Goal: Task Accomplishment & Management: Use online tool/utility

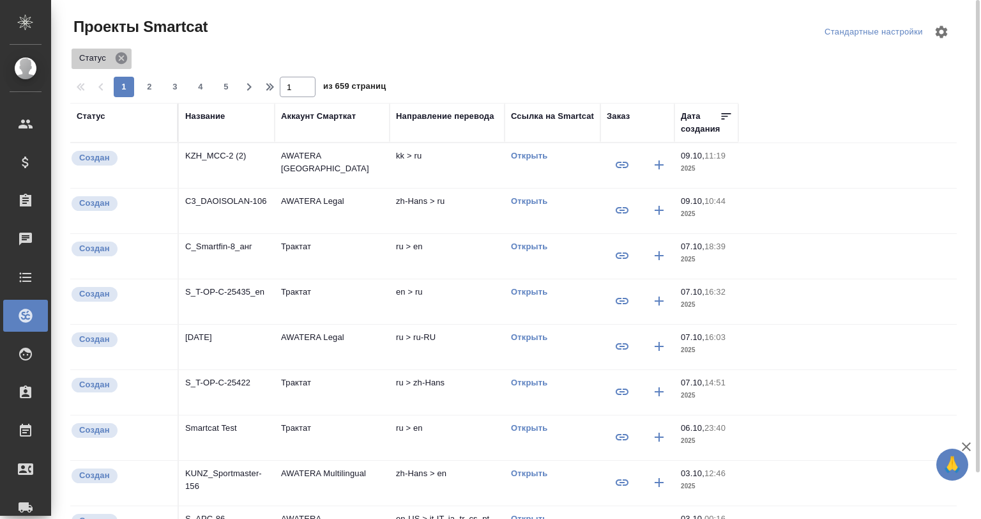
click at [127, 59] on icon at bounding box center [121, 58] width 14 height 14
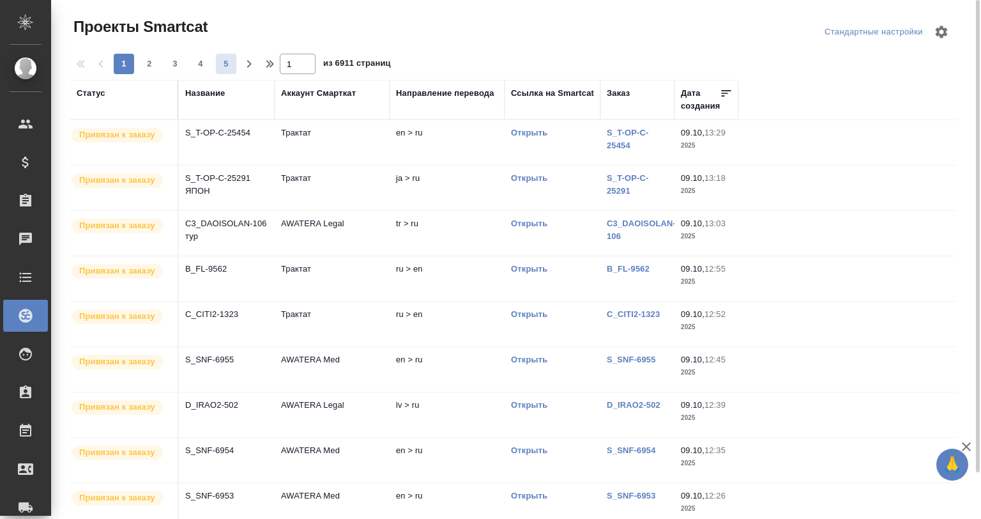
click at [222, 63] on span "5" at bounding box center [226, 63] width 20 height 13
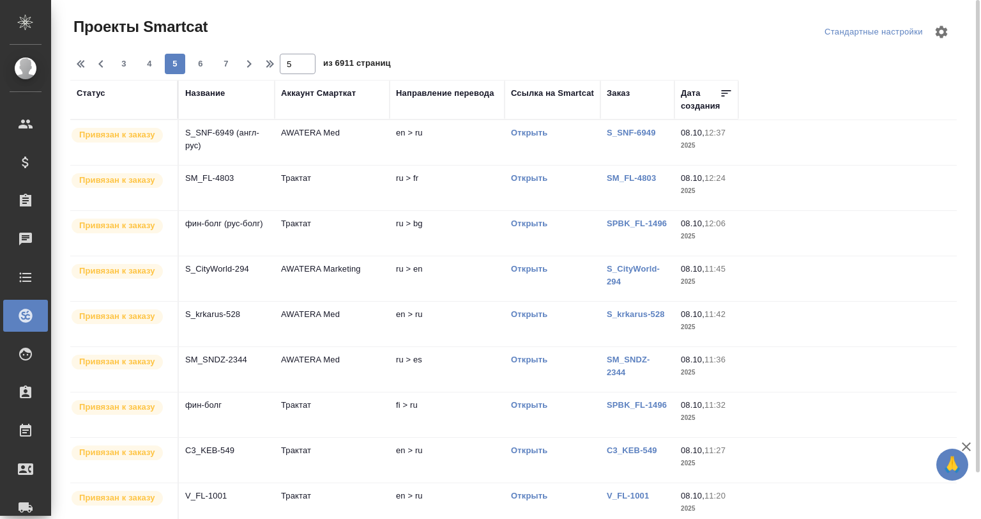
click at [338, 280] on td "AWATERA Marketing" at bounding box center [332, 278] width 115 height 45
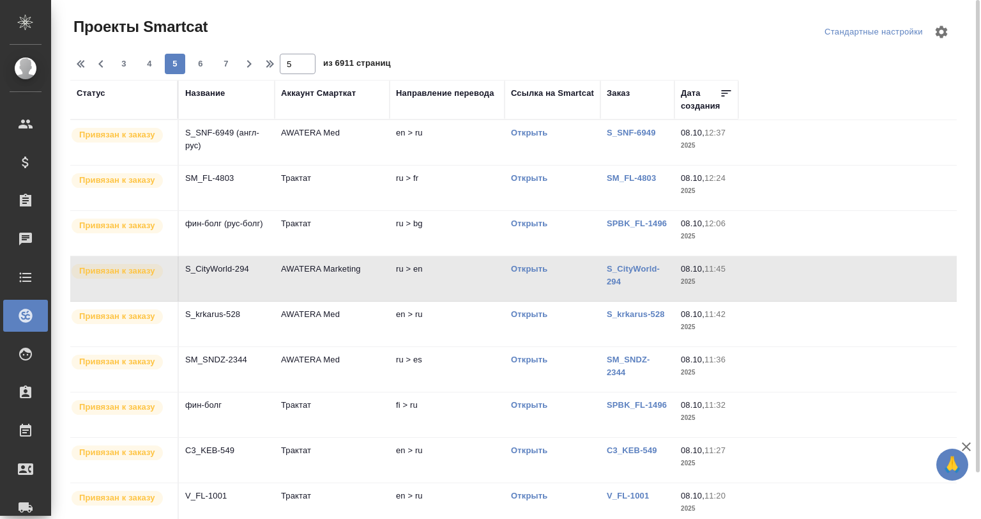
click at [298, 214] on td "Трактат" at bounding box center [332, 233] width 115 height 45
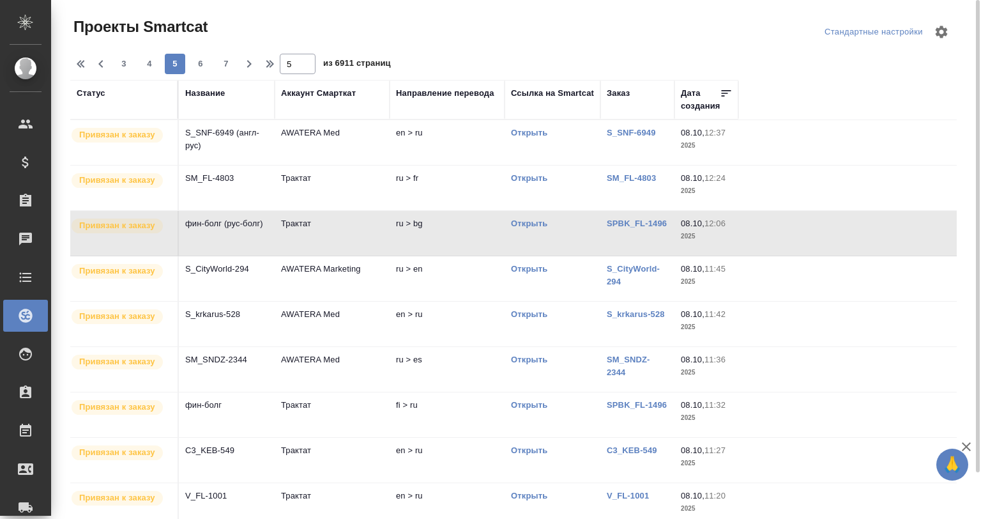
click at [301, 170] on td "Трактат" at bounding box center [332, 187] width 115 height 45
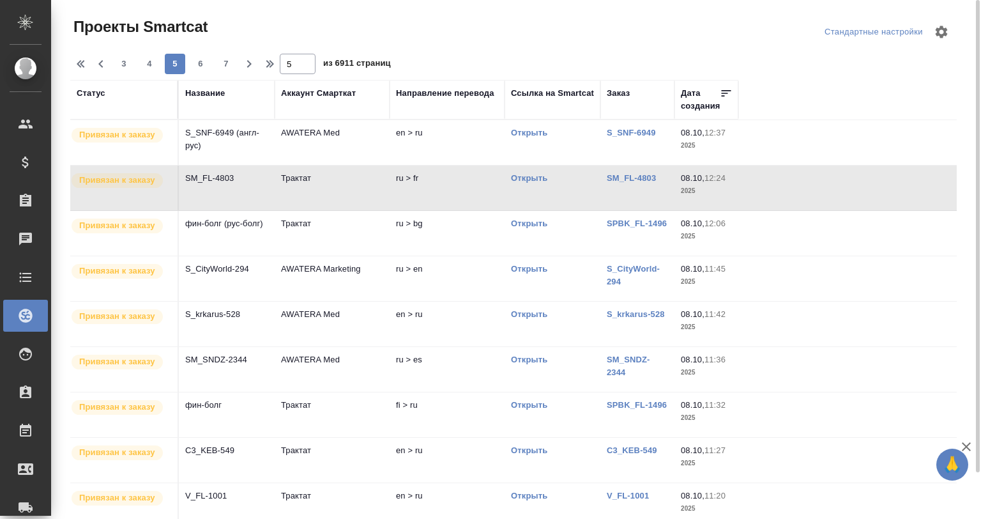
click at [270, 358] on td "SM_SNDZ-2344" at bounding box center [227, 369] width 96 height 45
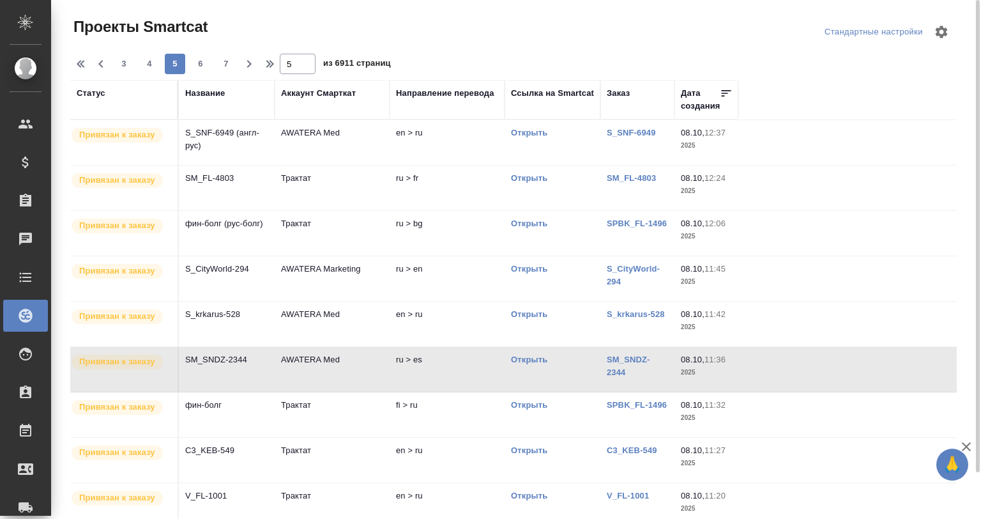
click at [264, 323] on td "S_krkarus-528" at bounding box center [227, 323] width 96 height 45
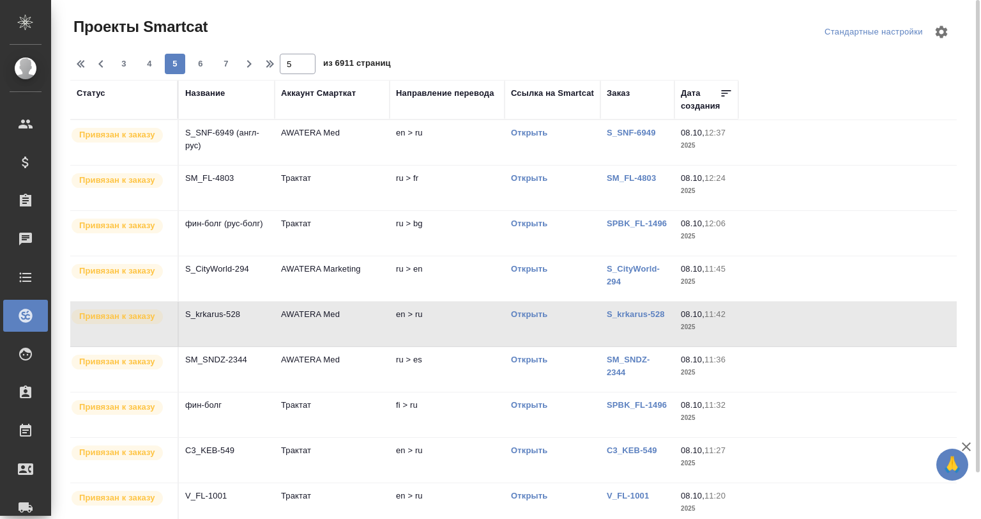
click at [264, 323] on td "S_krkarus-528" at bounding box center [227, 323] width 96 height 45
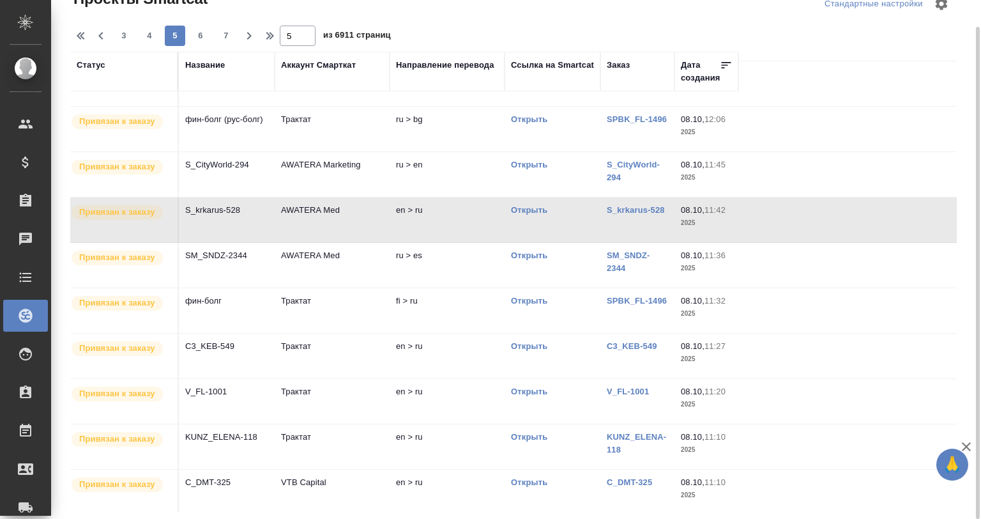
scroll to position [85, 0]
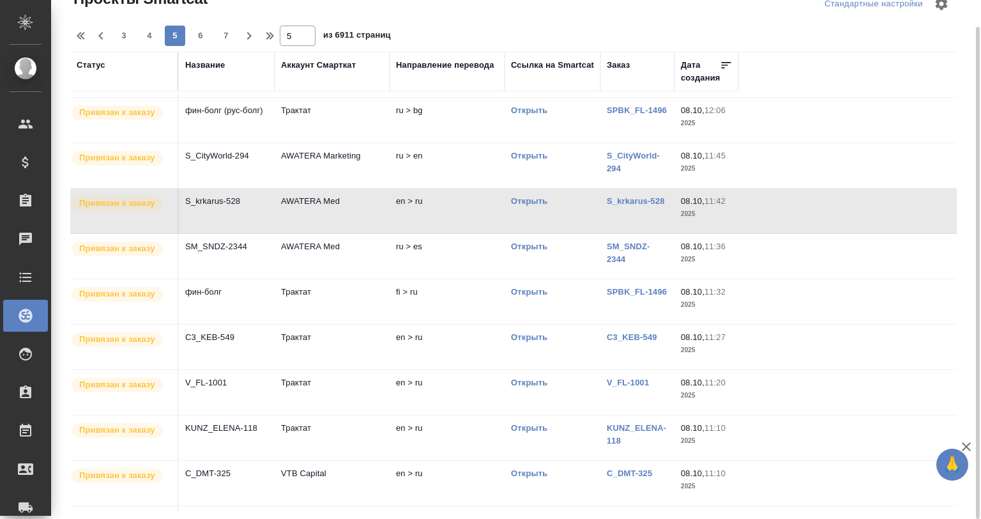
click at [318, 335] on td "Трактат" at bounding box center [332, 346] width 115 height 45
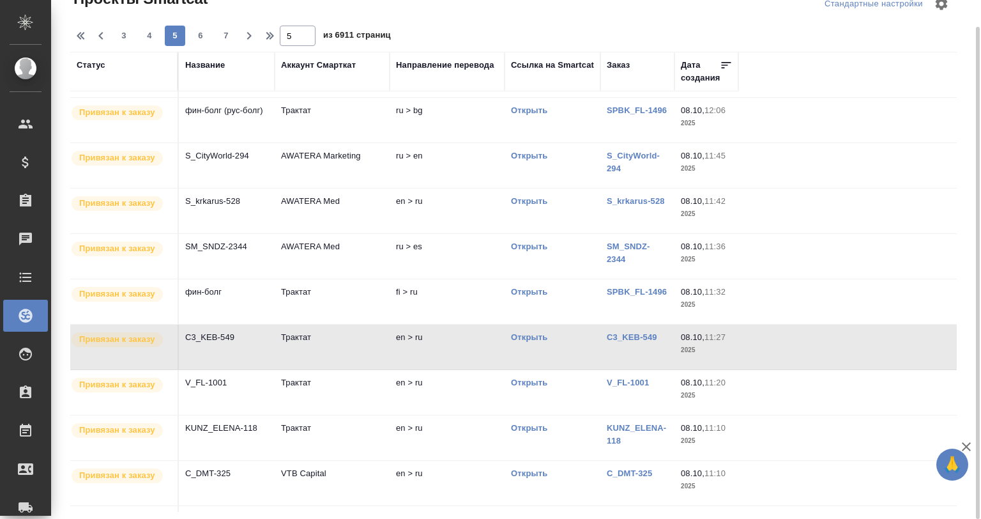
click at [318, 335] on td "Трактат" at bounding box center [332, 346] width 115 height 45
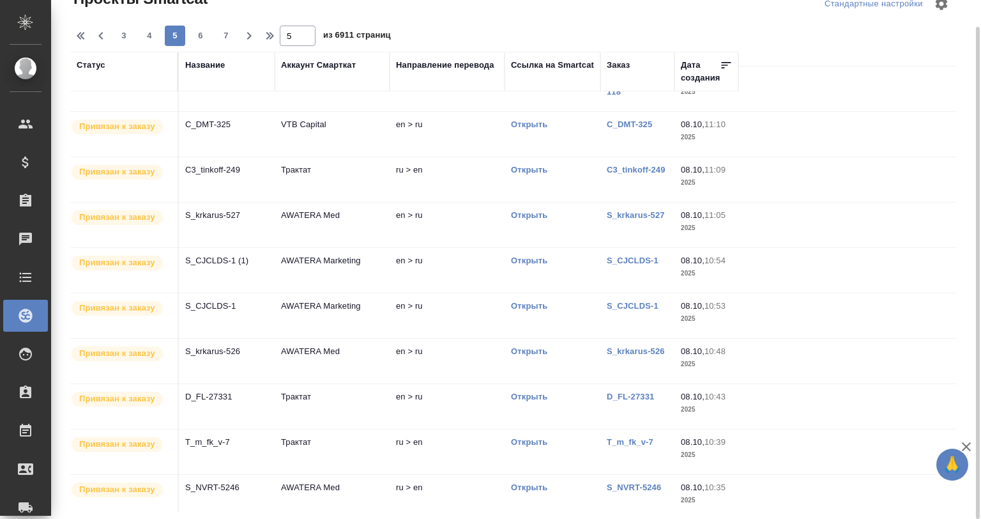
scroll to position [484, 0]
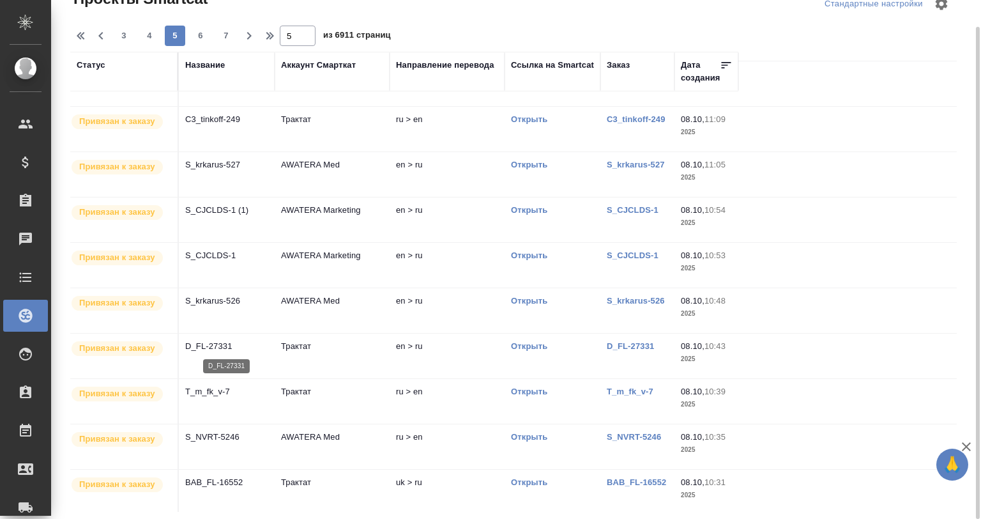
click at [248, 344] on p "D_FL-27331" at bounding box center [226, 346] width 83 height 13
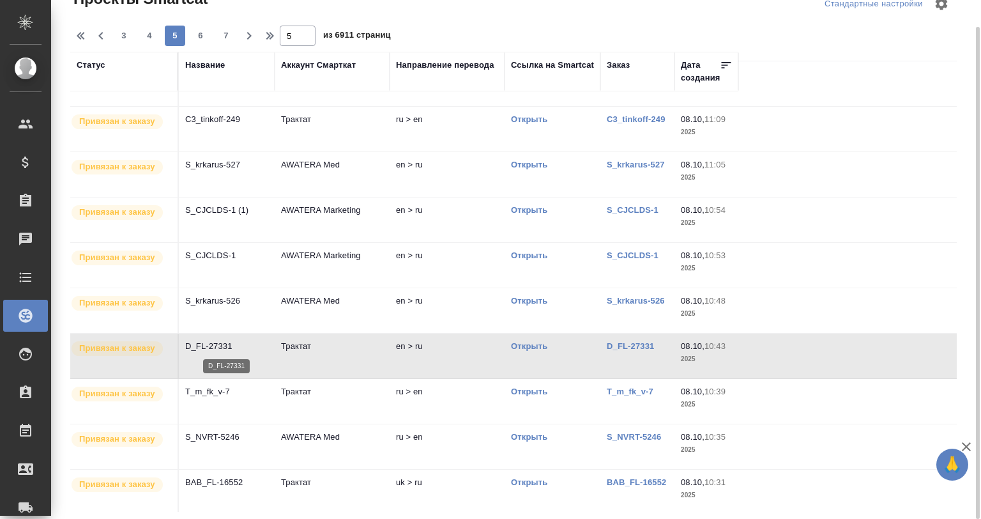
click at [248, 344] on p "D_FL-27331" at bounding box center [226, 346] width 83 height 13
click at [218, 32] on span "7" at bounding box center [226, 35] width 20 height 13
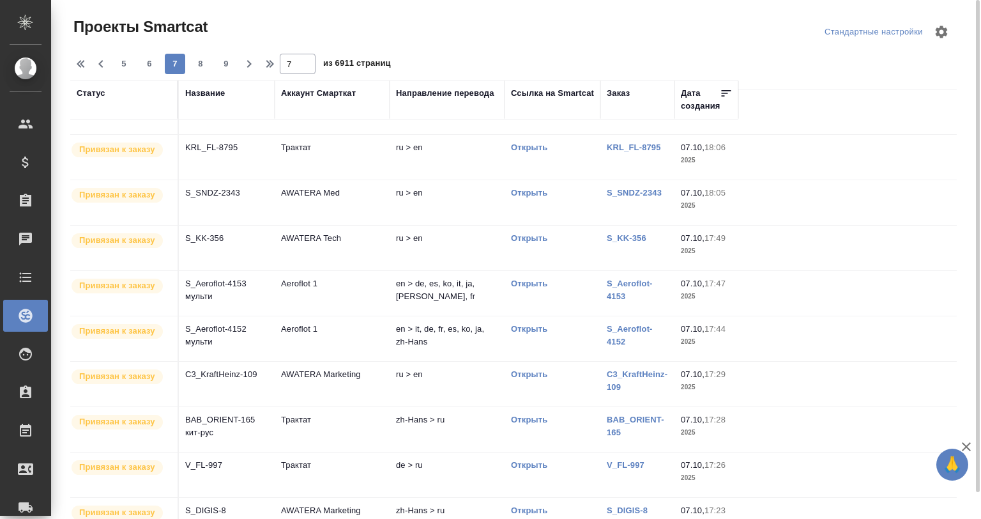
scroll to position [0, 0]
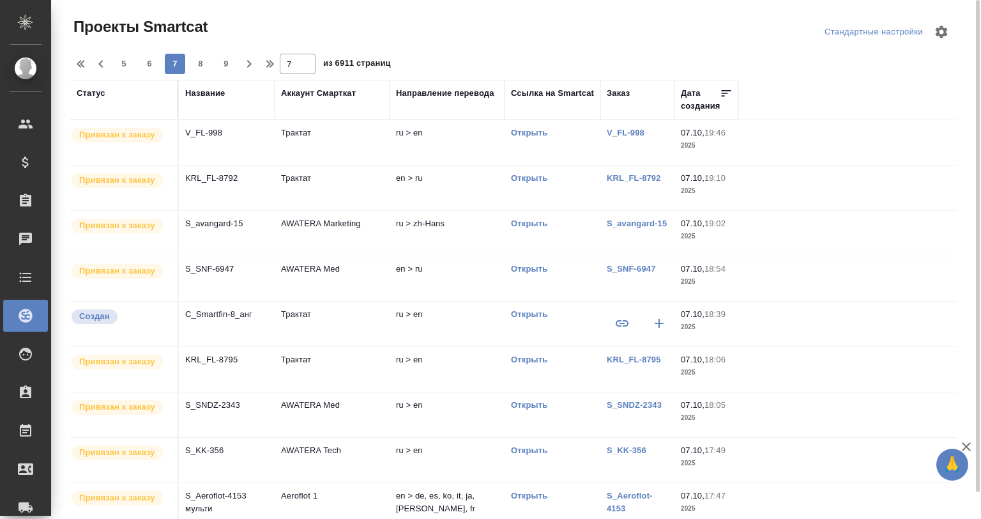
click at [241, 281] on td "S_SNF-6947" at bounding box center [227, 278] width 96 height 45
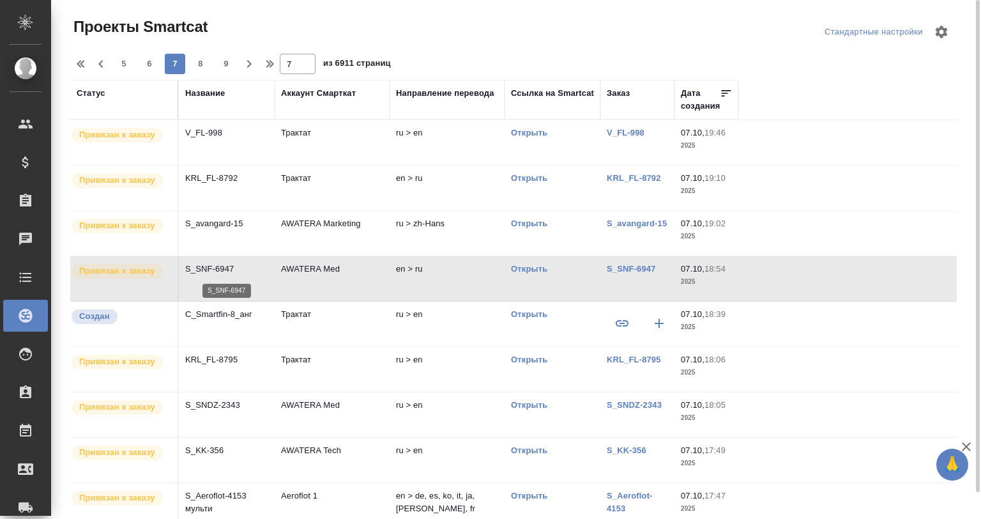
click at [241, 267] on p "S_SNF-6947" at bounding box center [226, 269] width 83 height 13
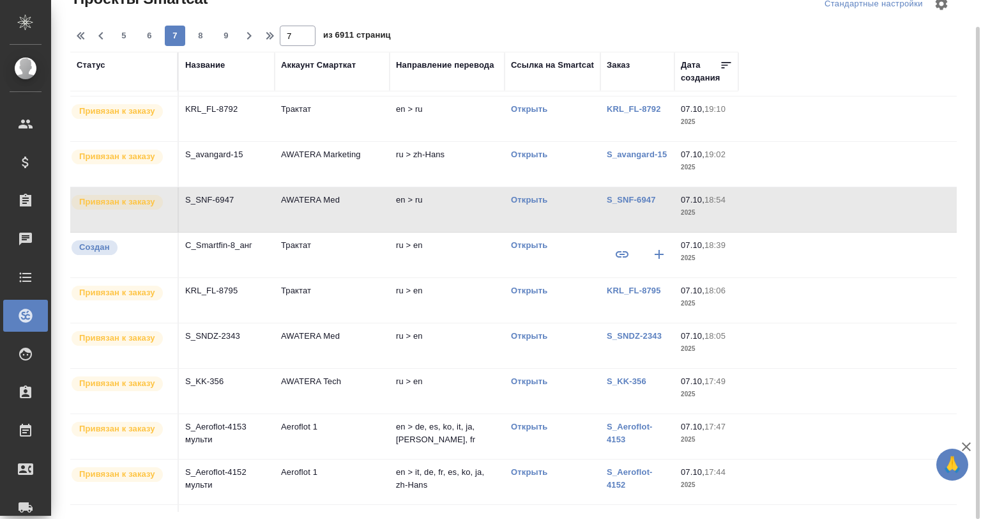
scroll to position [42, 0]
click at [263, 278] on td "KRL_FL-8795" at bounding box center [227, 299] width 96 height 45
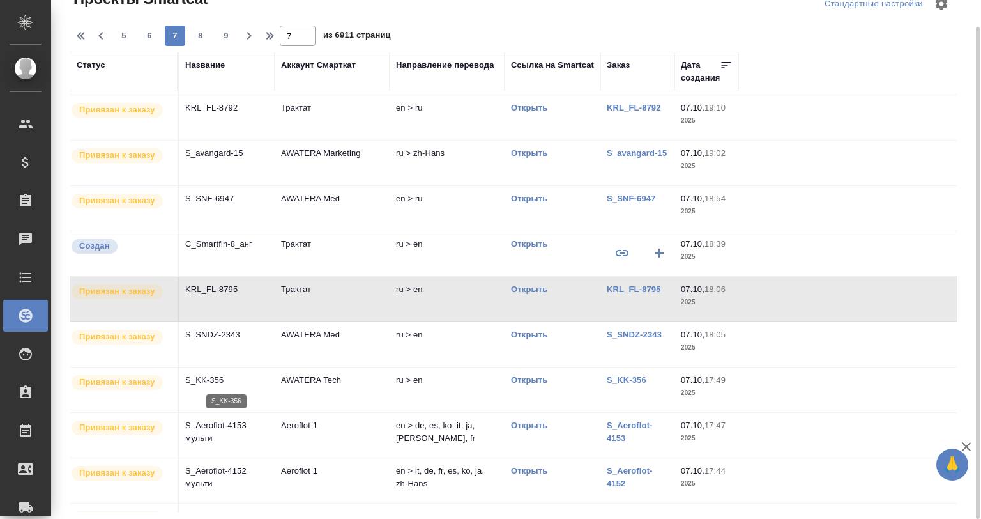
click at [255, 379] on p "S_KK-356" at bounding box center [226, 380] width 83 height 13
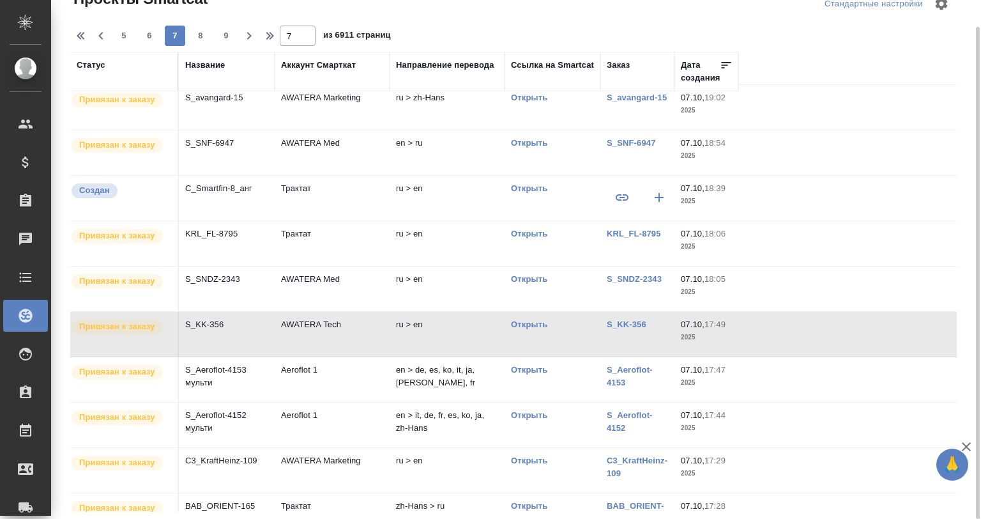
scroll to position [128, 0]
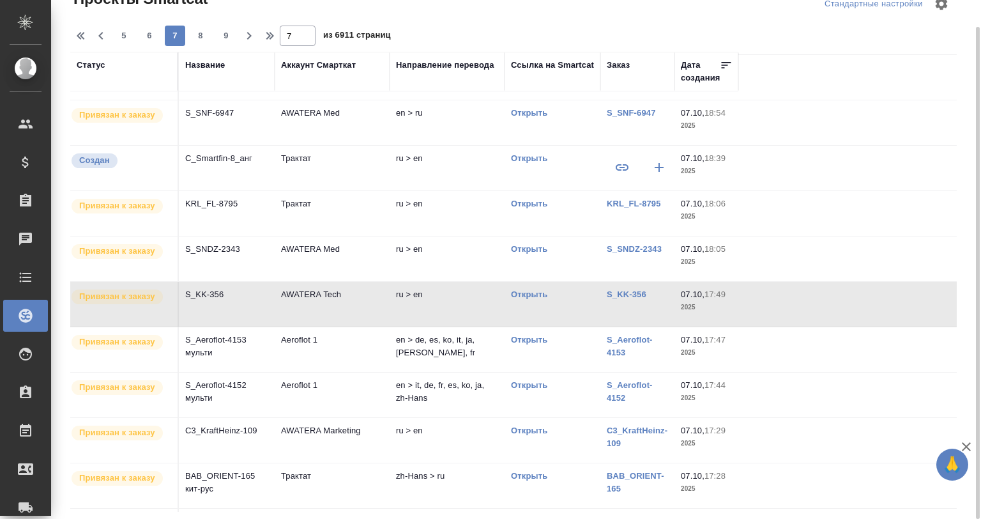
click at [270, 435] on td "C3_KraftHeinz-109" at bounding box center [227, 440] width 96 height 45
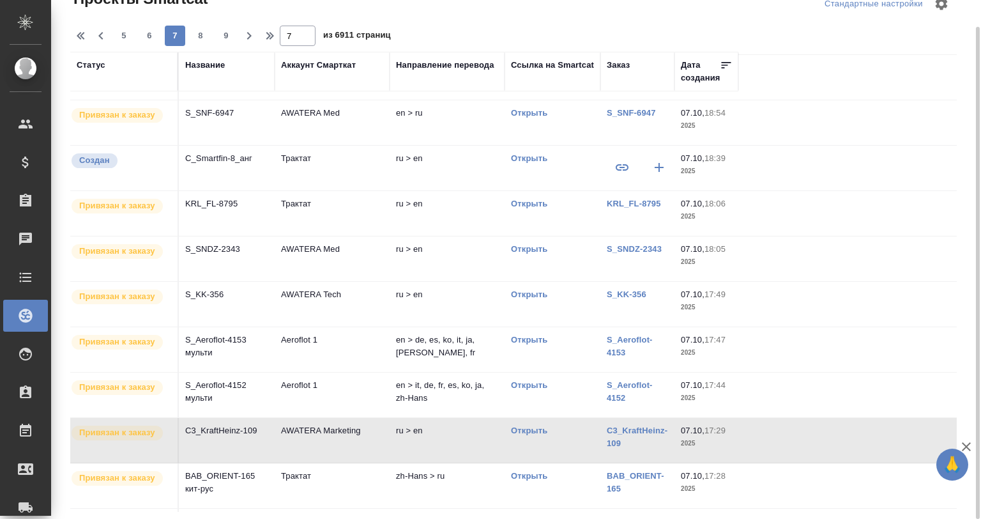
click at [268, 484] on td "BAB_ORIENT-165 кит-рус" at bounding box center [227, 485] width 96 height 45
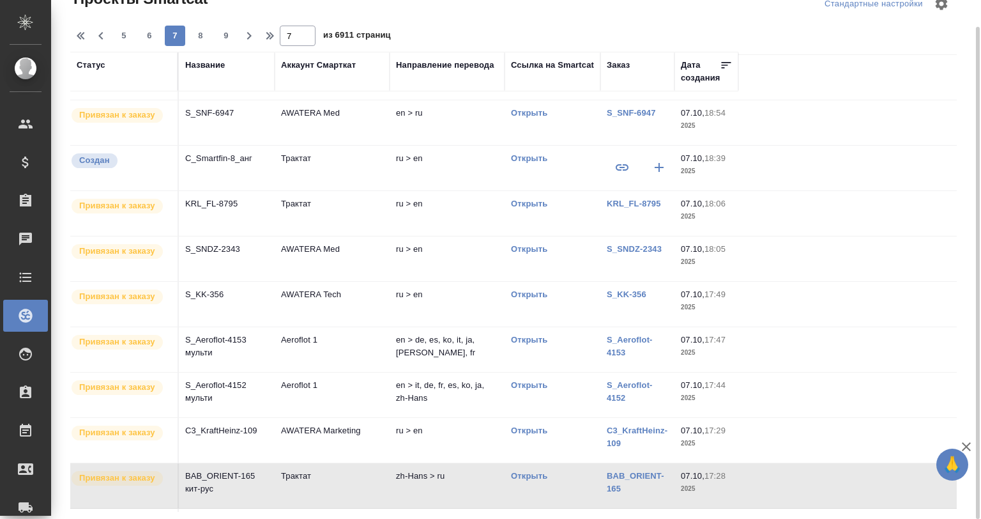
click at [275, 299] on td "AWATERA Tech" at bounding box center [332, 304] width 115 height 45
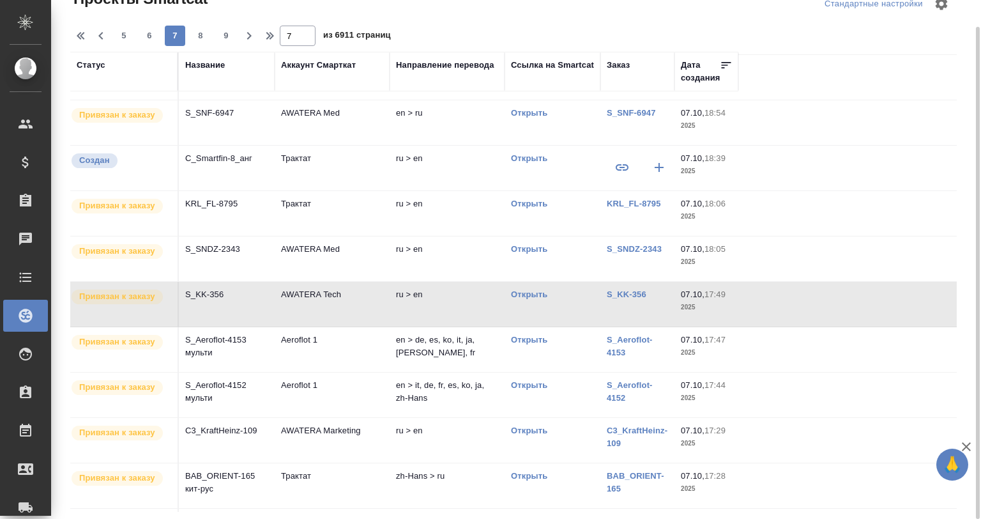
click at [316, 297] on td "AWATERA Tech" at bounding box center [332, 304] width 115 height 45
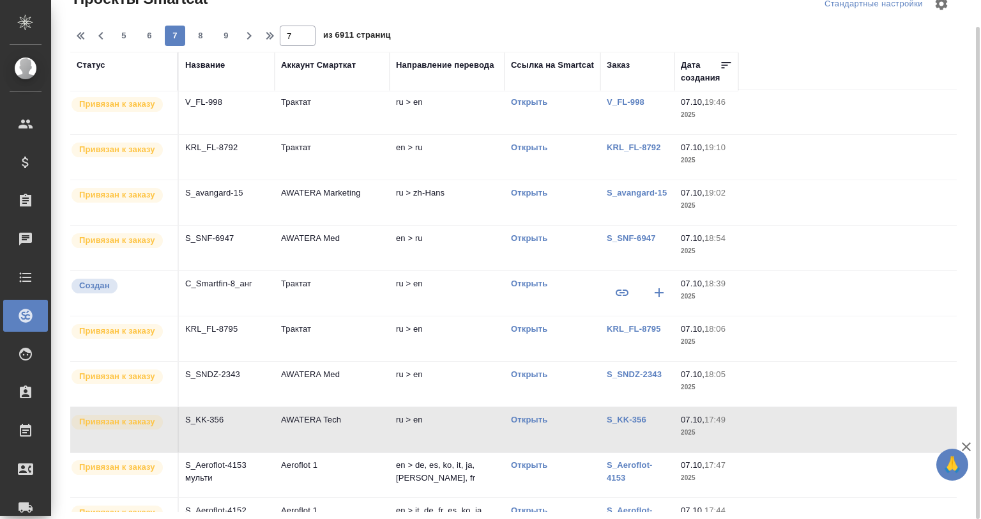
scroll to position [0, 0]
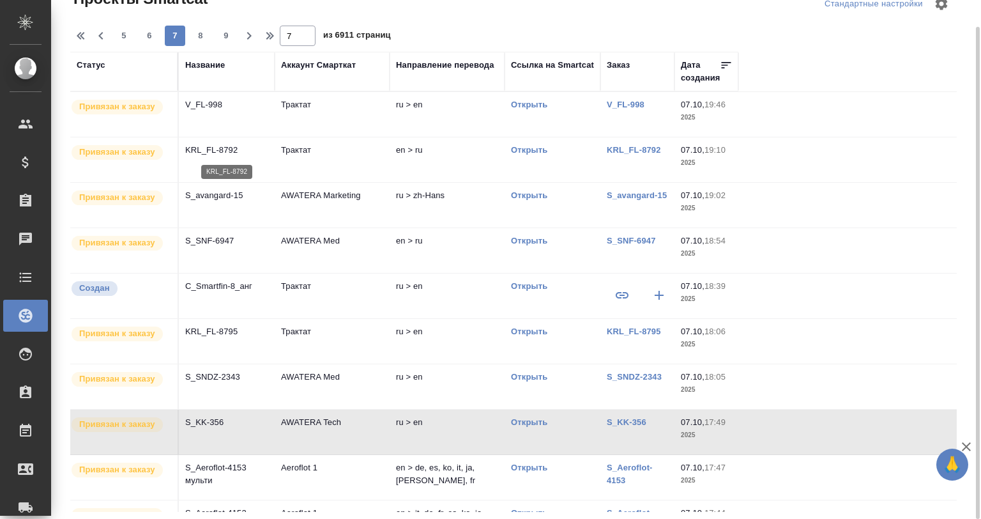
click at [237, 148] on p "KRL_FL-8792" at bounding box center [226, 150] width 83 height 13
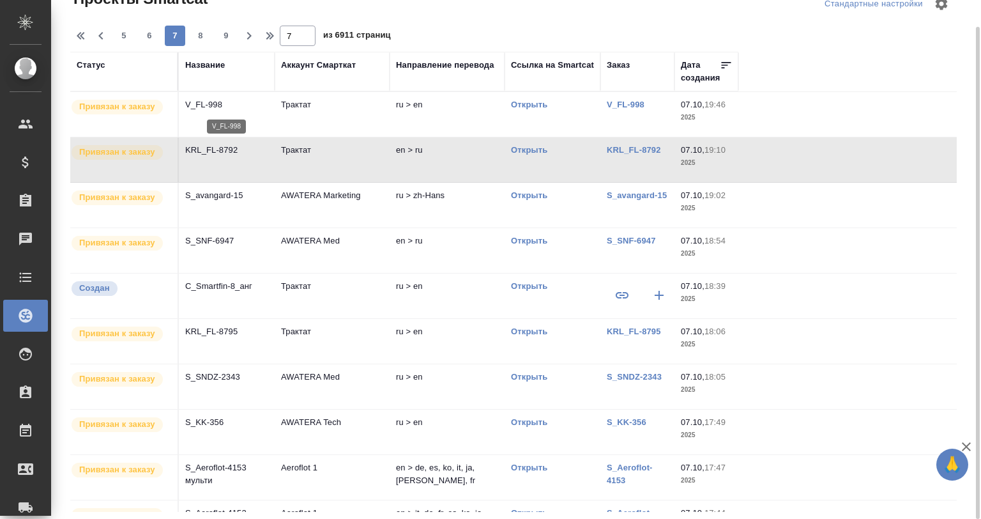
click at [234, 106] on p "V_FL-998" at bounding box center [226, 104] width 83 height 13
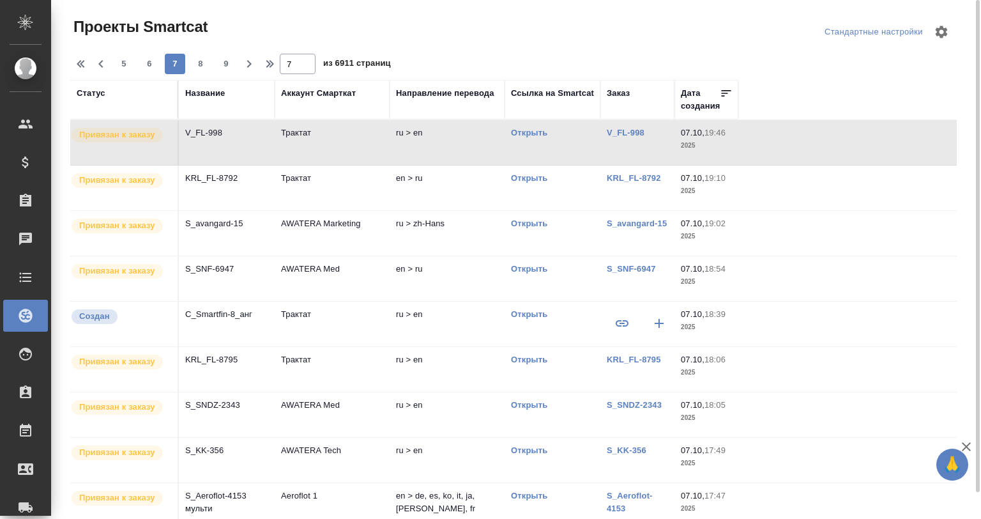
click at [240, 261] on td "S_SNF-6947" at bounding box center [227, 278] width 96 height 45
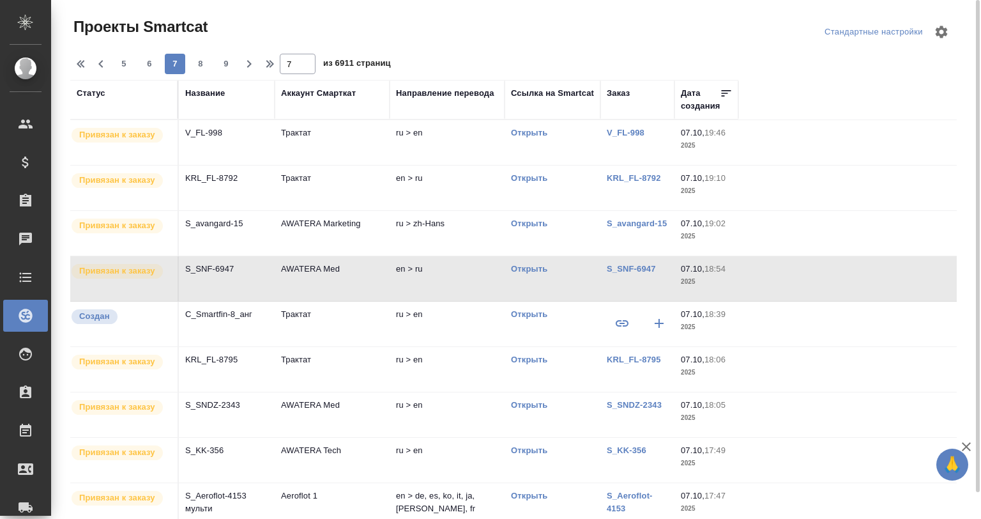
click at [240, 261] on td "S_SNF-6947" at bounding box center [227, 278] width 96 height 45
click at [202, 64] on span "8" at bounding box center [200, 63] width 20 height 13
type input "8"
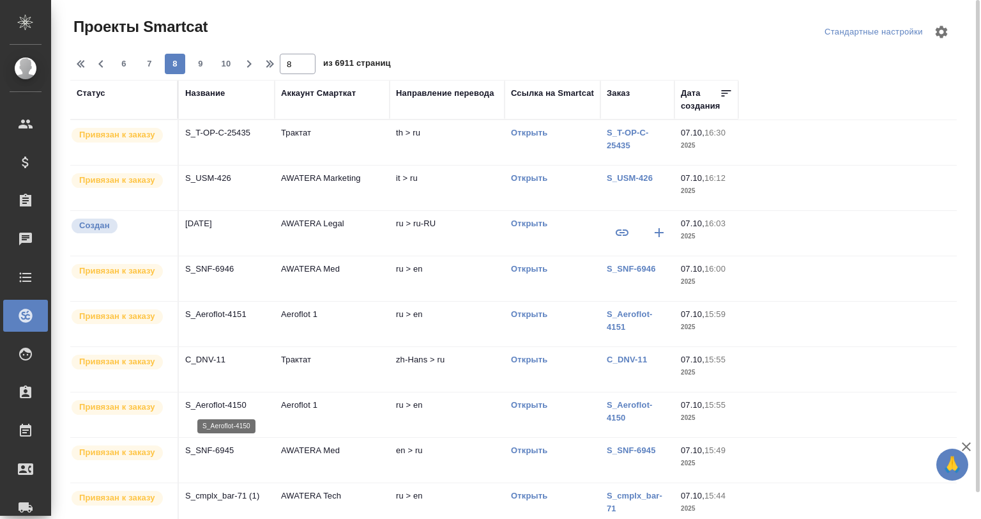
click at [240, 407] on p "S_Aeroflot-4150" at bounding box center [226, 405] width 83 height 13
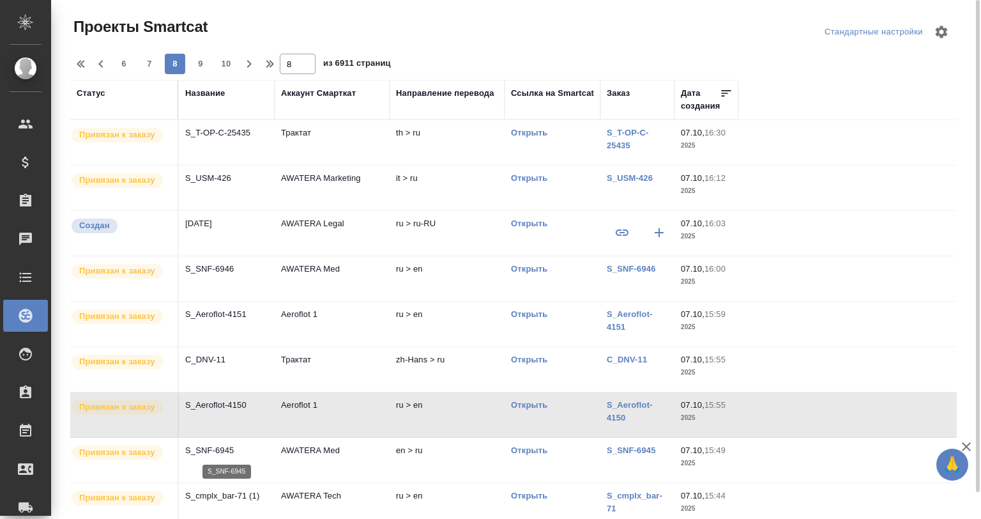
click at [235, 455] on p "S_SNF-6945" at bounding box center [226, 450] width 83 height 13
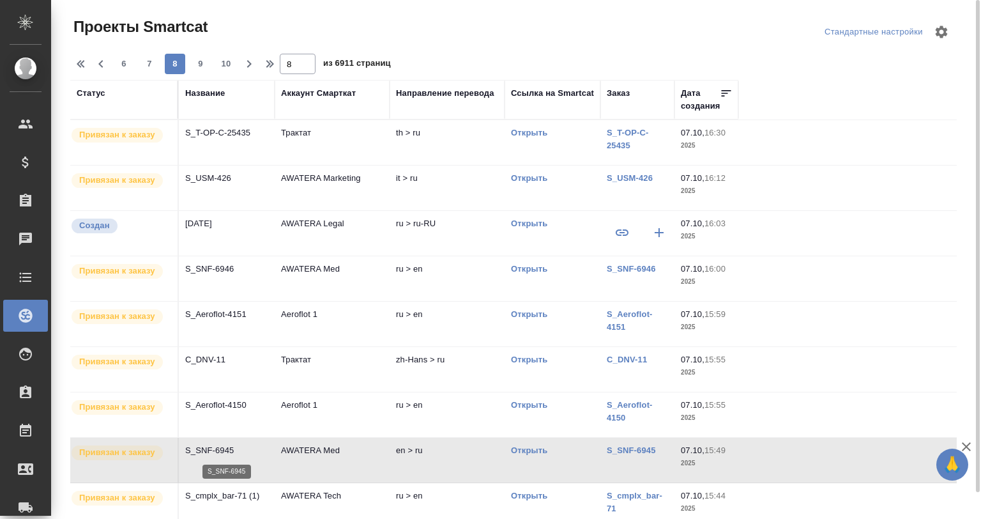
click at [235, 455] on p "S_SNF-6945" at bounding box center [226, 450] width 83 height 13
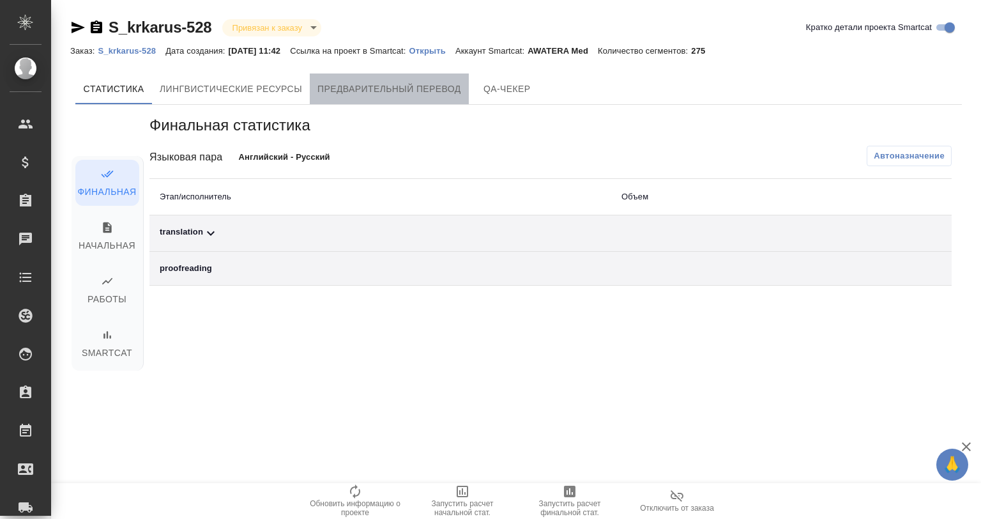
click at [438, 88] on span "Предварительный перевод" at bounding box center [389, 89] width 144 height 16
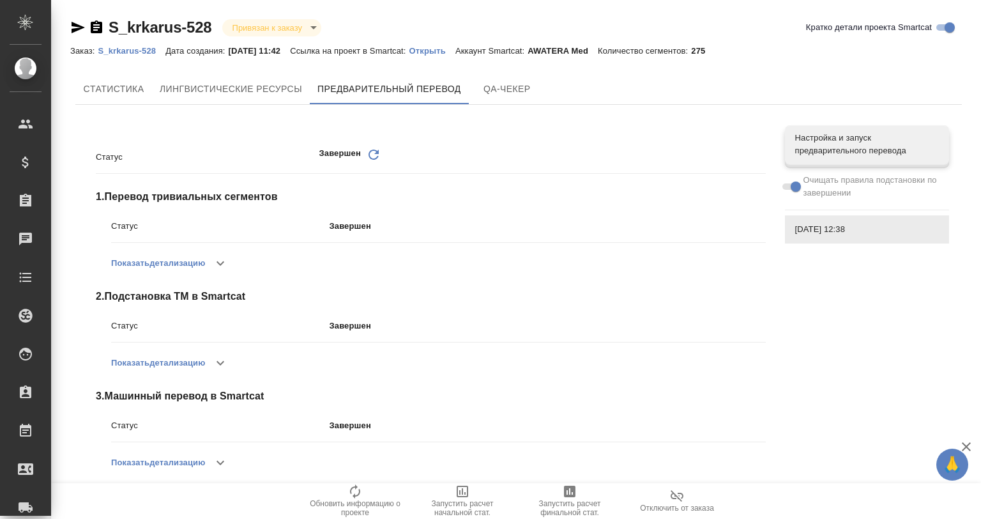
scroll to position [12, 0]
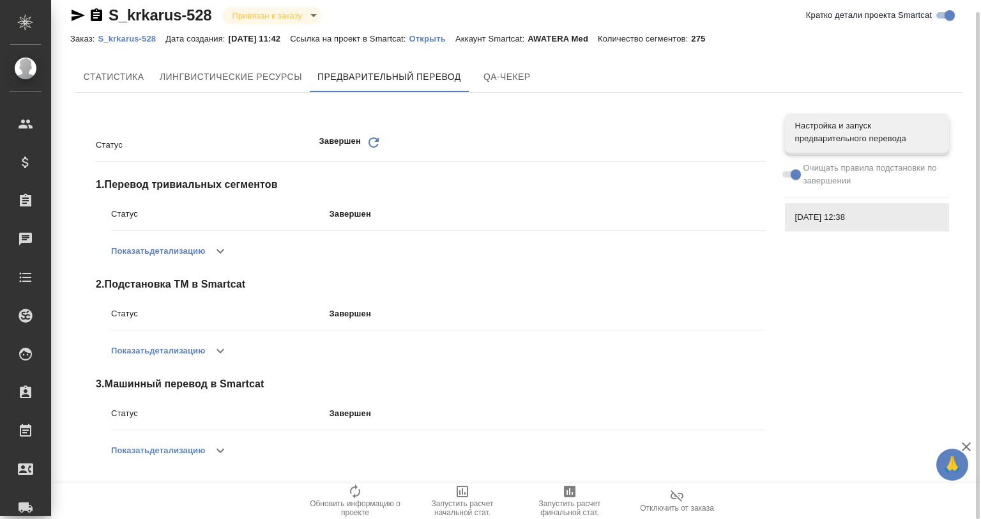
click at [226, 454] on icon "button" at bounding box center [220, 450] width 15 height 15
click at [220, 450] on icon "button" at bounding box center [213, 450] width 15 height 15
click at [226, 448] on icon "button" at bounding box center [220, 450] width 15 height 15
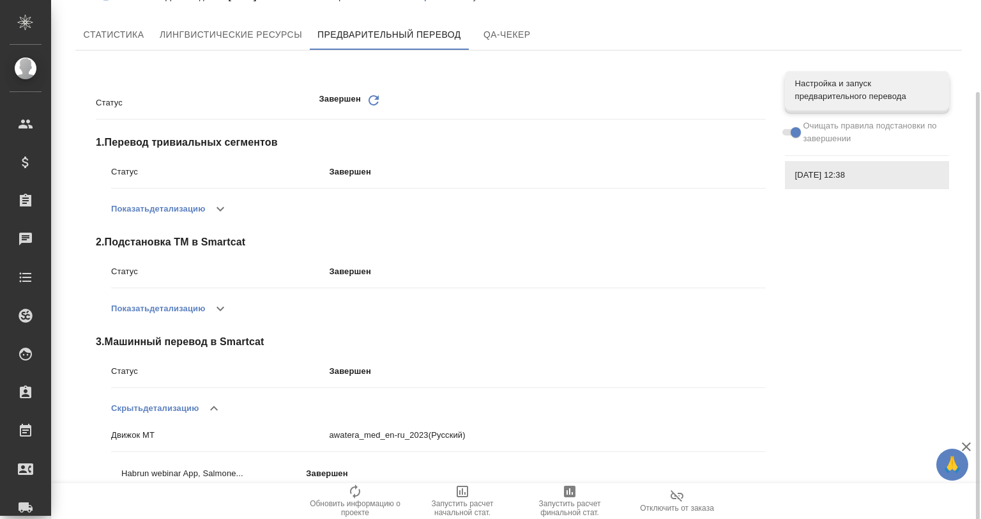
scroll to position [78, 0]
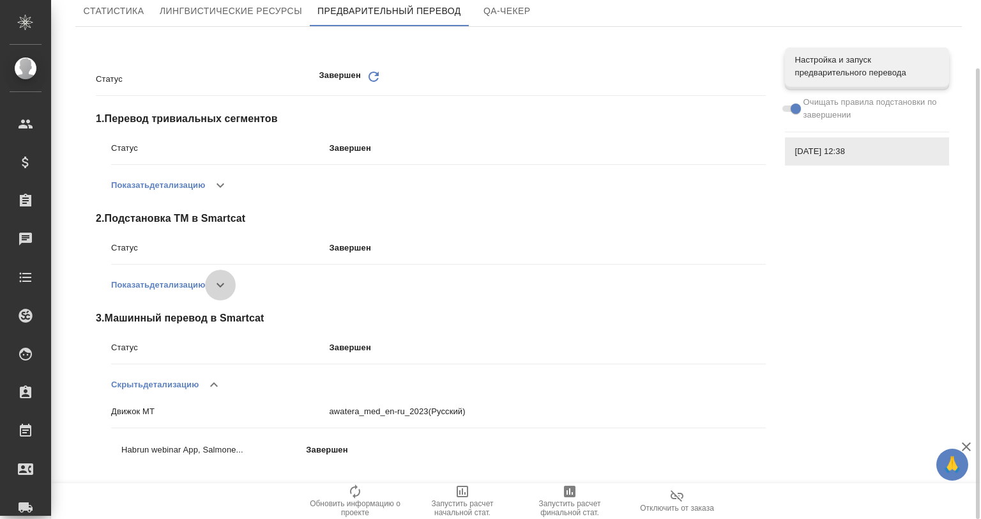
click at [220, 275] on button "button" at bounding box center [220, 285] width 31 height 31
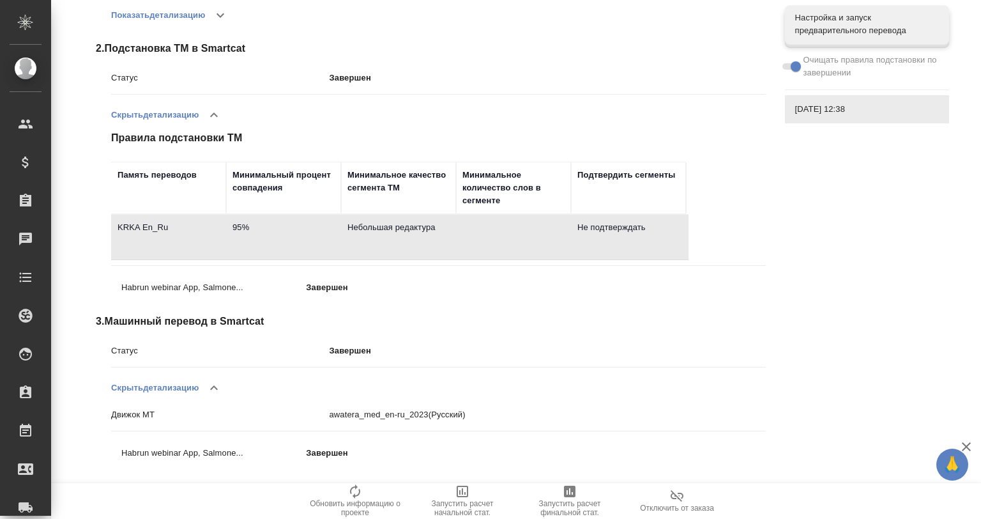
scroll to position [250, 0]
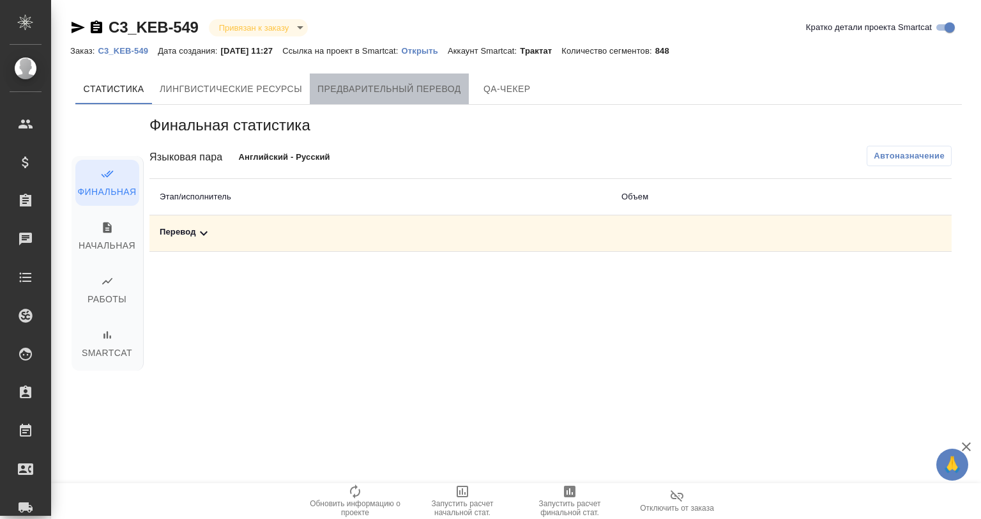
click at [420, 82] on span "Предварительный перевод" at bounding box center [389, 89] width 144 height 16
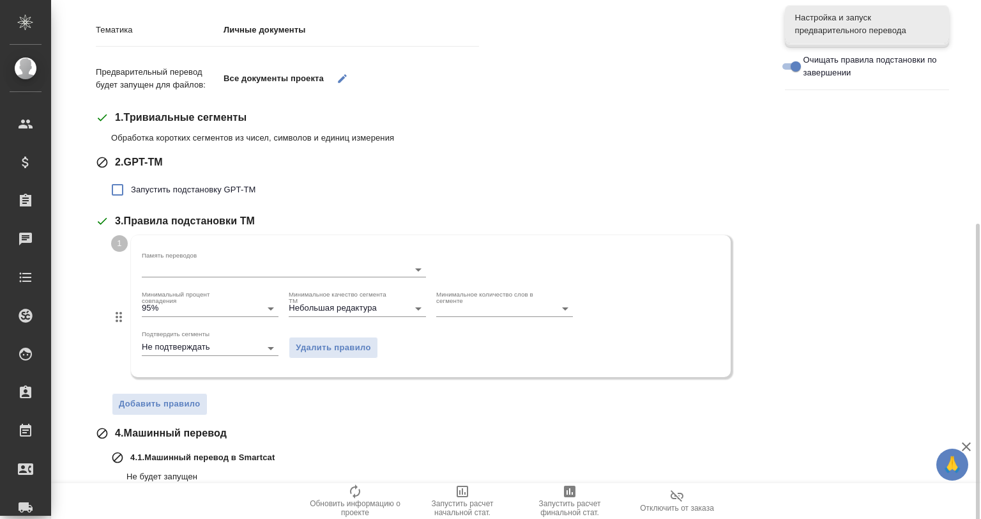
scroll to position [273, 0]
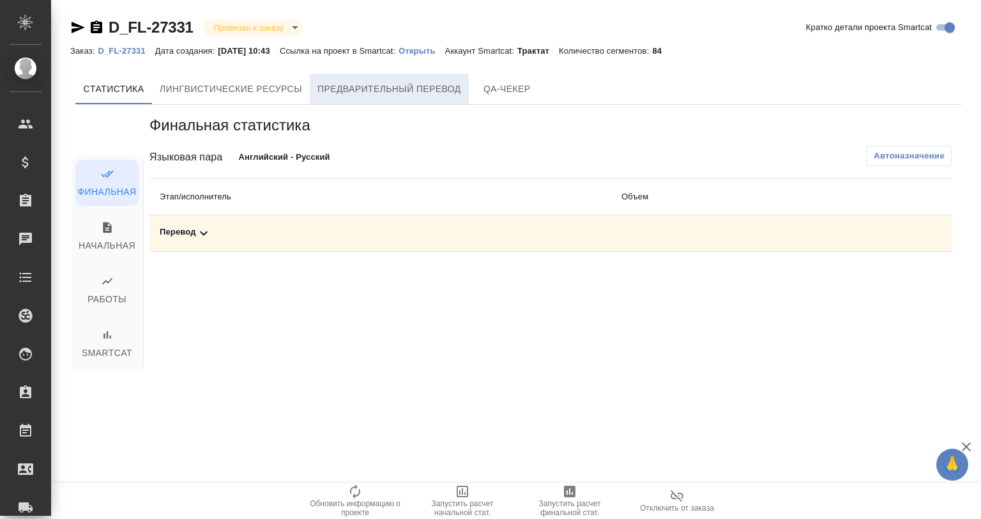
click at [416, 94] on span "Предварительный перевод" at bounding box center [389, 89] width 144 height 16
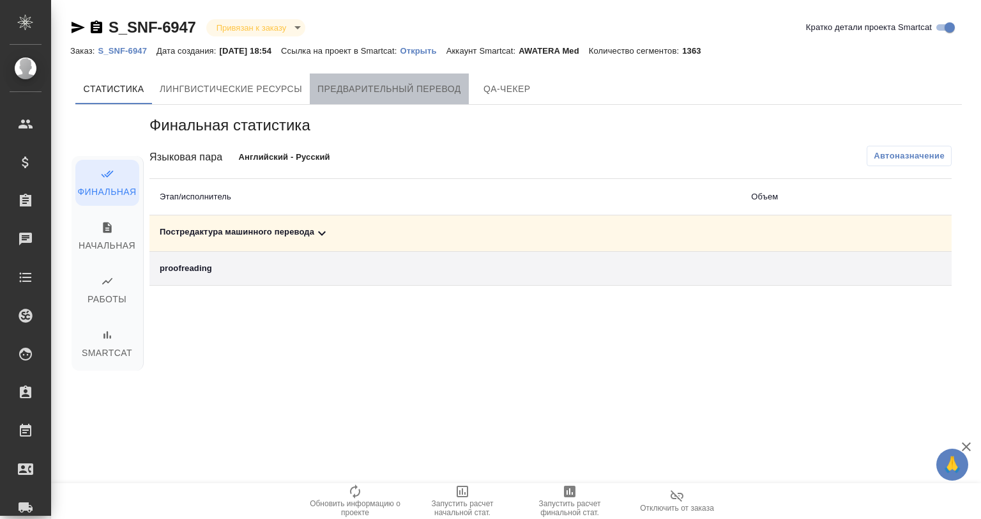
click at [412, 81] on span "Предварительный перевод" at bounding box center [389, 89] width 144 height 16
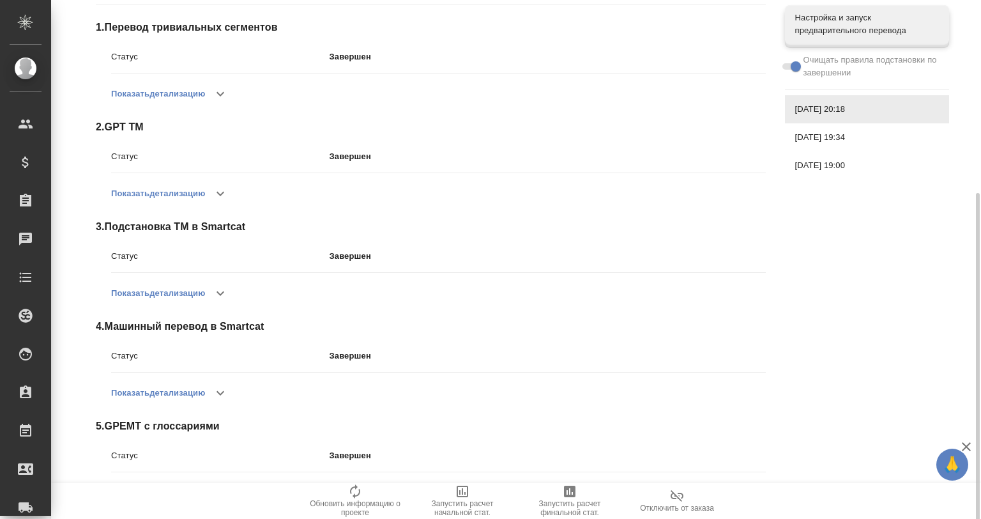
scroll to position [211, 0]
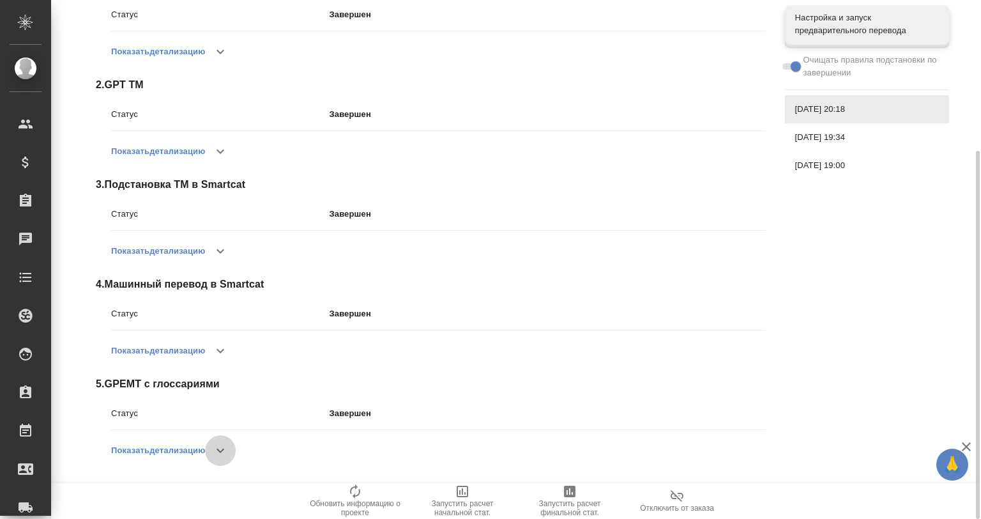
click at [225, 445] on icon "button" at bounding box center [220, 450] width 15 height 15
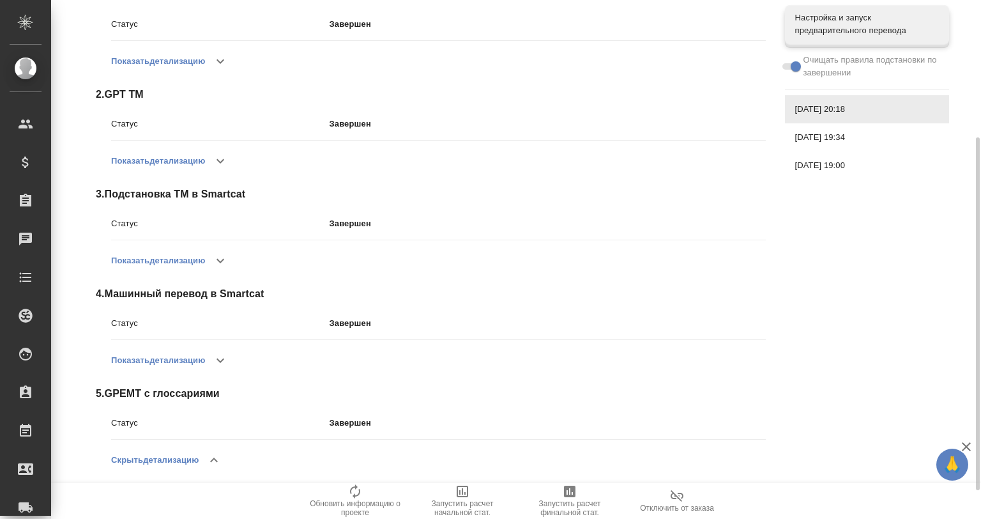
scroll to position [244, 0]
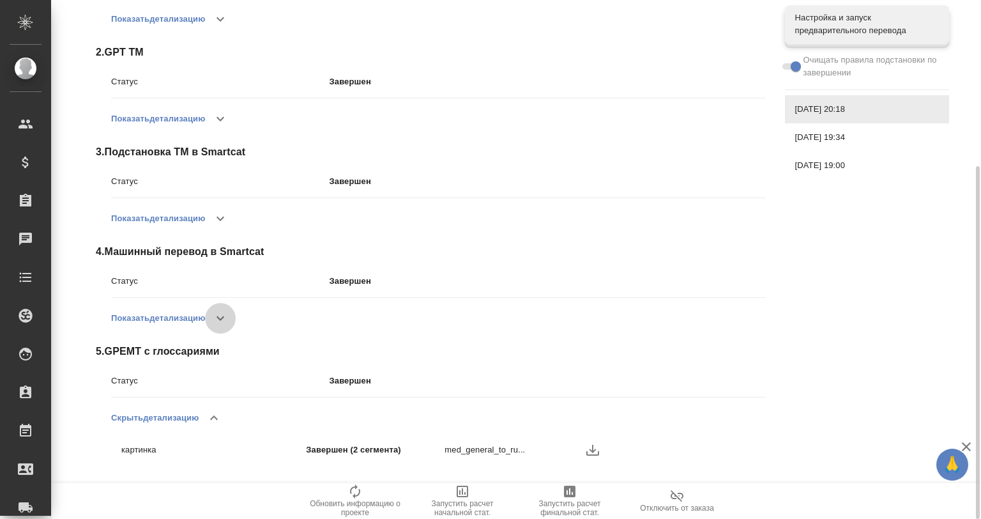
click at [215, 324] on icon "button" at bounding box center [220, 317] width 15 height 15
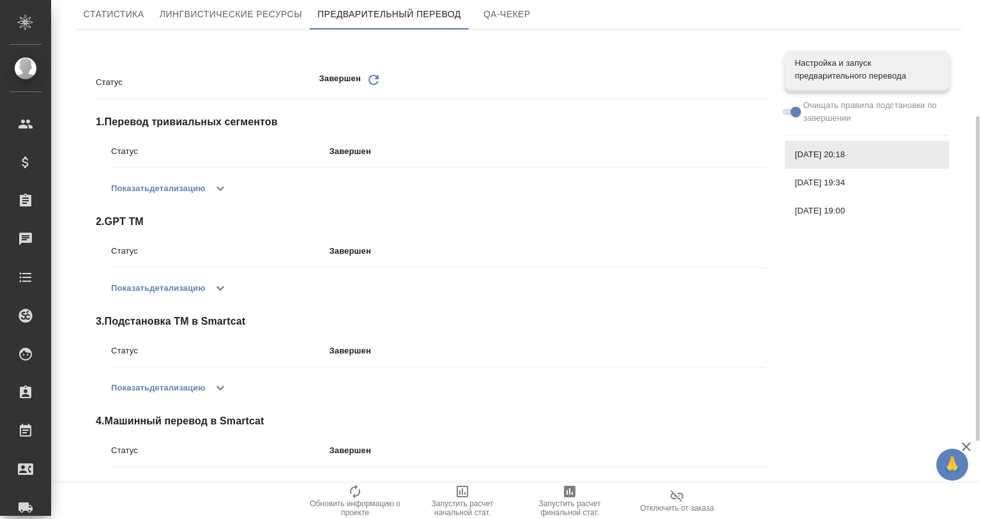
scroll to position [33, 0]
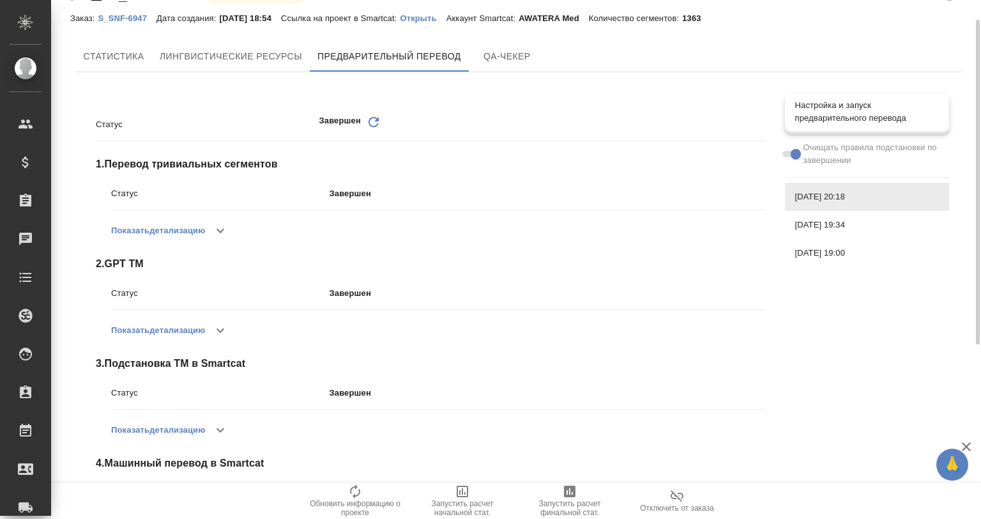
click at [850, 116] on span "Настройка и запуск предварительного перевода" at bounding box center [867, 112] width 144 height 26
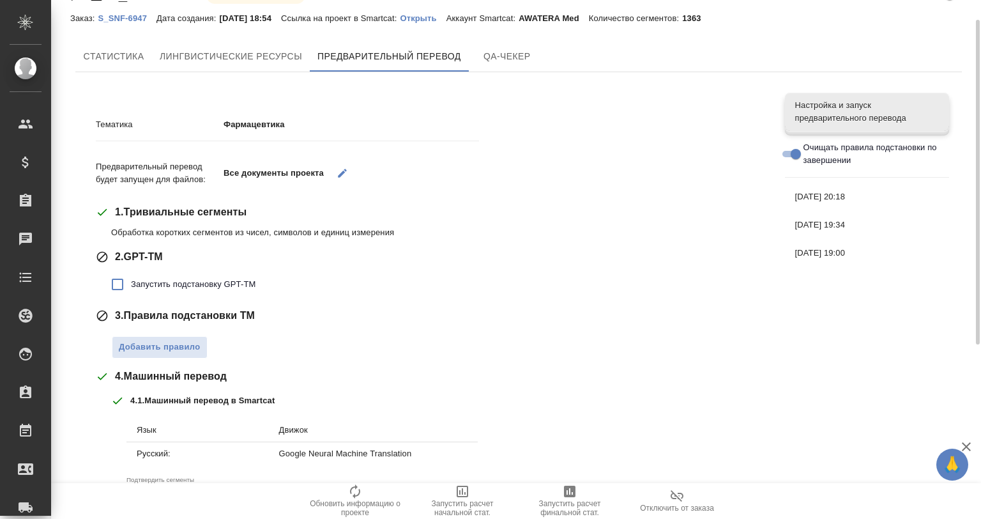
click at [879, 420] on div "Тематика Фармацевтика Предварительный перевод будет запущен для файлов: Все док…" at bounding box center [518, 373] width 887 height 582
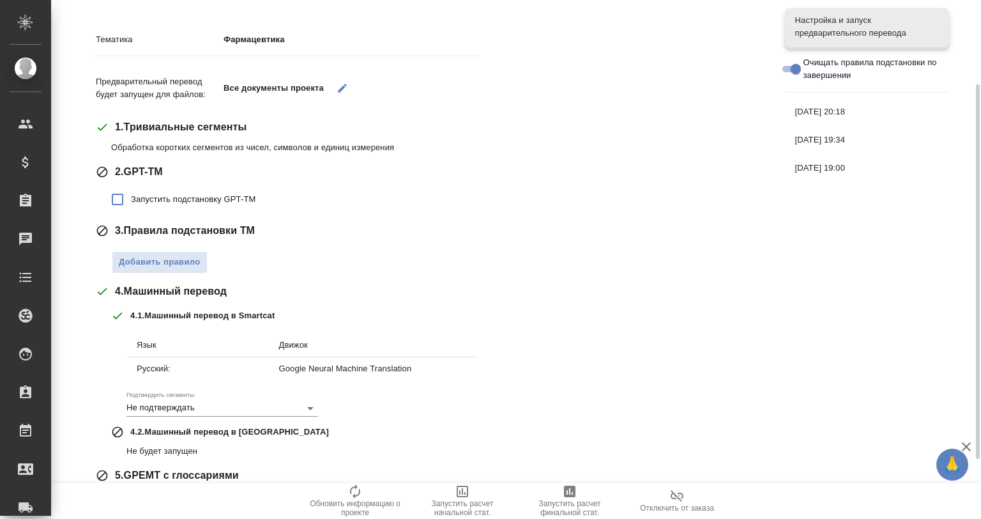
scroll to position [199, 0]
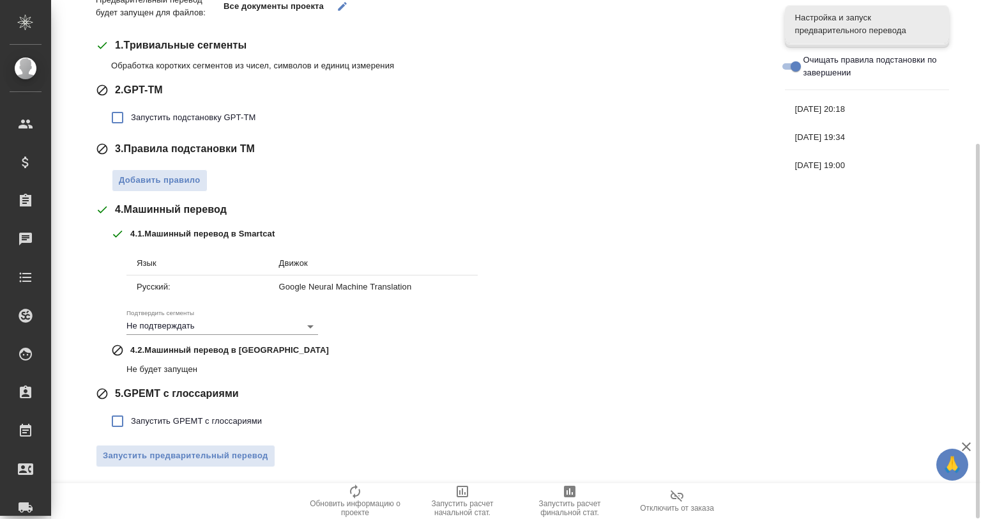
click at [836, 114] on span "07.10.2025, 20:18" at bounding box center [867, 109] width 144 height 13
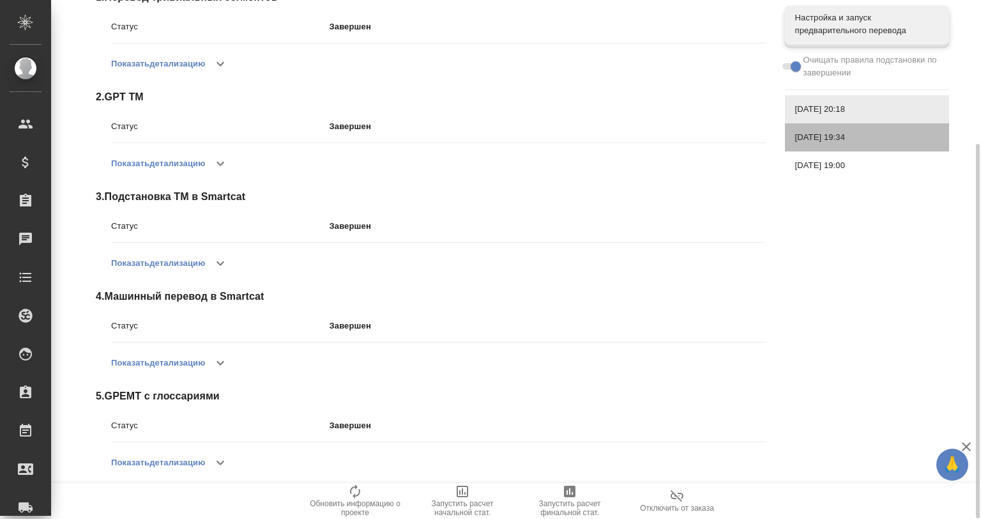
click at [841, 137] on span "07.10.2025, 19:34" at bounding box center [867, 137] width 144 height 13
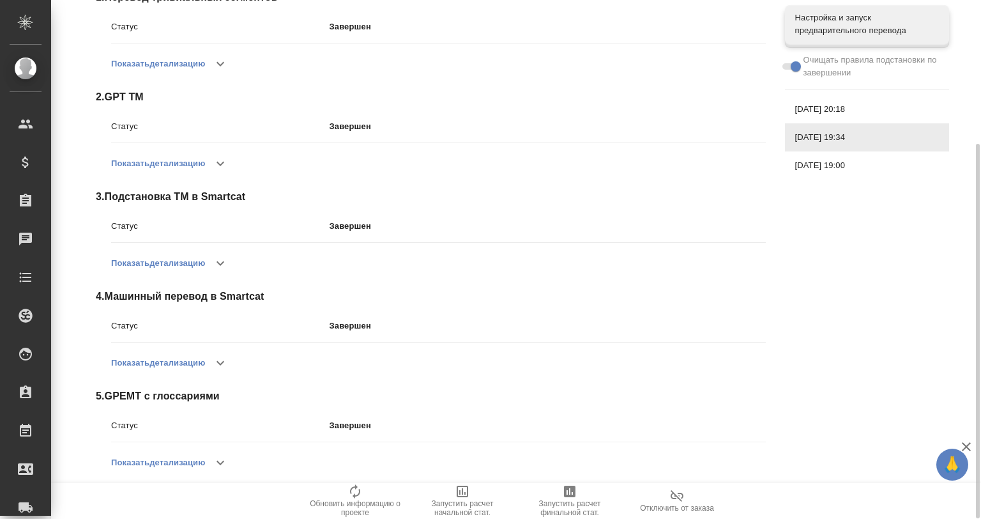
click at [842, 160] on span "07.10.2025, 19:00" at bounding box center [867, 165] width 144 height 13
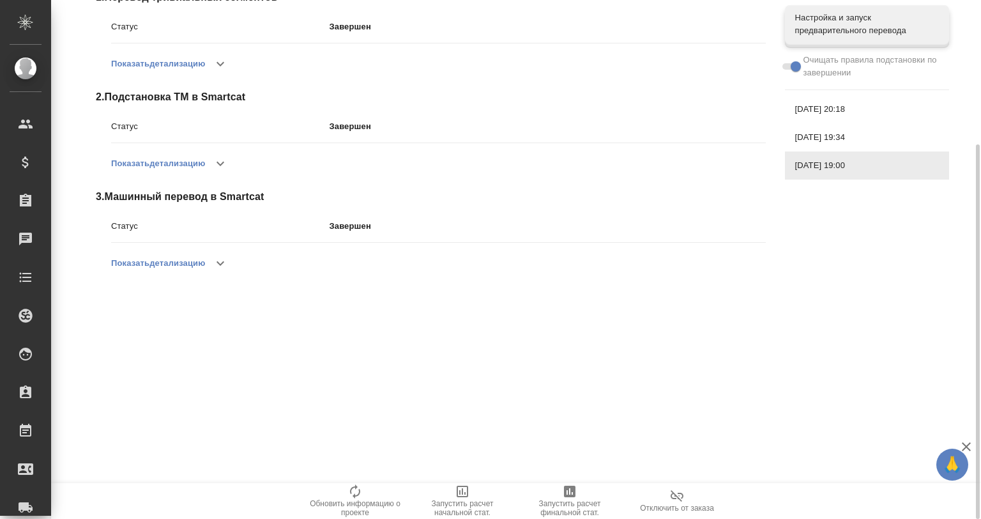
click at [824, 138] on span "07.10.2025, 19:34" at bounding box center [867, 137] width 144 height 13
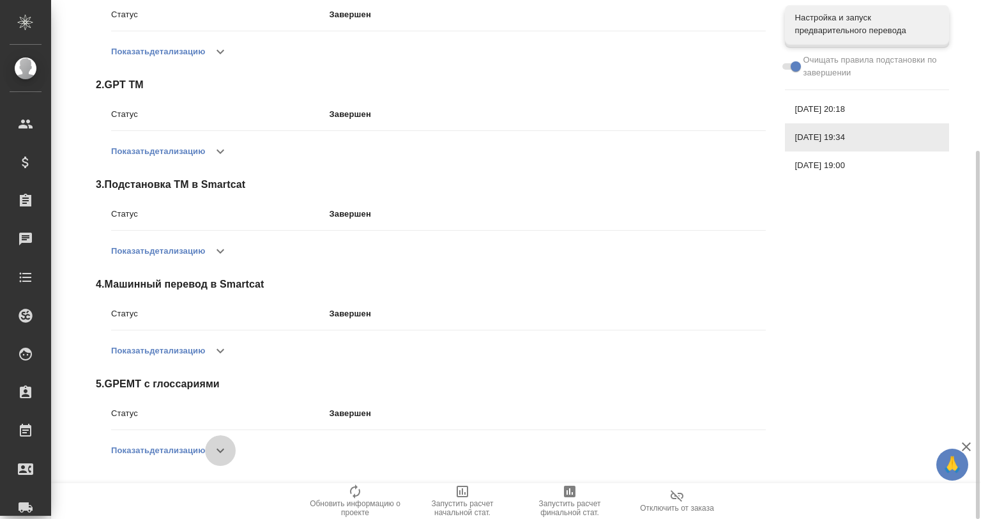
click at [218, 448] on icon "button" at bounding box center [220, 450] width 15 height 15
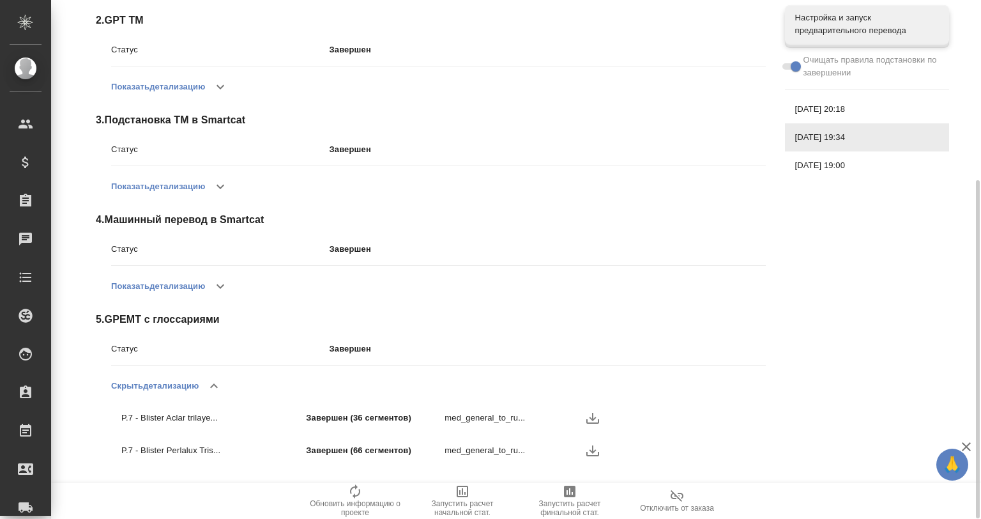
click at [205, 287] on button "Показать детализацию" at bounding box center [158, 286] width 94 height 31
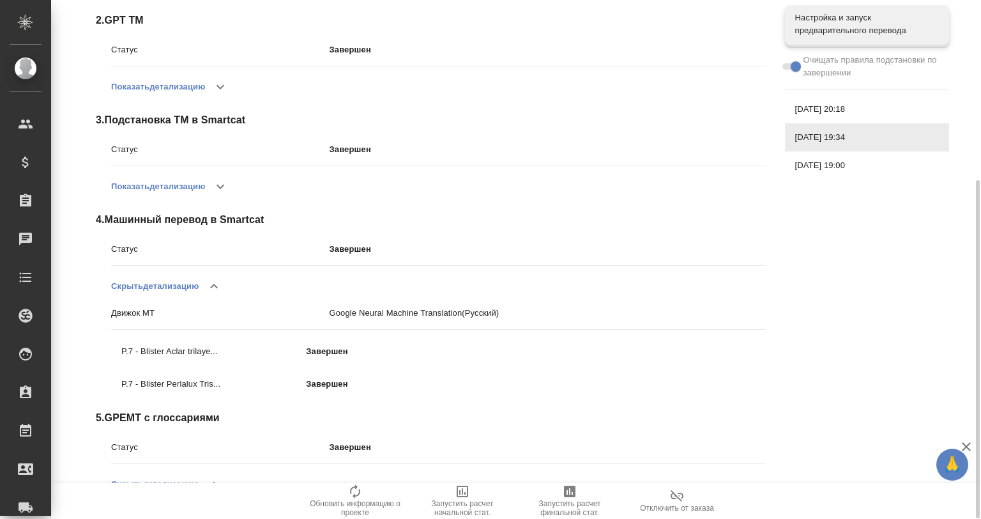
click at [219, 181] on icon "button" at bounding box center [220, 186] width 15 height 15
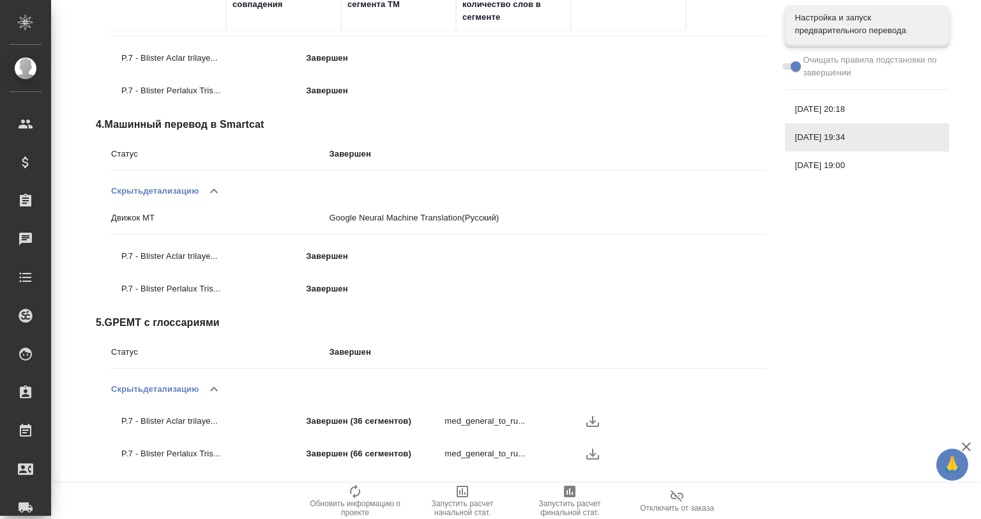
scroll to position [404, 0]
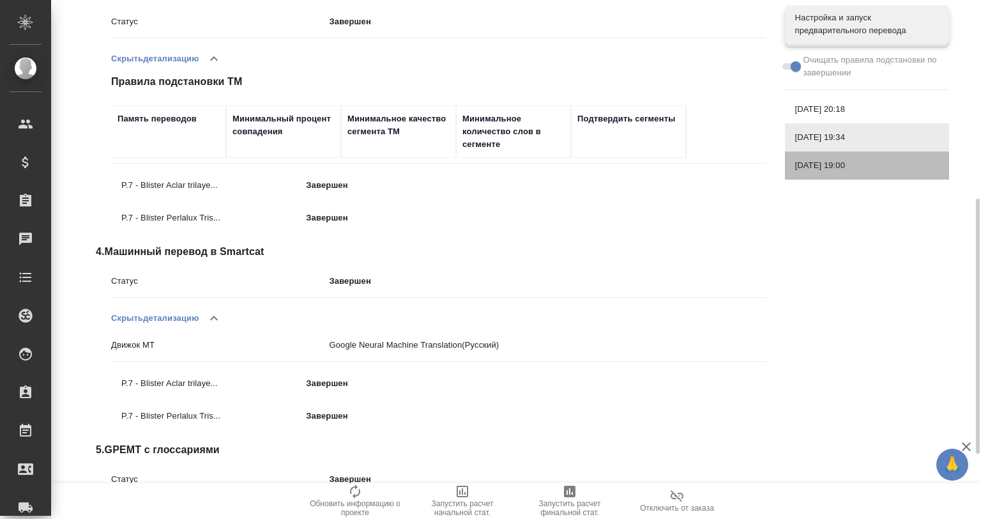
click at [828, 166] on span "07.10.2025, 19:00" at bounding box center [867, 165] width 144 height 13
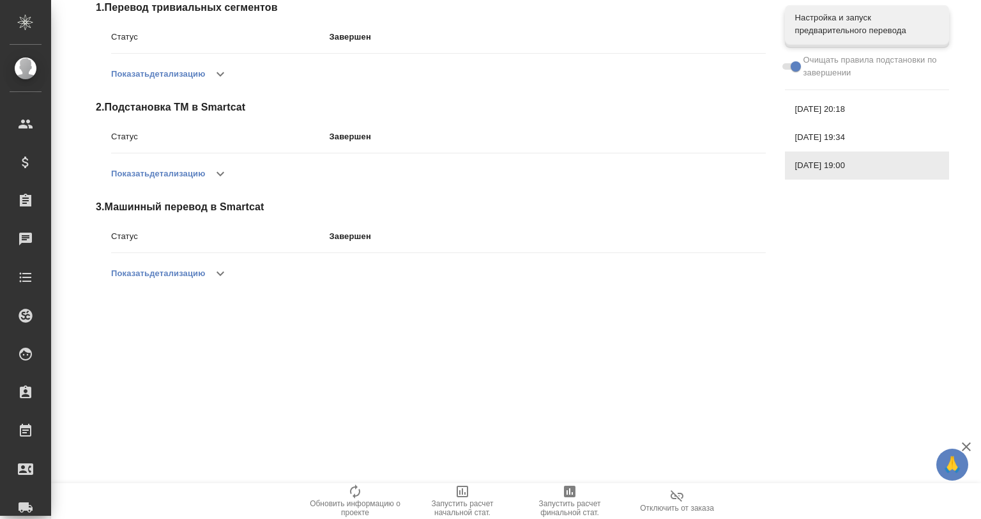
scroll to position [189, 0]
click at [216, 172] on icon "button" at bounding box center [220, 173] width 15 height 15
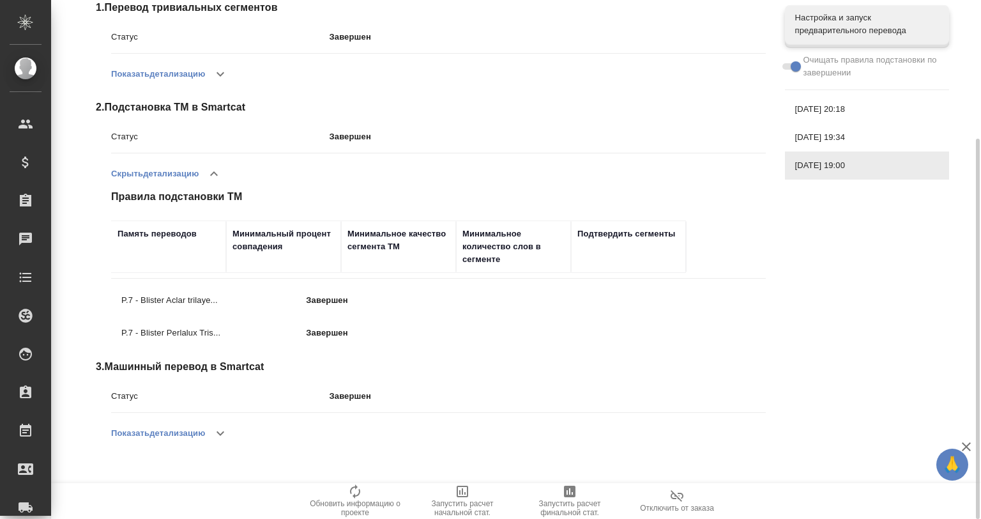
click at [837, 128] on div "07.10.2025, 19:34" at bounding box center [867, 137] width 164 height 28
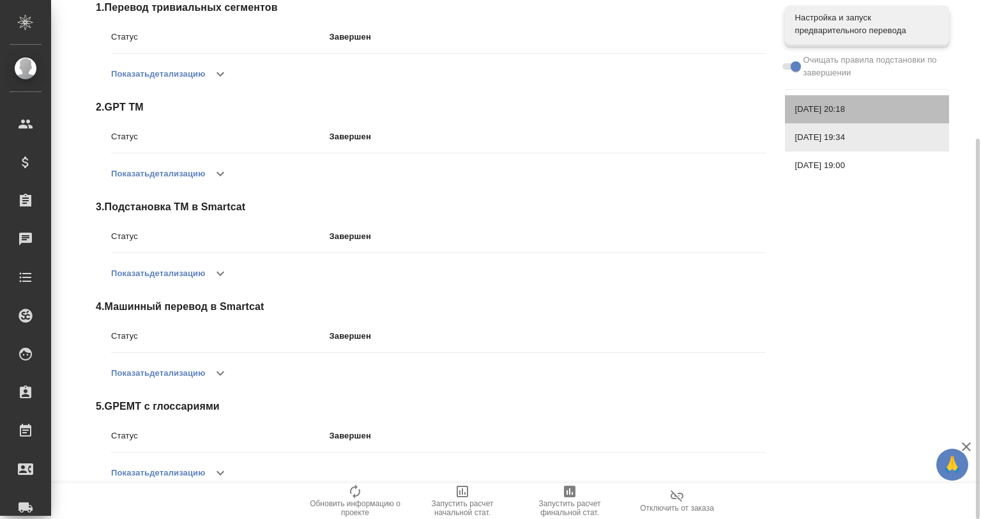
click at [837, 107] on span "07.10.2025, 20:18" at bounding box center [867, 109] width 144 height 13
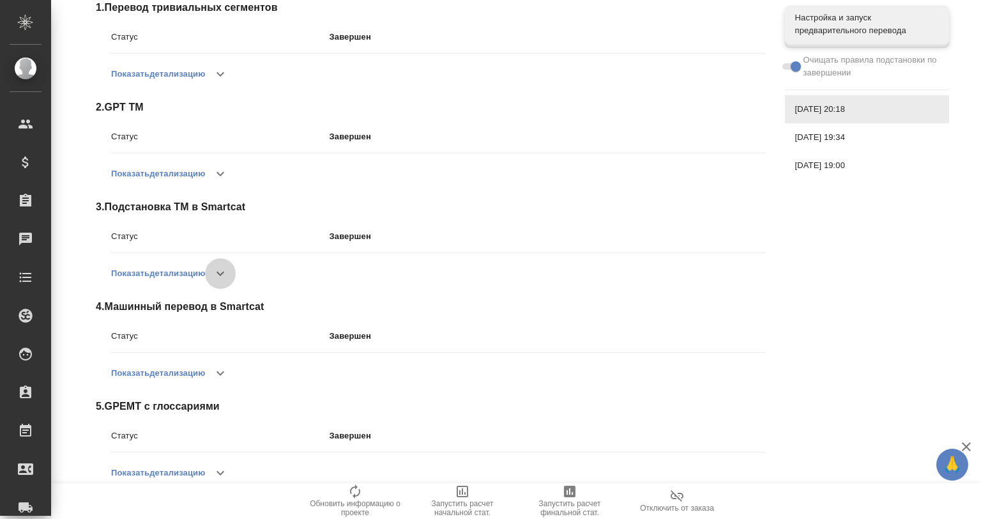
click at [213, 273] on button "button" at bounding box center [220, 273] width 31 height 31
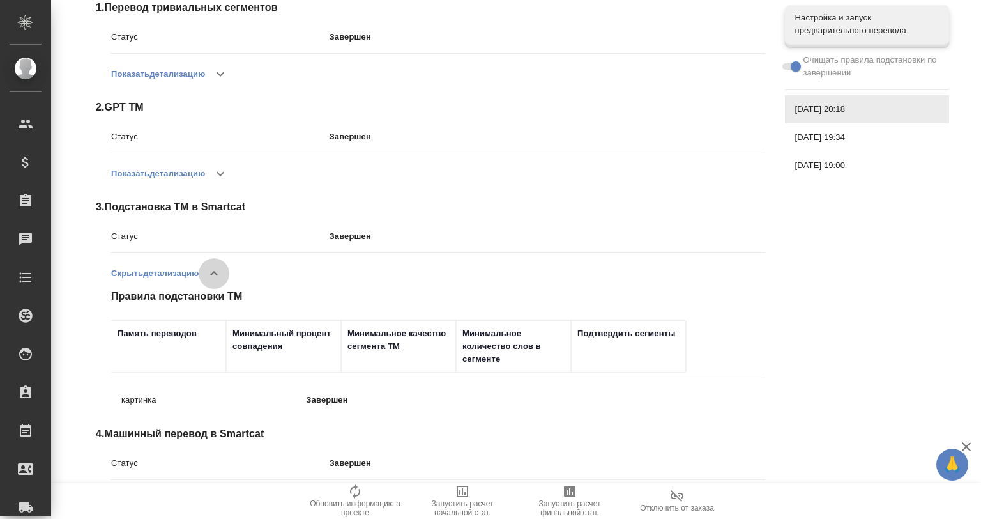
click at [218, 271] on icon "button" at bounding box center [213, 273] width 15 height 15
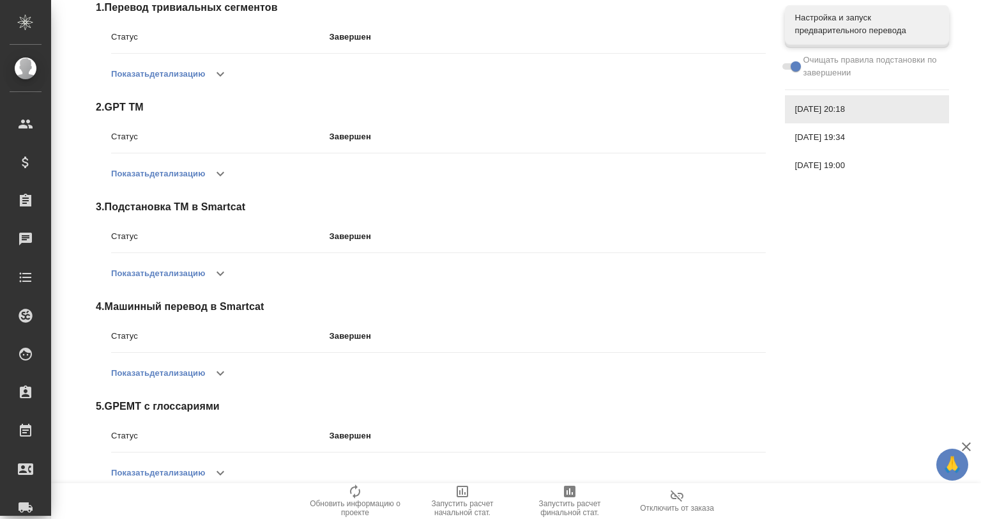
scroll to position [0, 0]
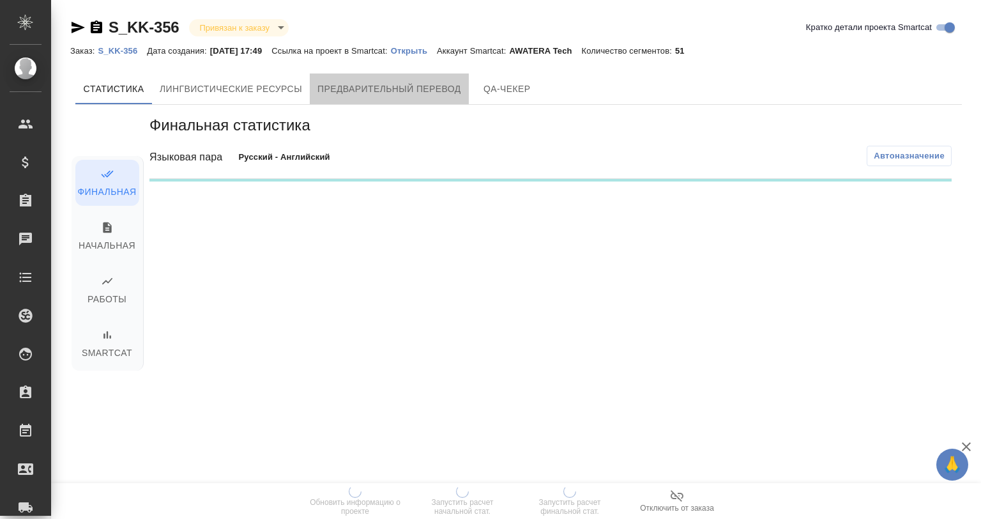
click at [379, 82] on span "Предварительный перевод" at bounding box center [389, 89] width 144 height 16
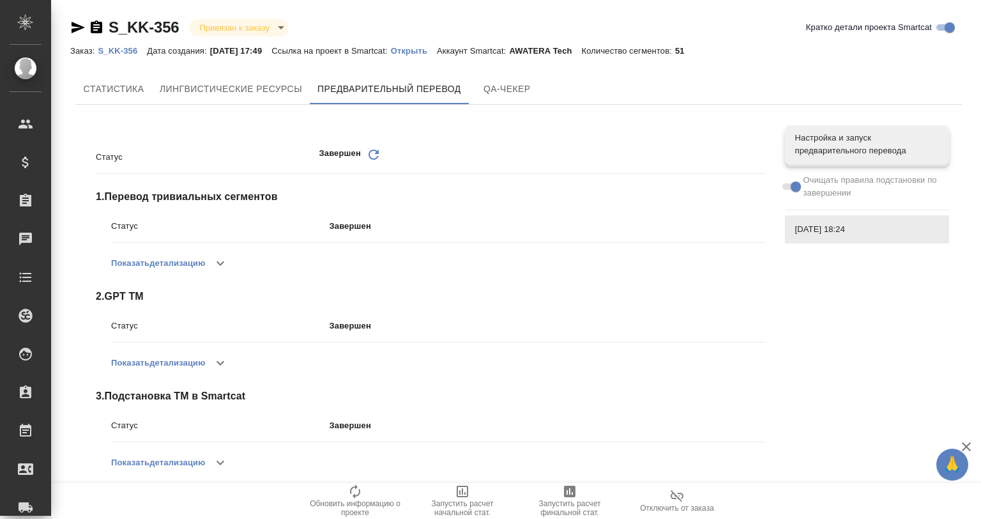
scroll to position [84, 0]
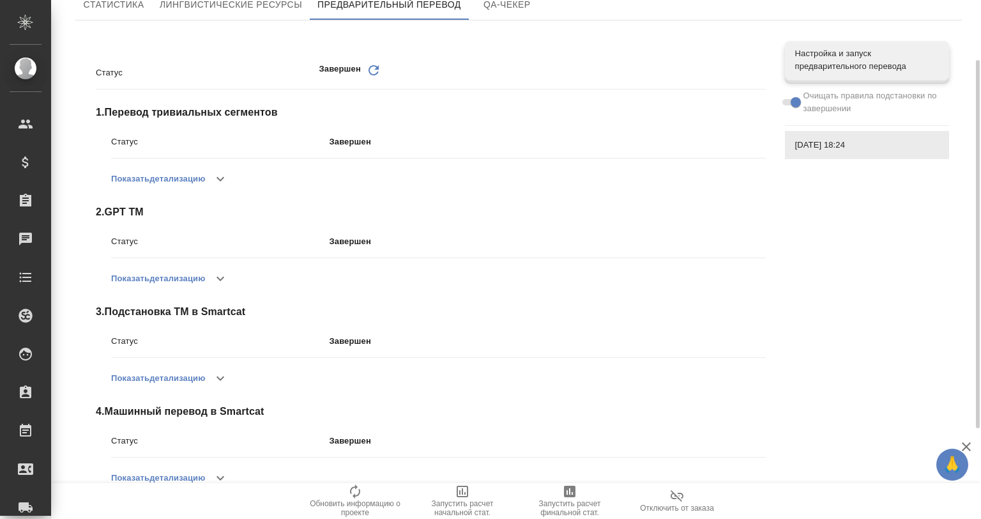
click at [228, 377] on icon "button" at bounding box center [220, 377] width 15 height 15
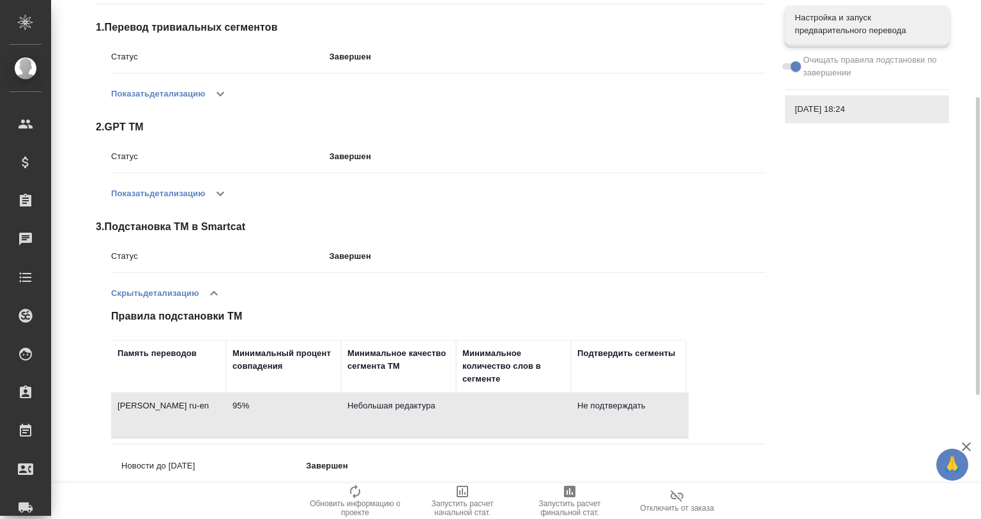
scroll to position [296, 0]
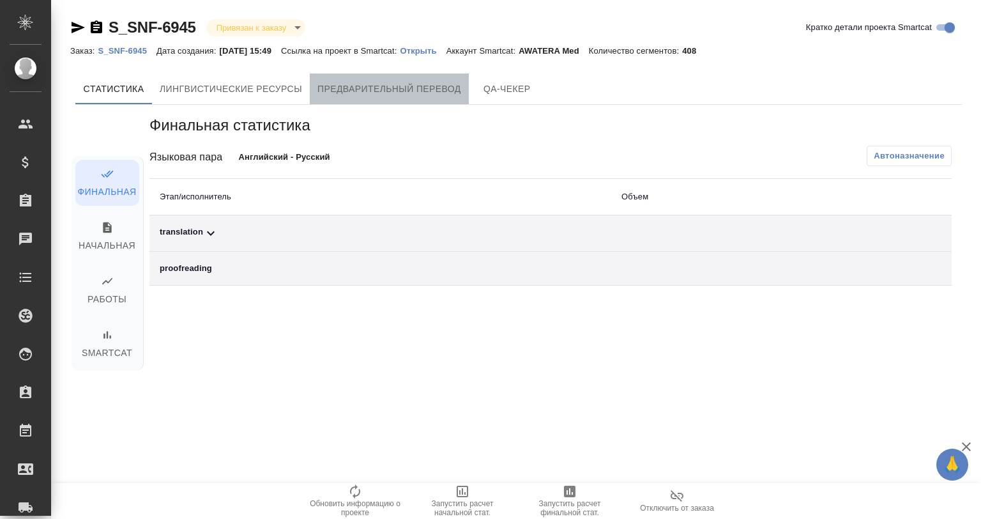
click at [397, 77] on button "Предварительный перевод" at bounding box center [389, 88] width 159 height 31
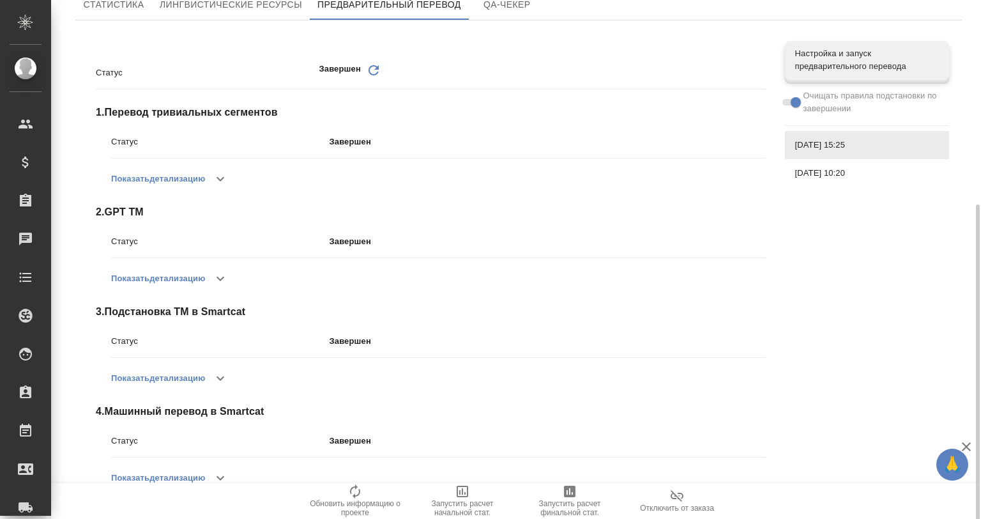
scroll to position [169, 0]
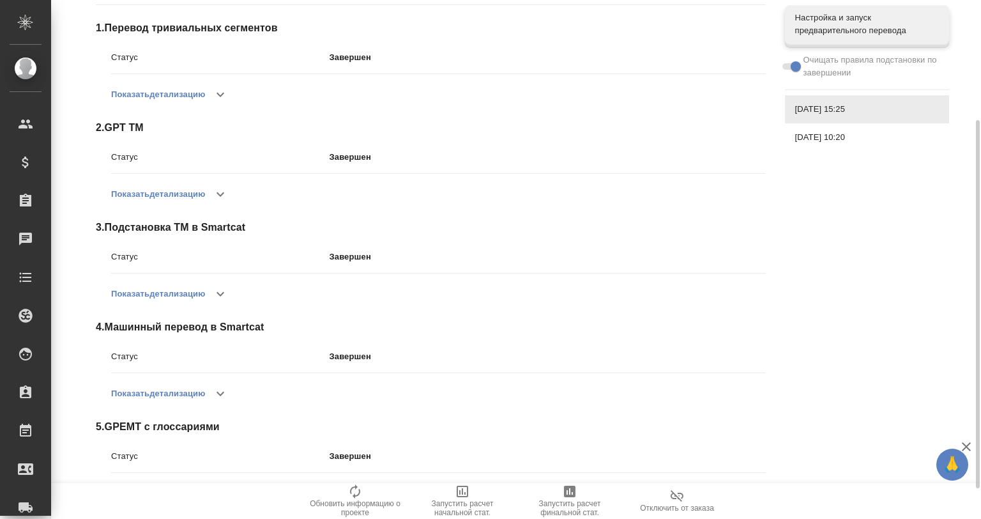
drag, startPoint x: 197, startPoint y: 296, endPoint x: 207, endPoint y: 293, distance: 10.9
click at [201, 295] on button "Показать детализацию" at bounding box center [158, 293] width 94 height 31
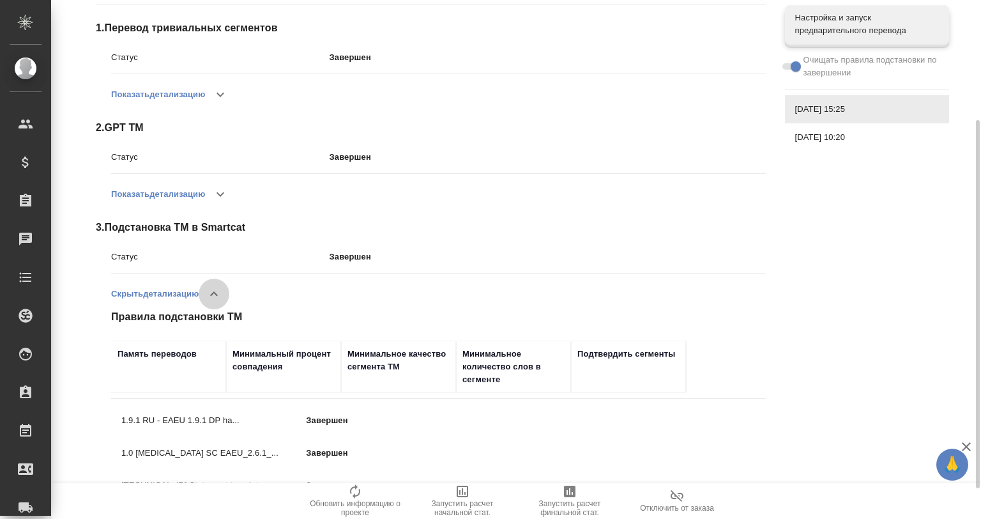
click at [214, 289] on icon "button" at bounding box center [213, 293] width 15 height 15
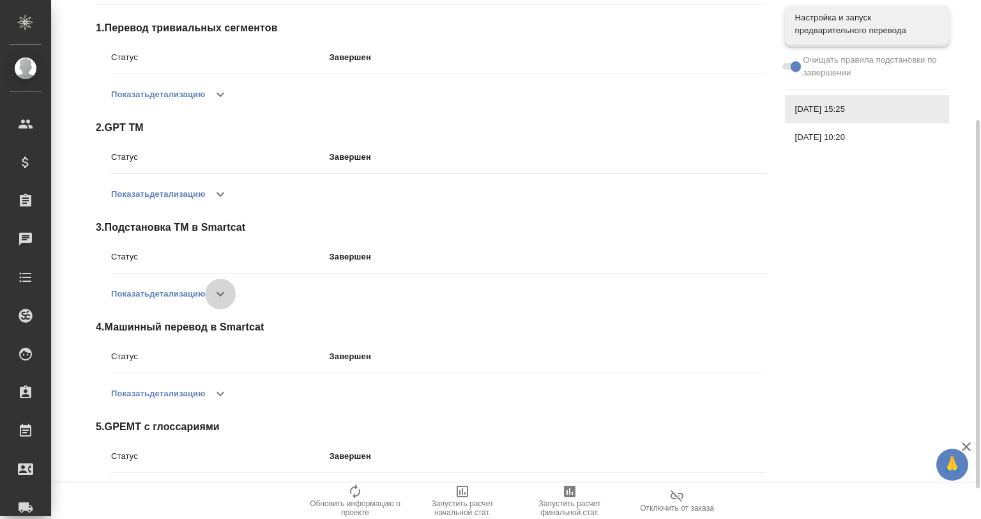
click at [214, 289] on button "button" at bounding box center [220, 293] width 31 height 31
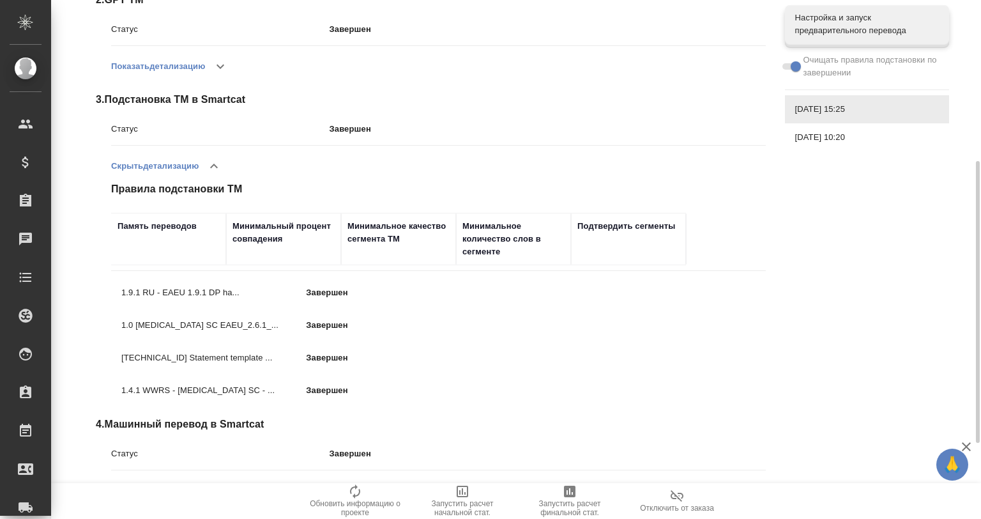
scroll to position [339, 0]
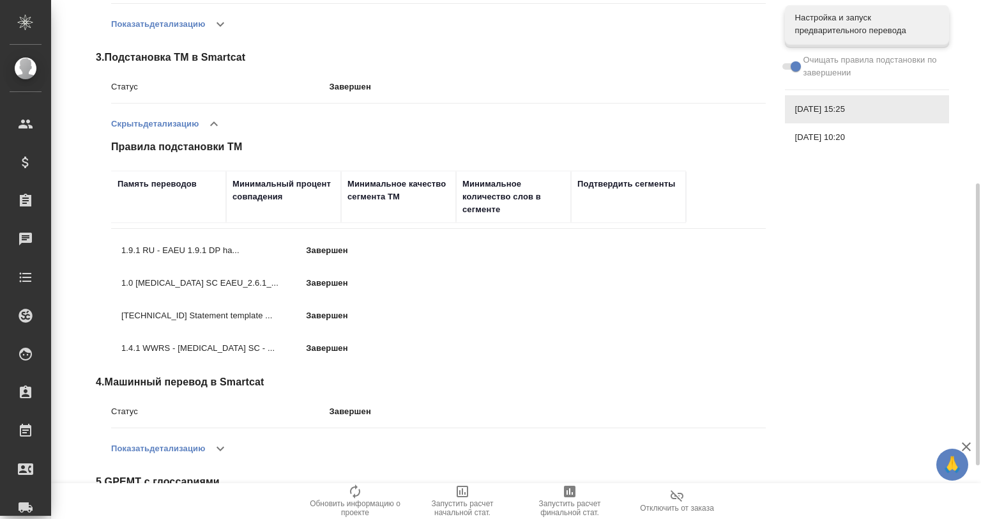
click at [222, 119] on icon "button" at bounding box center [213, 123] width 15 height 15
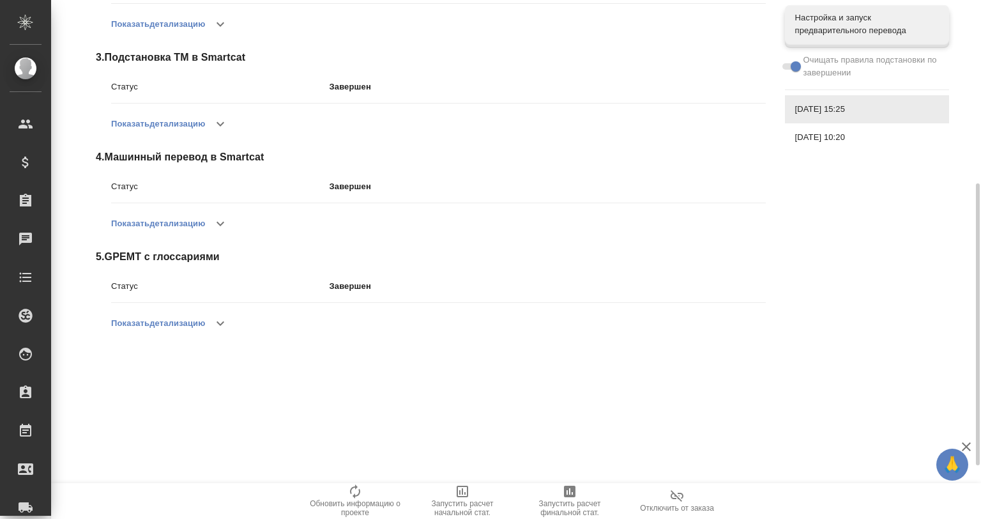
click at [809, 125] on div "[DATE] 10:20" at bounding box center [867, 137] width 164 height 28
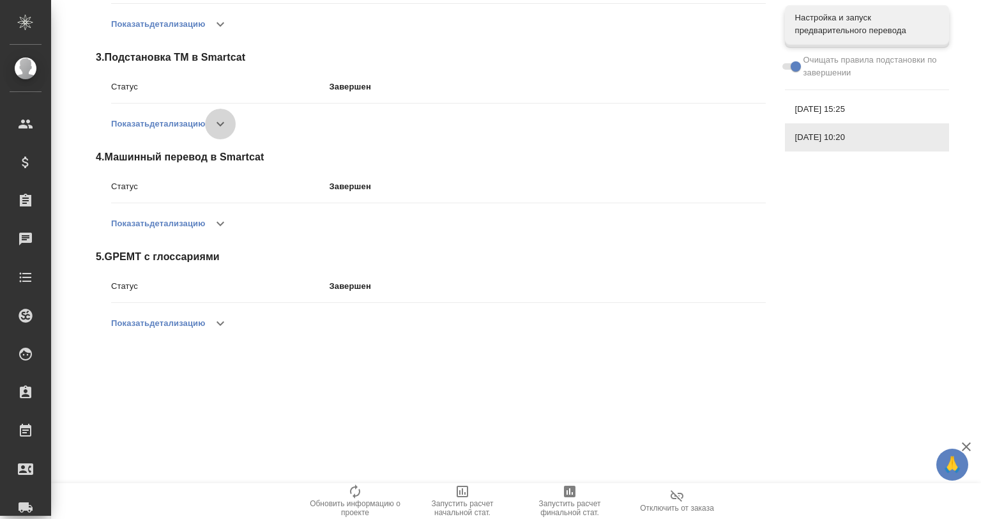
click at [228, 116] on icon "button" at bounding box center [220, 123] width 15 height 15
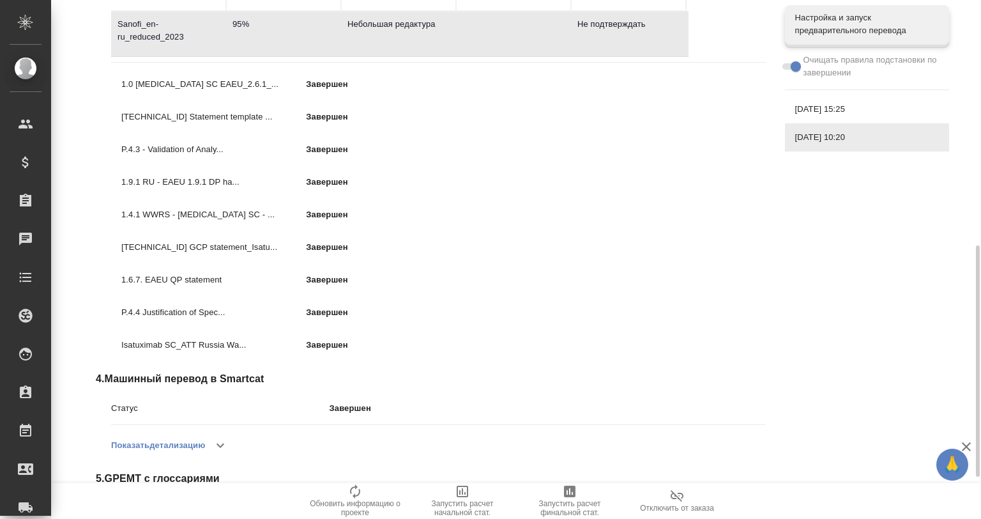
scroll to position [644, 0]
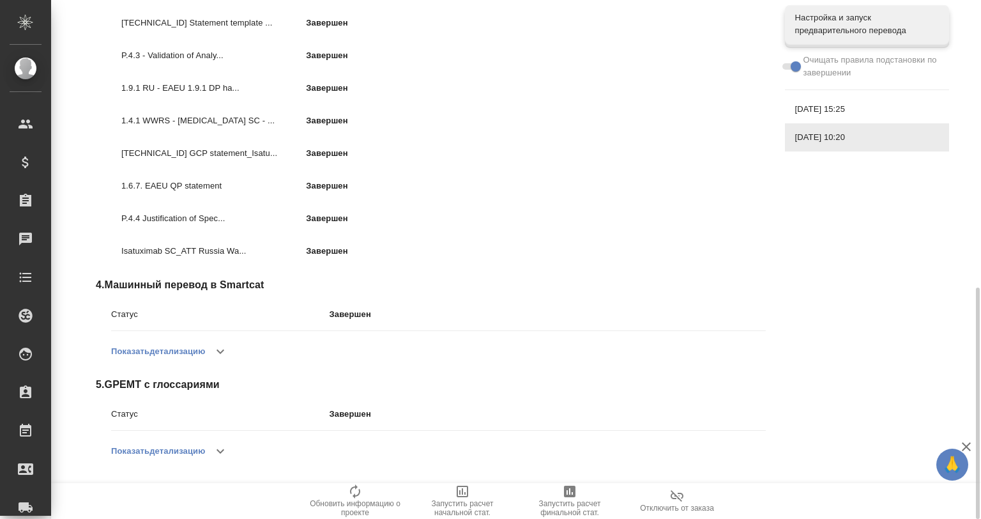
click at [228, 347] on icon "button" at bounding box center [220, 351] width 15 height 15
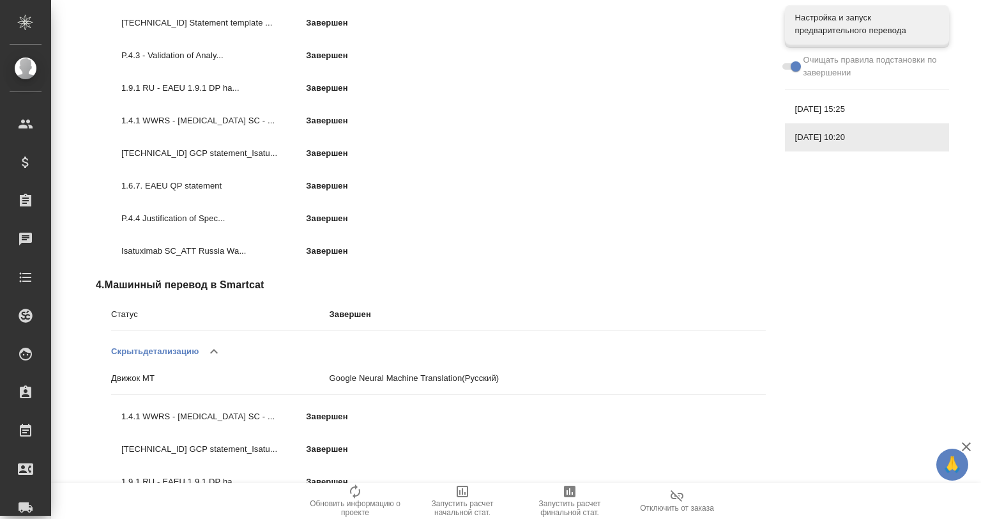
click at [226, 346] on button "button" at bounding box center [214, 351] width 31 height 31
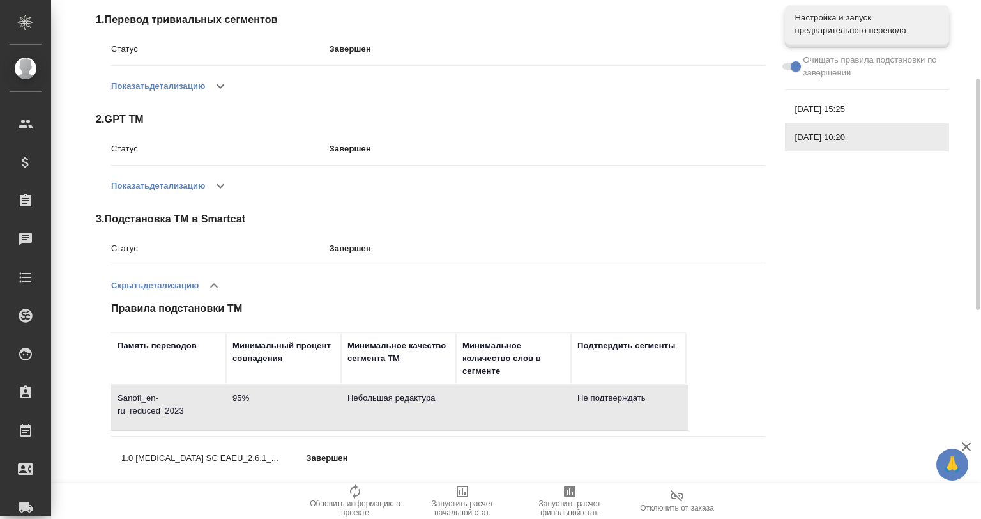
scroll to position [220, 0]
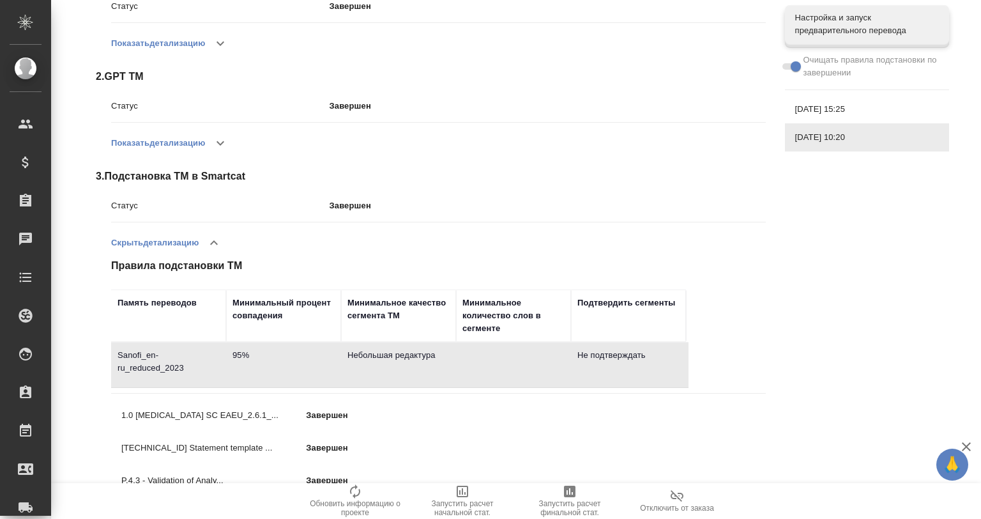
click at [213, 240] on icon "button" at bounding box center [213, 242] width 15 height 15
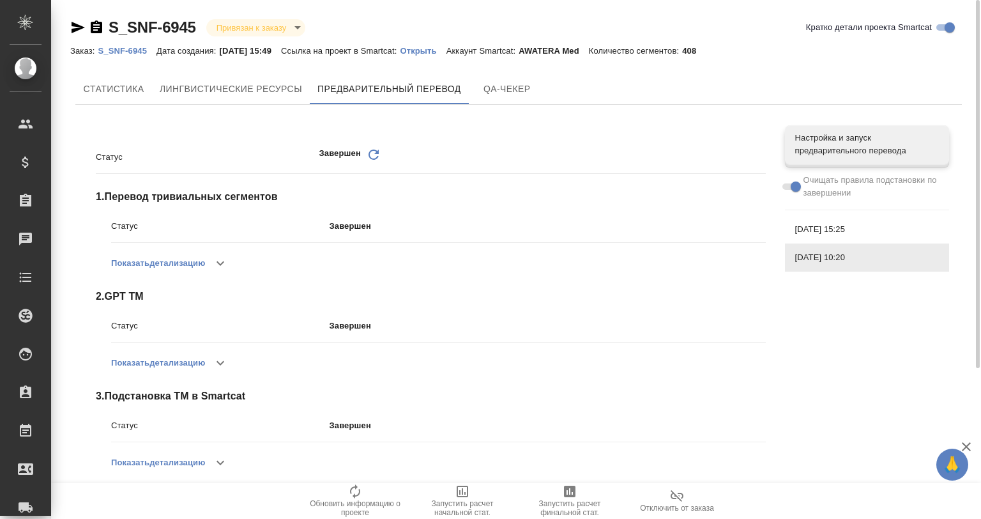
scroll to position [0, 0]
click at [833, 230] on span "[DATE] 15:25" at bounding box center [867, 229] width 144 height 13
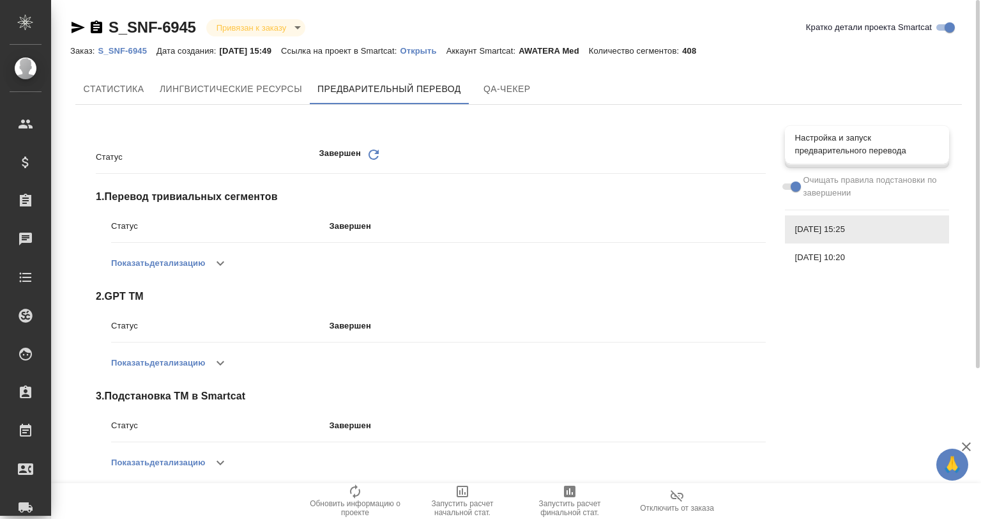
click at [834, 141] on span "Настройка и запуск предварительного перевода" at bounding box center [867, 145] width 144 height 26
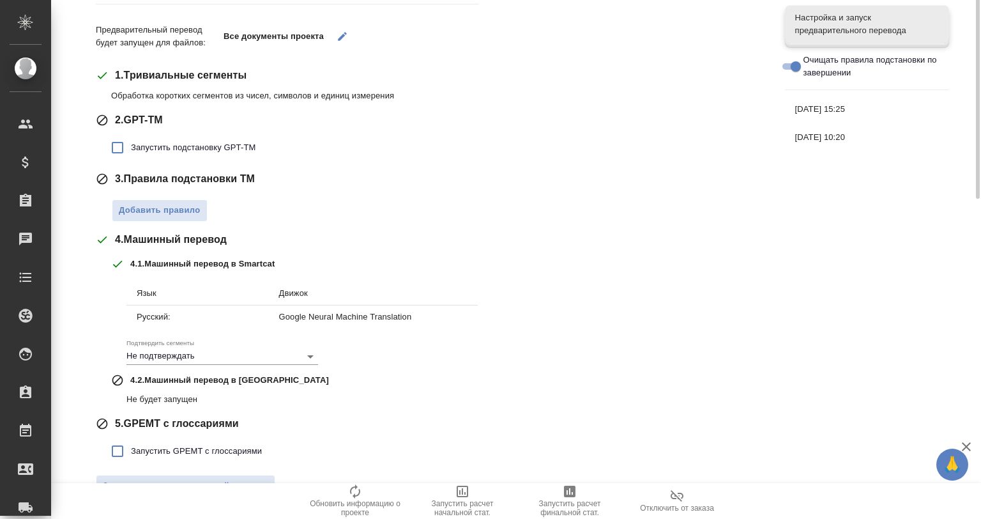
scroll to position [199, 0]
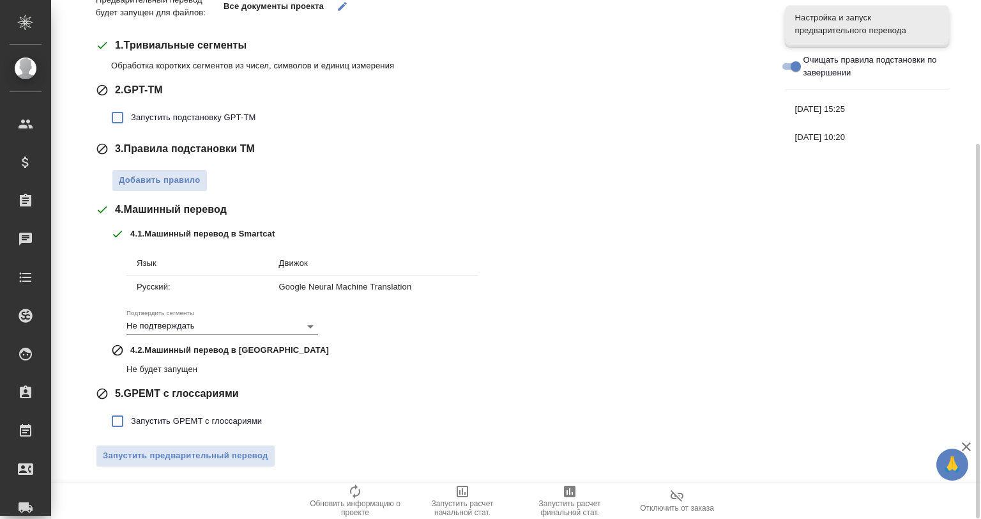
click at [190, 420] on span "Запустить GPEMT с глоссариями" at bounding box center [196, 421] width 131 height 13
click at [131, 420] on input "Запустить GPEMT с глоссариями" at bounding box center [117, 421] width 27 height 27
checkbox input "true"
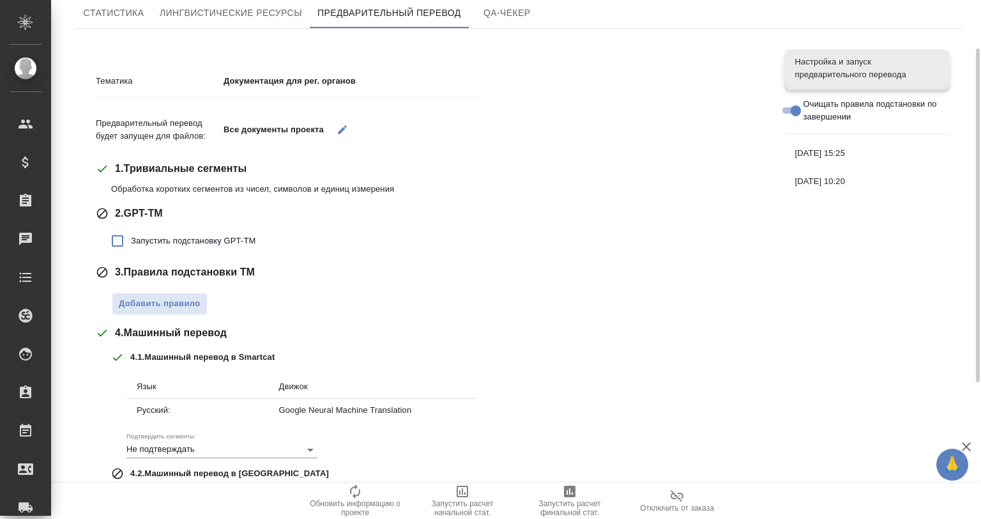
scroll to position [0, 0]
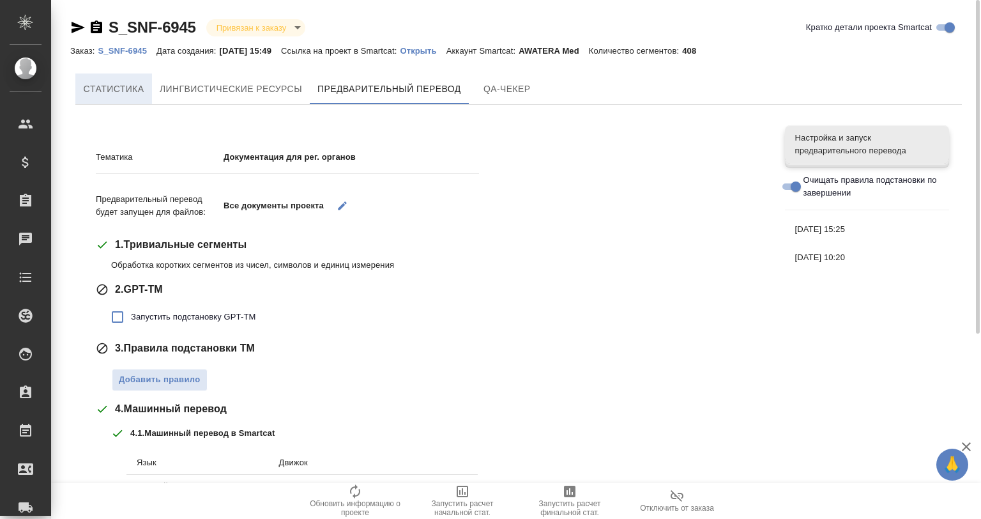
click at [111, 88] on span "Cтатистика" at bounding box center [113, 89] width 61 height 16
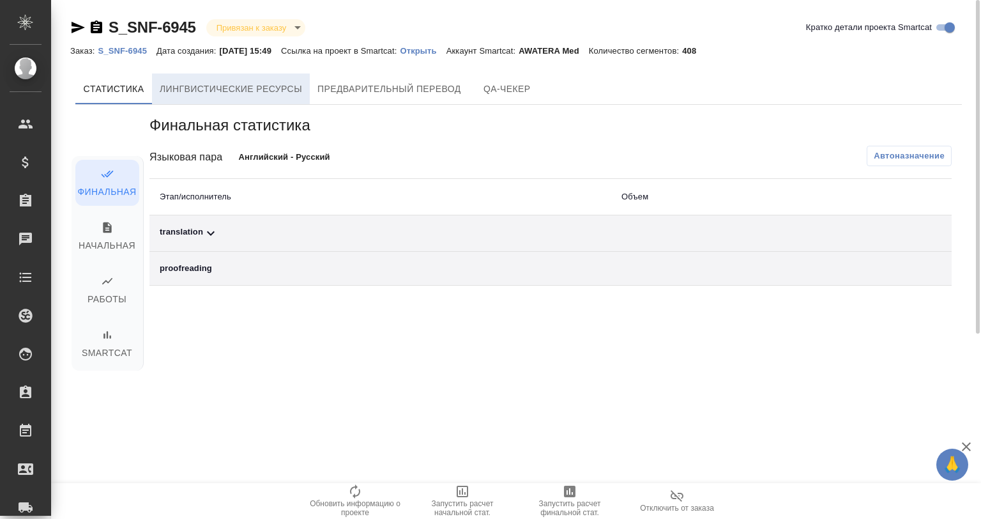
click at [209, 82] on span "Лингвистические ресурсы" at bounding box center [231, 89] width 142 height 16
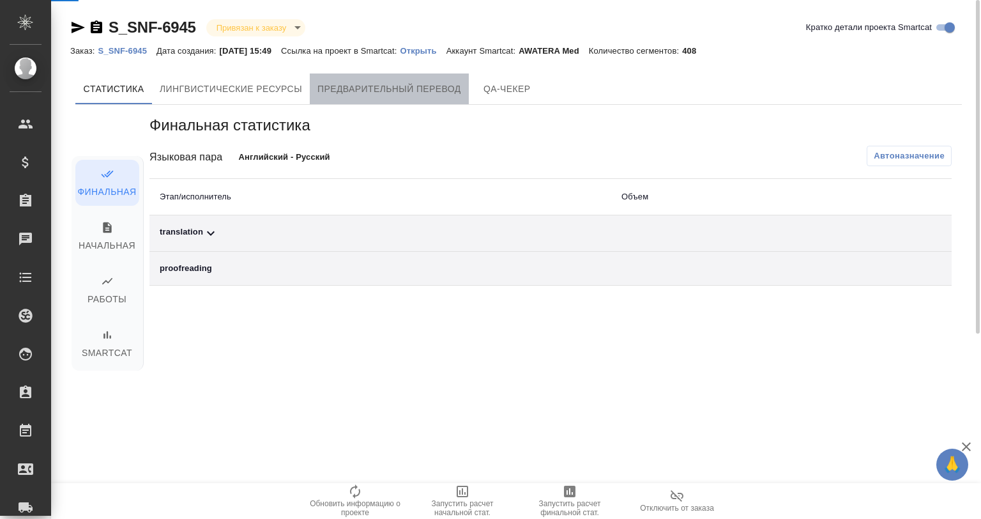
click at [393, 82] on span "Предварительный перевод" at bounding box center [389, 89] width 144 height 16
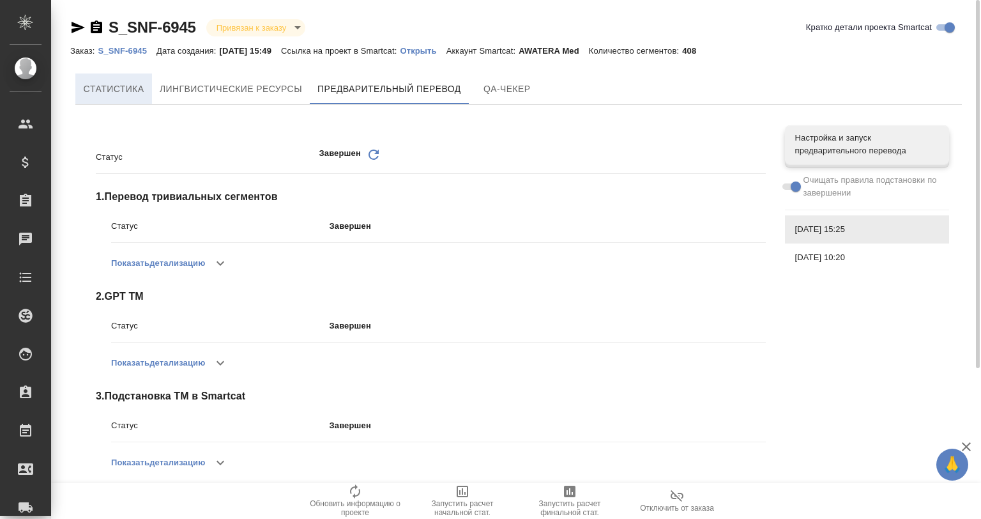
click at [115, 94] on span "Cтатистика" at bounding box center [113, 89] width 61 height 16
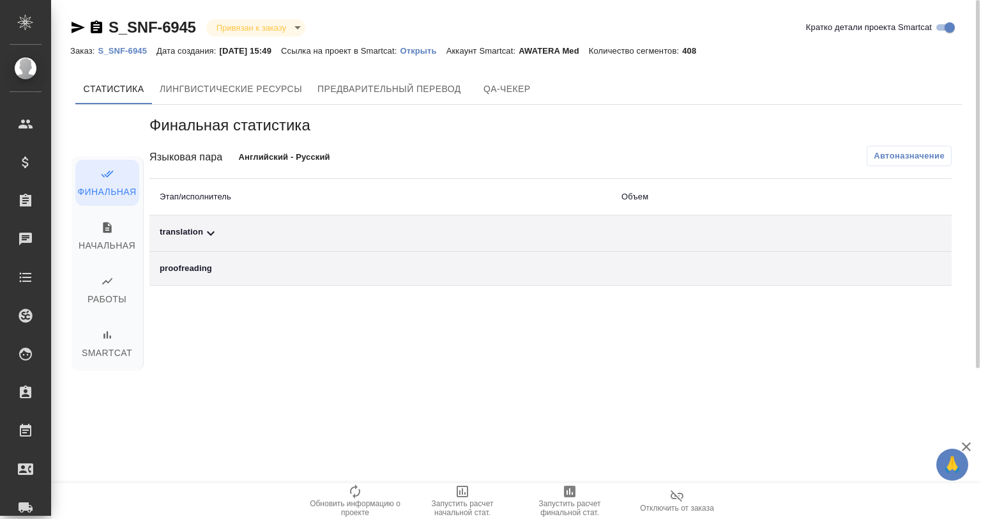
click at [206, 234] on icon at bounding box center [210, 232] width 15 height 15
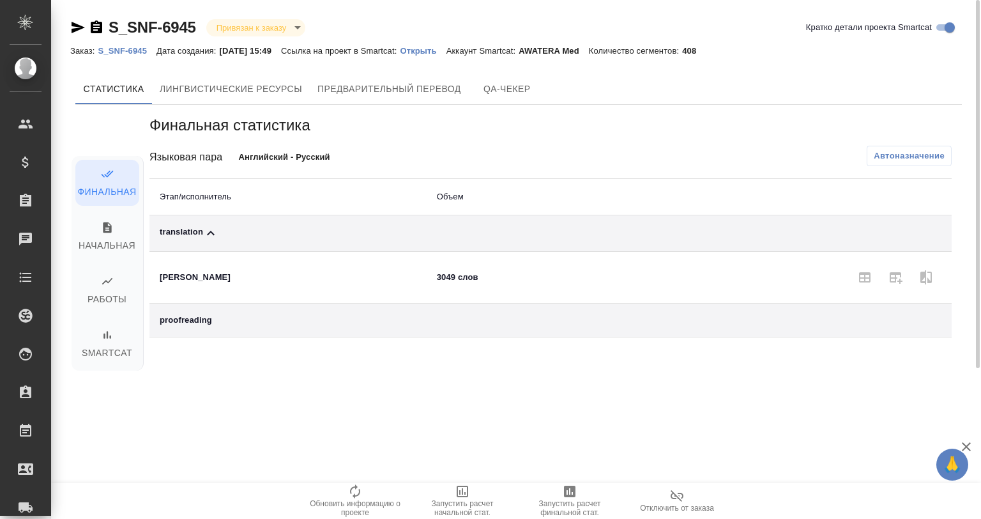
click at [206, 230] on icon at bounding box center [210, 232] width 15 height 15
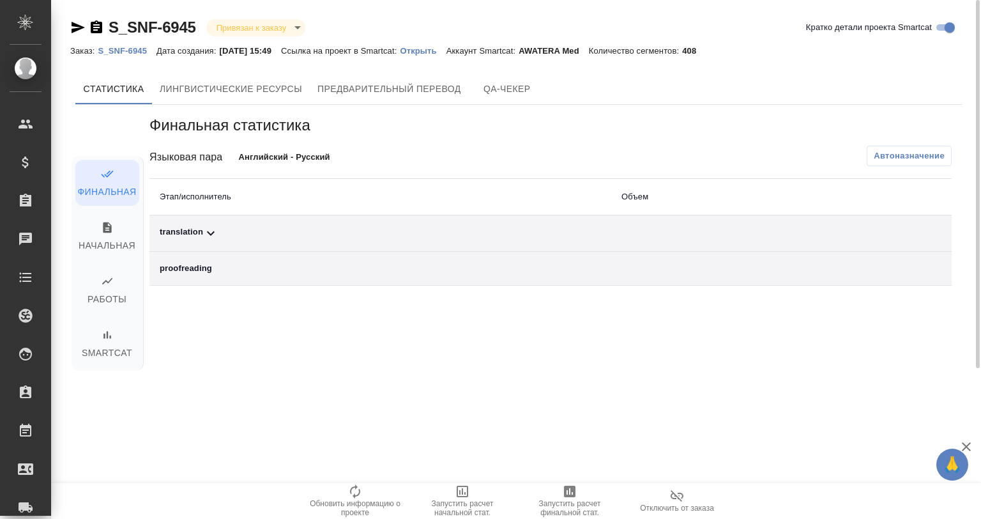
click at [295, 158] on p "Английский - Русский" at bounding box center [328, 157] width 178 height 13
click at [299, 155] on p "Английский - Русский" at bounding box center [328, 157] width 178 height 13
drag, startPoint x: 335, startPoint y: 152, endPoint x: 231, endPoint y: 165, distance: 105.5
click at [231, 165] on div "Языковая пара Английский - Русский" at bounding box center [283, 157] width 268 height 22
click at [235, 163] on div "Языковая пара" at bounding box center [193, 156] width 89 height 15
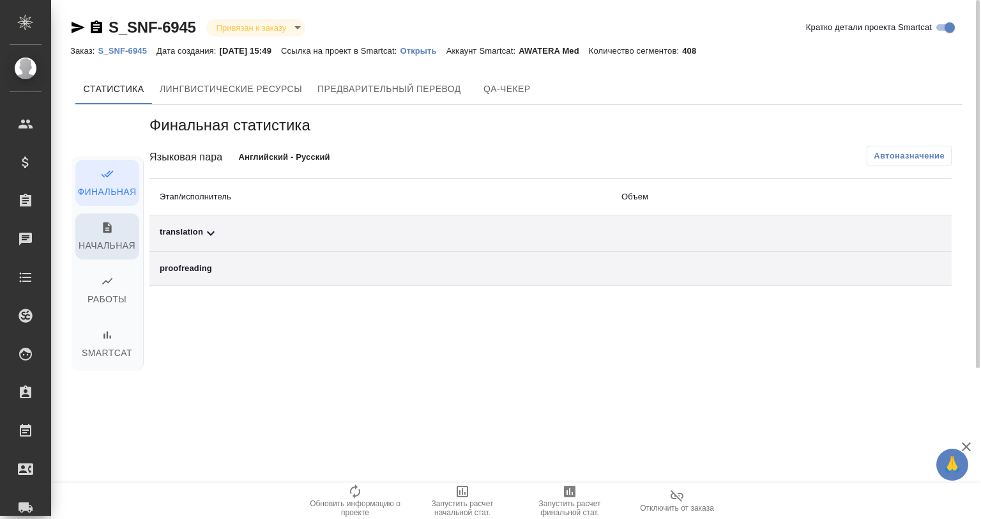
drag, startPoint x: 107, startPoint y: 236, endPoint x: 107, endPoint y: 247, distance: 11.5
click at [107, 241] on span "Начальная" at bounding box center [107, 237] width 49 height 33
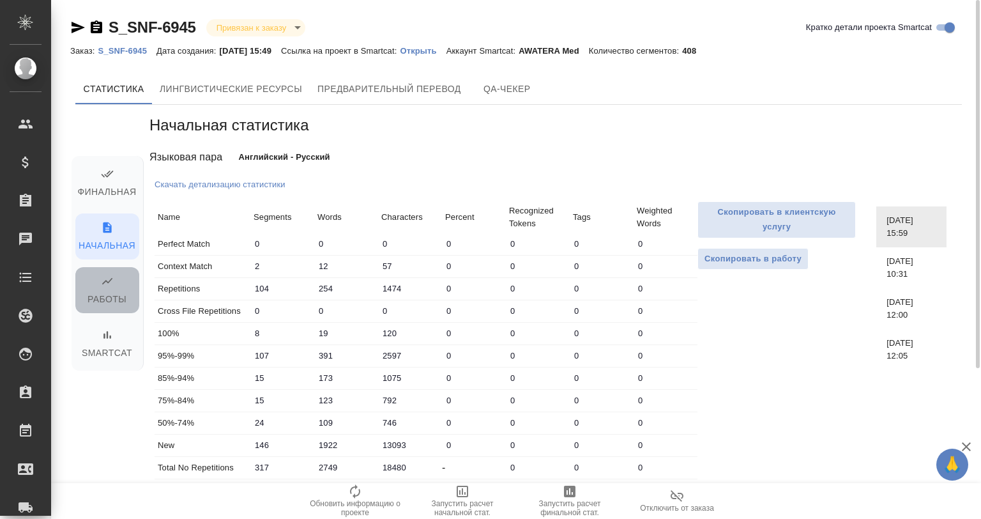
click at [109, 301] on span "Работы" at bounding box center [107, 291] width 49 height 33
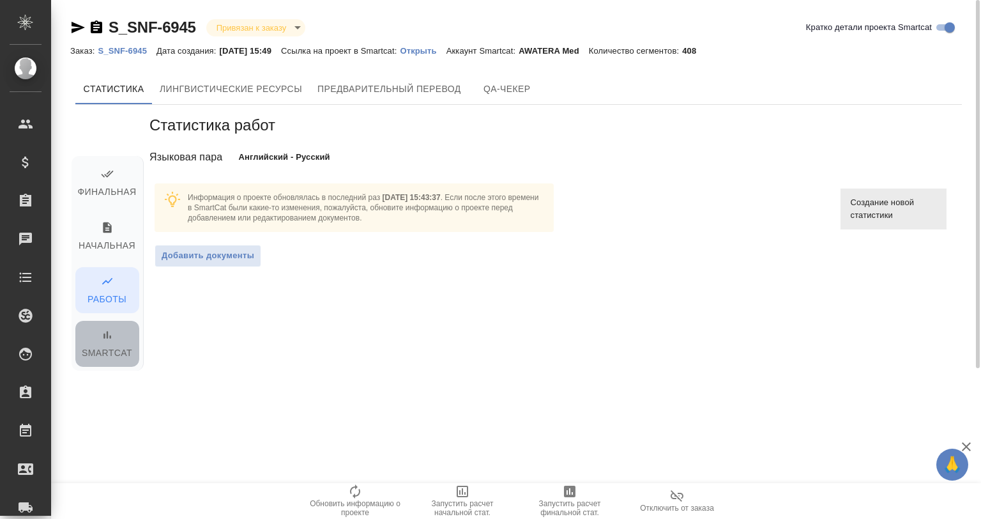
click at [108, 354] on span "Smartcat" at bounding box center [107, 344] width 49 height 33
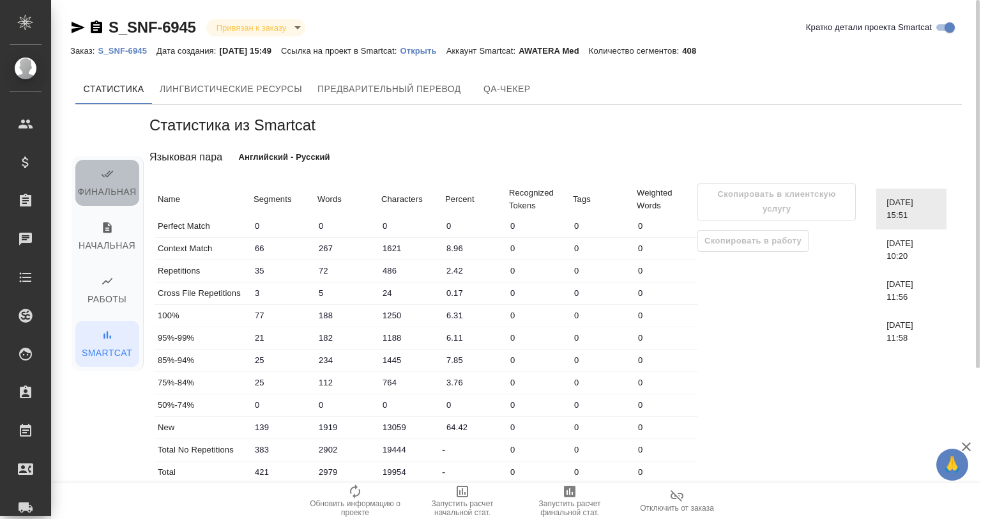
click at [132, 192] on span "Финальная" at bounding box center [107, 183] width 49 height 33
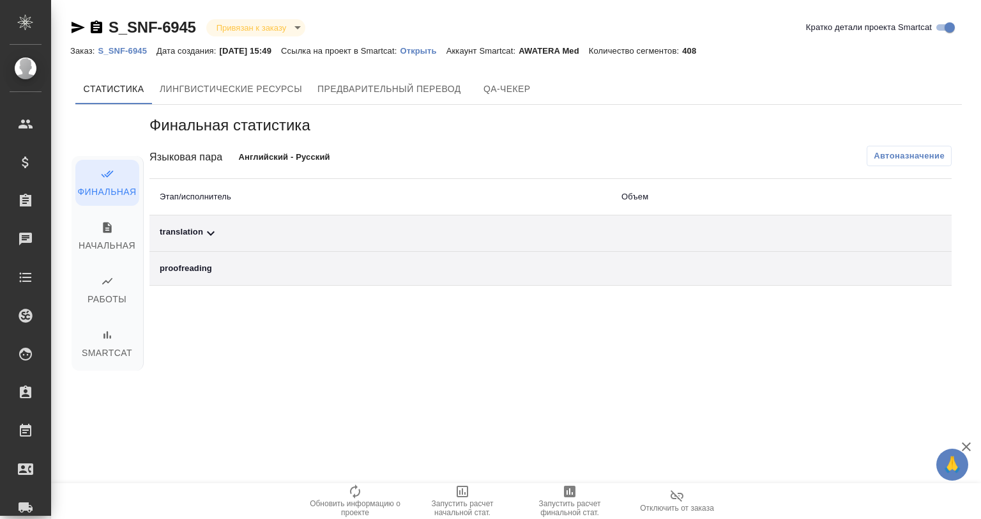
drag, startPoint x: 79, startPoint y: 123, endPoint x: 141, endPoint y: 403, distance: 286.5
click at [131, 398] on div "Финальная Начальная Работы Smartcat" at bounding box center [107, 260] width 64 height 311
drag, startPoint x: 77, startPoint y: 112, endPoint x: 134, endPoint y: 133, distance: 61.2
click at [135, 130] on div "Финальная Начальная Работы Smartcat" at bounding box center [107, 260] width 64 height 311
click at [339, 92] on span "Предварительный перевод" at bounding box center [389, 89] width 144 height 16
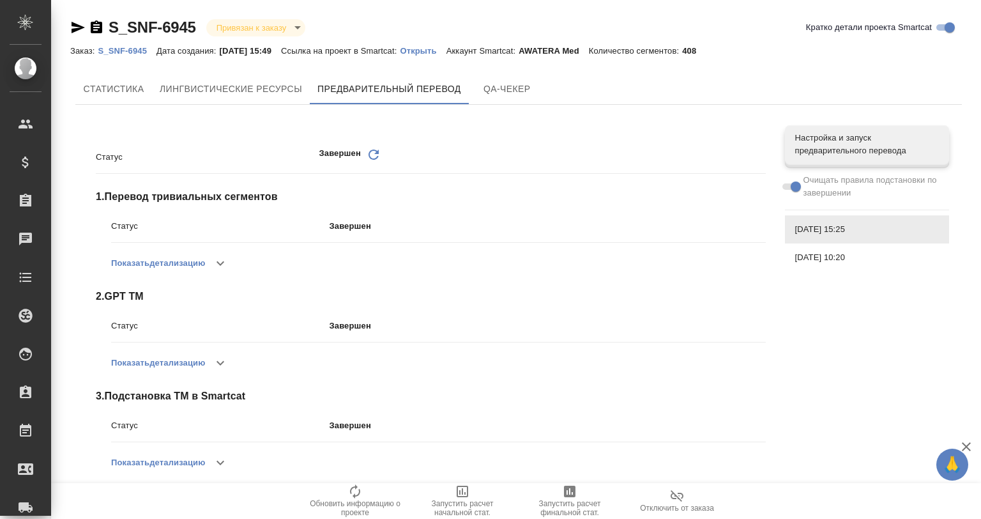
click at [72, 82] on div "Cтатистика Лингвистические ресурсы Предварительный перевод QA-чекер Статус Заве…" at bounding box center [518, 390] width 897 height 644
click at [82, 82] on button "Cтатистика" at bounding box center [113, 88] width 77 height 31
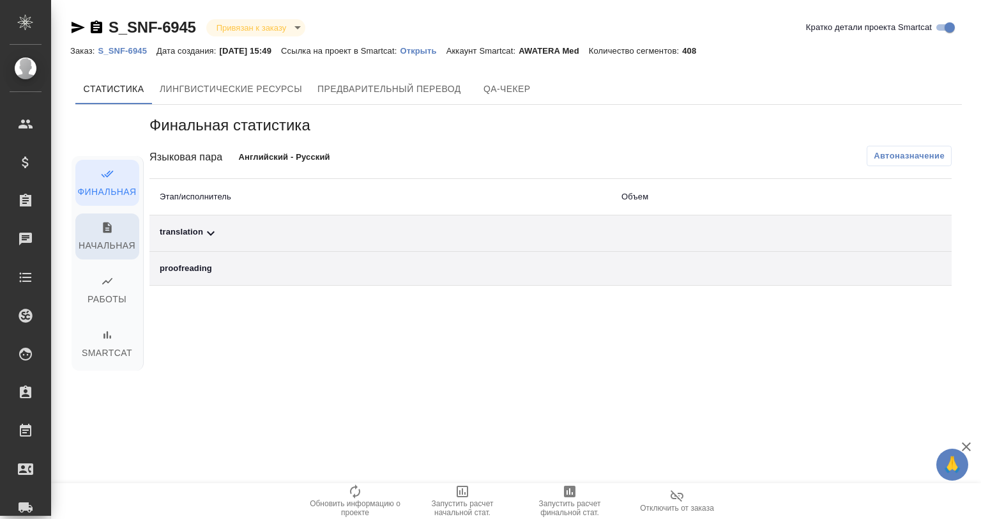
click at [109, 254] on button "Начальная" at bounding box center [107, 236] width 64 height 46
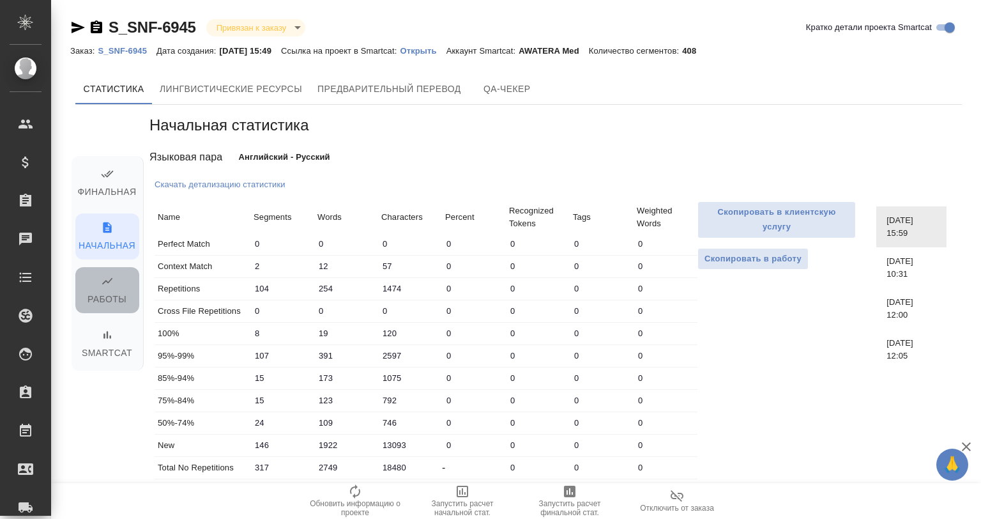
click at [112, 293] on span "Работы" at bounding box center [107, 291] width 49 height 33
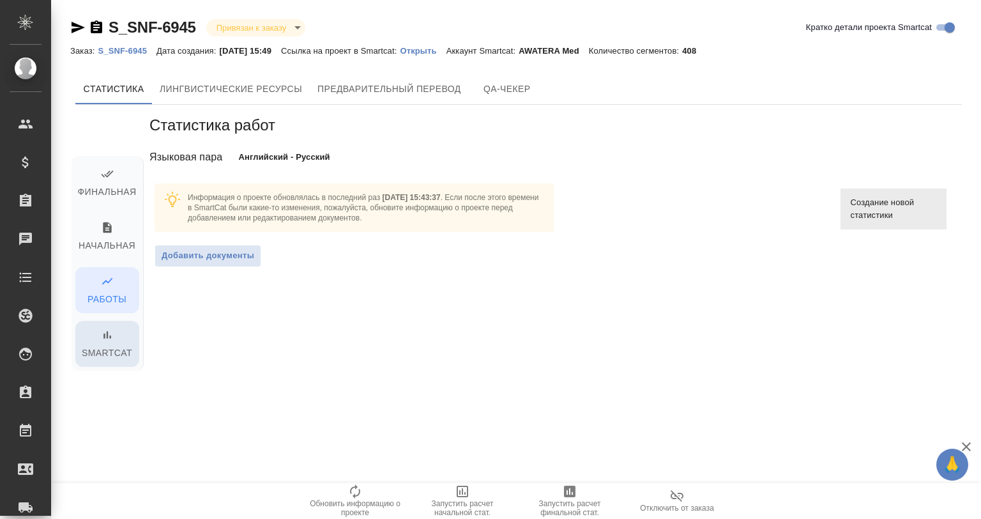
click at [102, 339] on icon "button" at bounding box center [107, 334] width 13 height 13
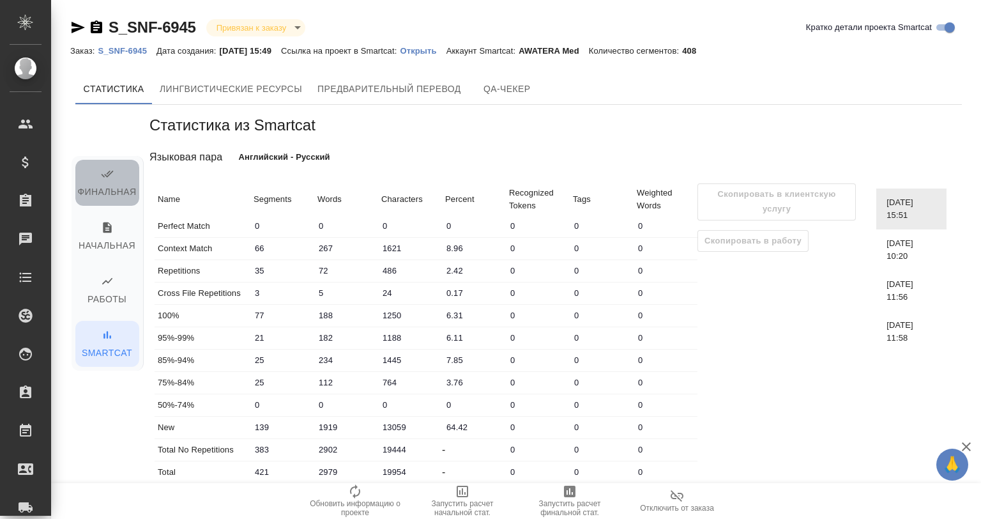
click at [95, 178] on span "Финальная" at bounding box center [107, 183] width 49 height 33
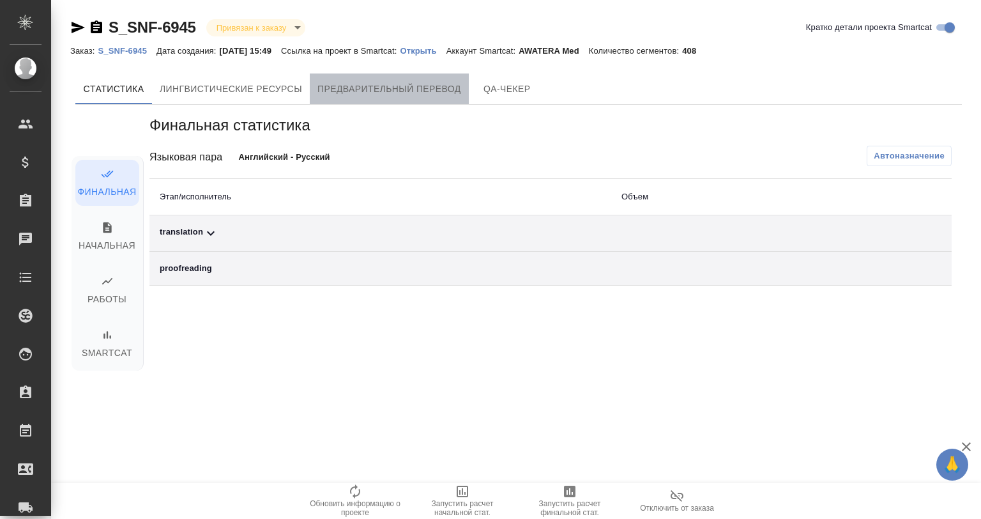
click at [320, 85] on span "Предварительный перевод" at bounding box center [389, 89] width 144 height 16
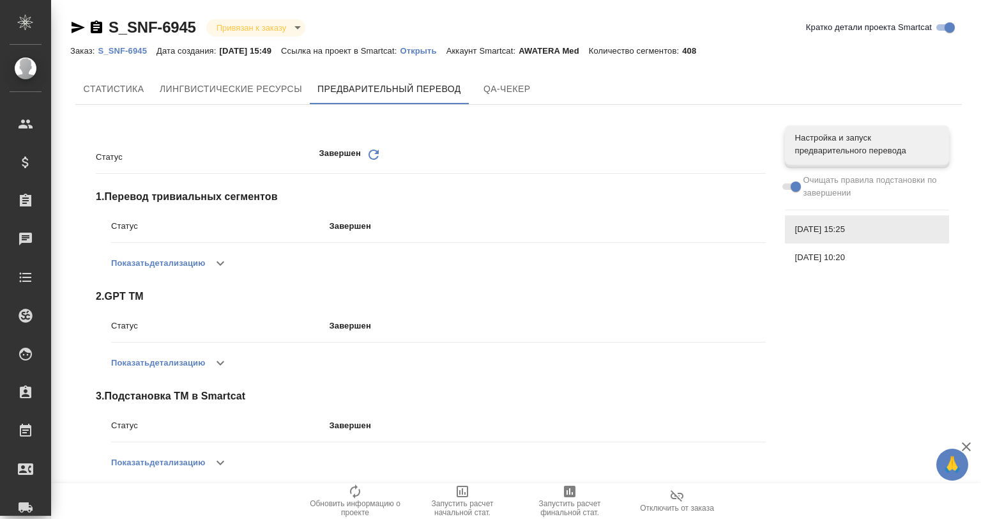
click at [369, 151] on icon "Обновить" at bounding box center [373, 154] width 15 height 15
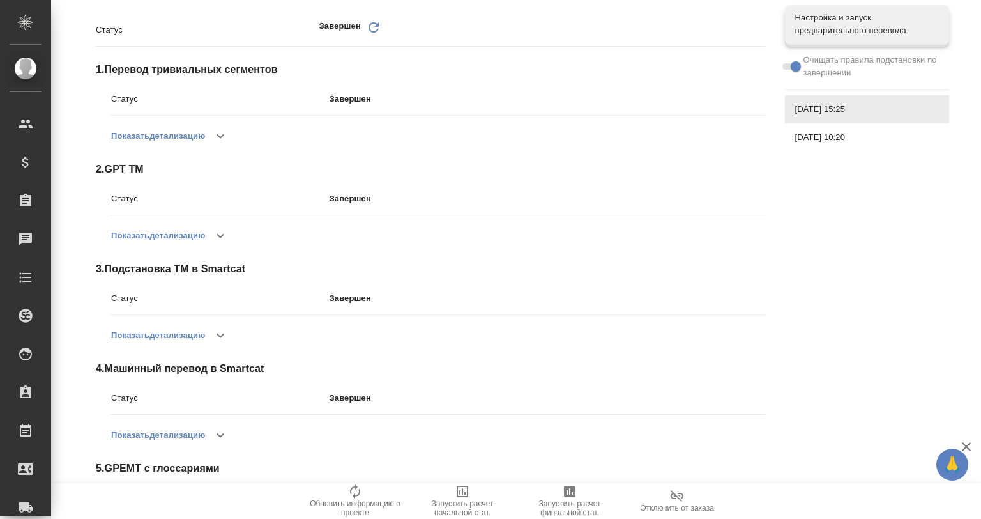
scroll to position [211, 0]
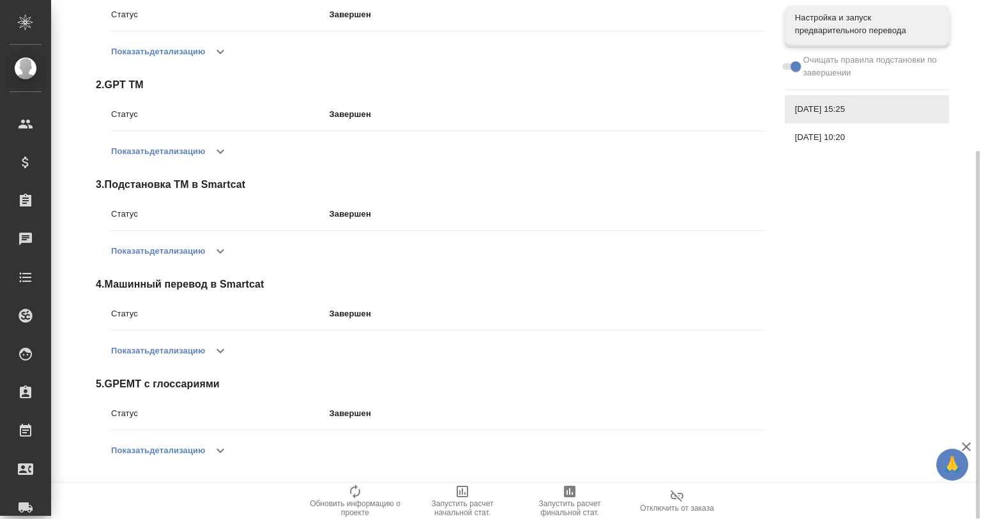
click at [223, 449] on icon "button" at bounding box center [220, 450] width 15 height 15
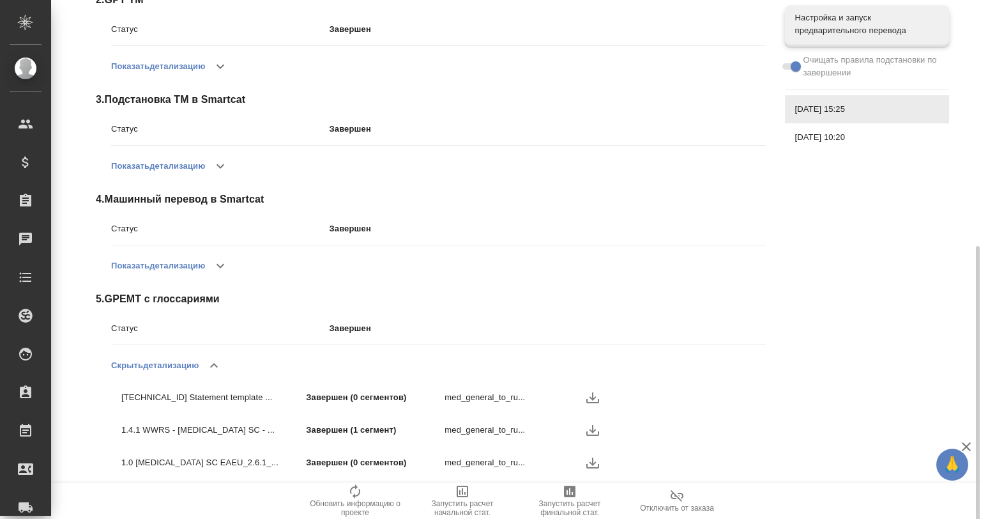
scroll to position [342, 0]
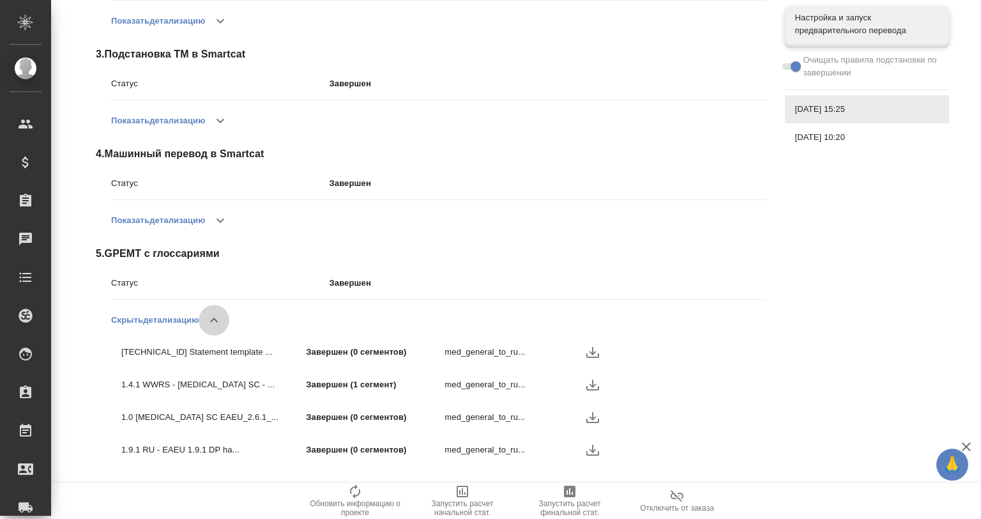
click at [220, 318] on icon "button" at bounding box center [213, 319] width 15 height 15
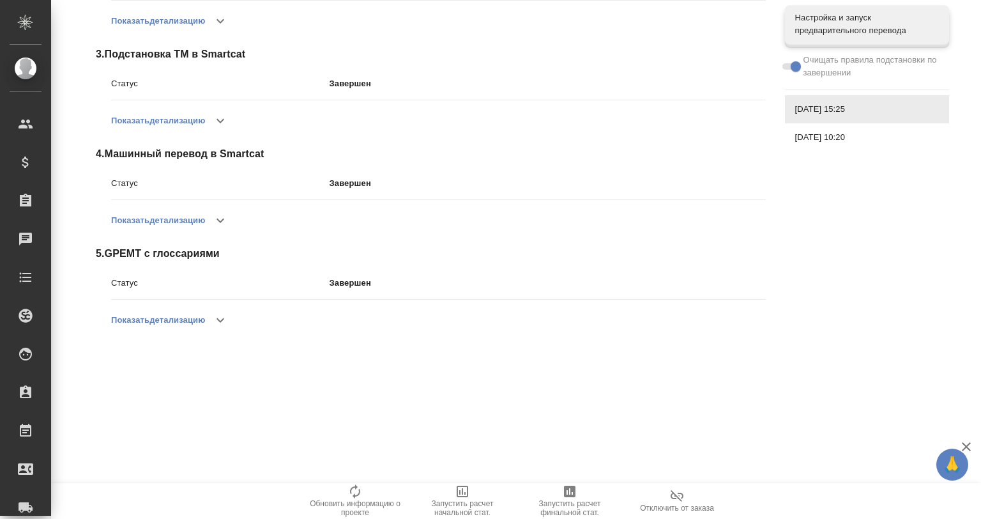
click at [228, 319] on icon "button" at bounding box center [220, 319] width 15 height 15
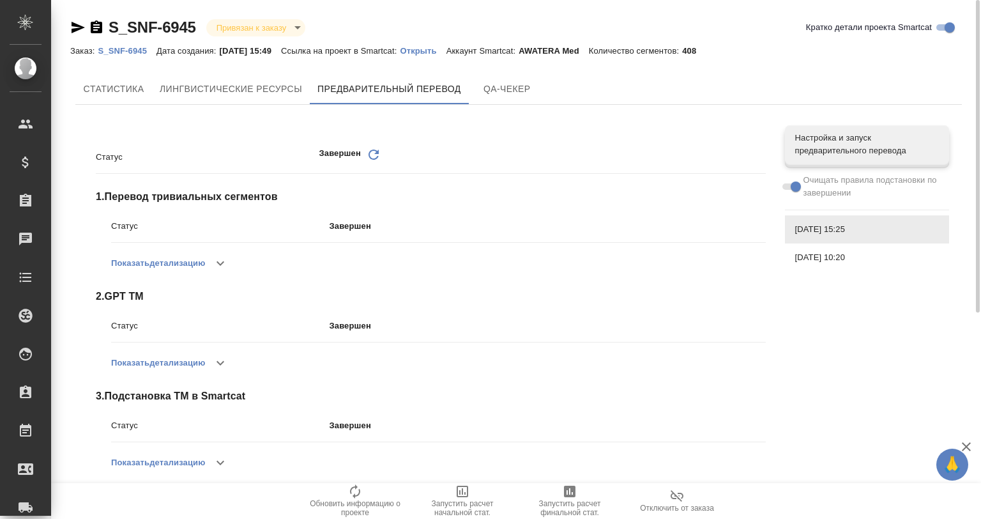
scroll to position [0, 0]
click at [493, 79] on button "QA-чекер" at bounding box center [507, 88] width 77 height 31
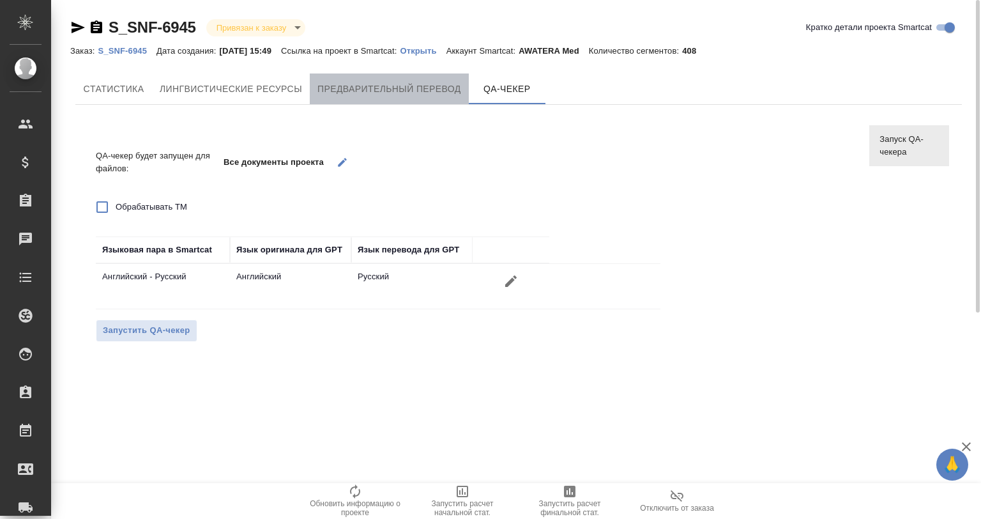
click at [396, 81] on span "Предварительный перевод" at bounding box center [389, 89] width 144 height 16
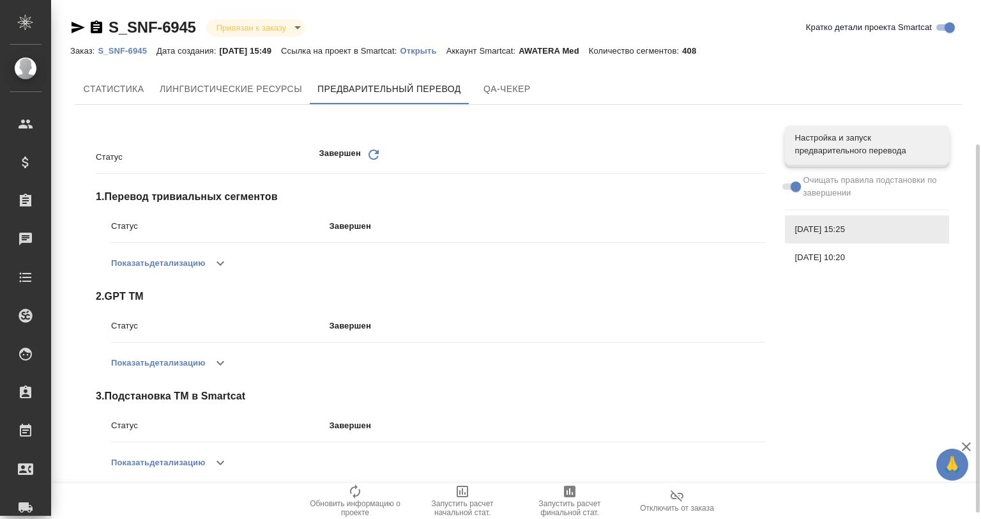
scroll to position [211, 0]
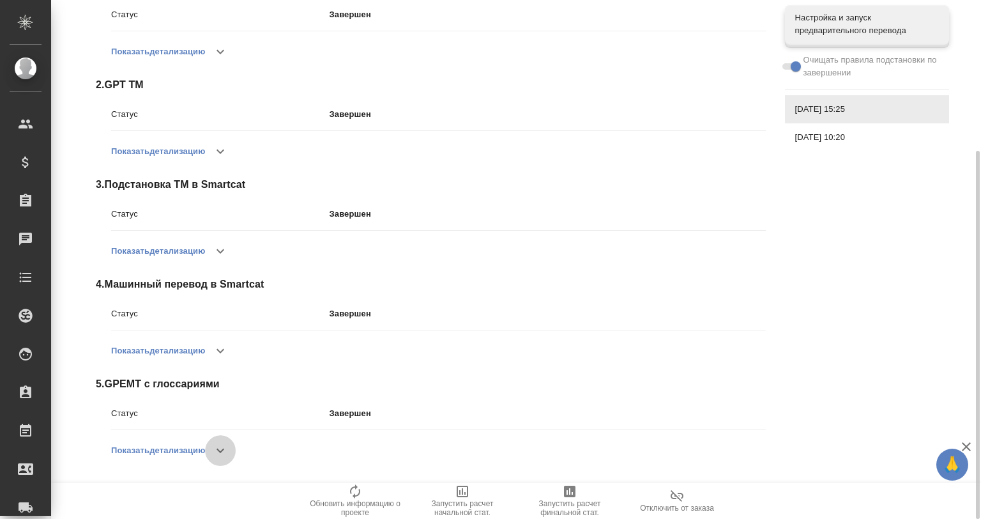
click at [230, 458] on button "button" at bounding box center [220, 450] width 31 height 31
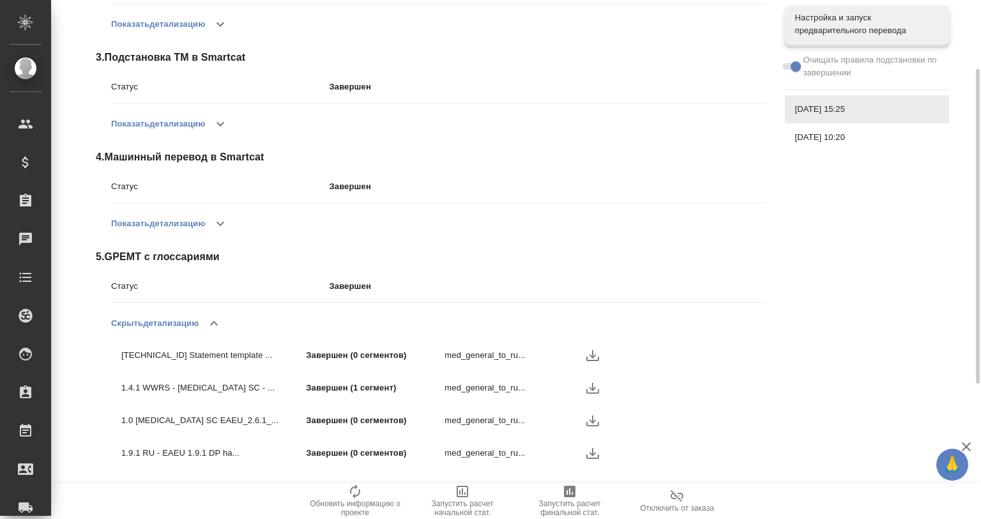
scroll to position [342, 0]
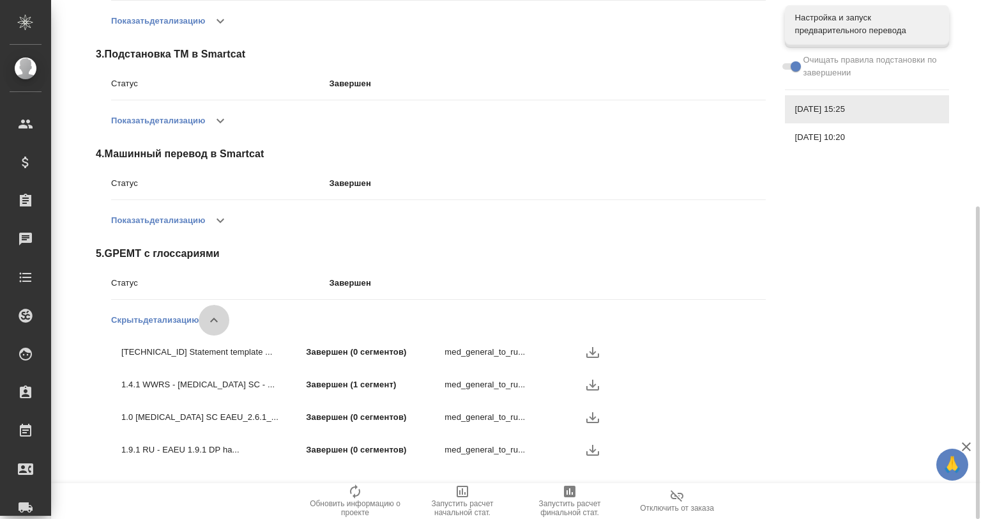
click at [207, 319] on button "button" at bounding box center [214, 320] width 31 height 31
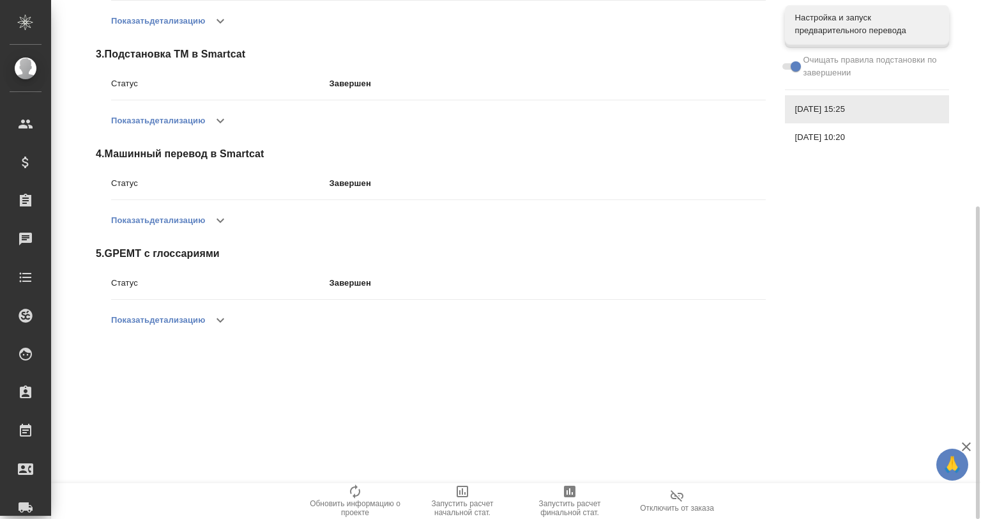
click at [225, 222] on icon "button" at bounding box center [220, 220] width 15 height 15
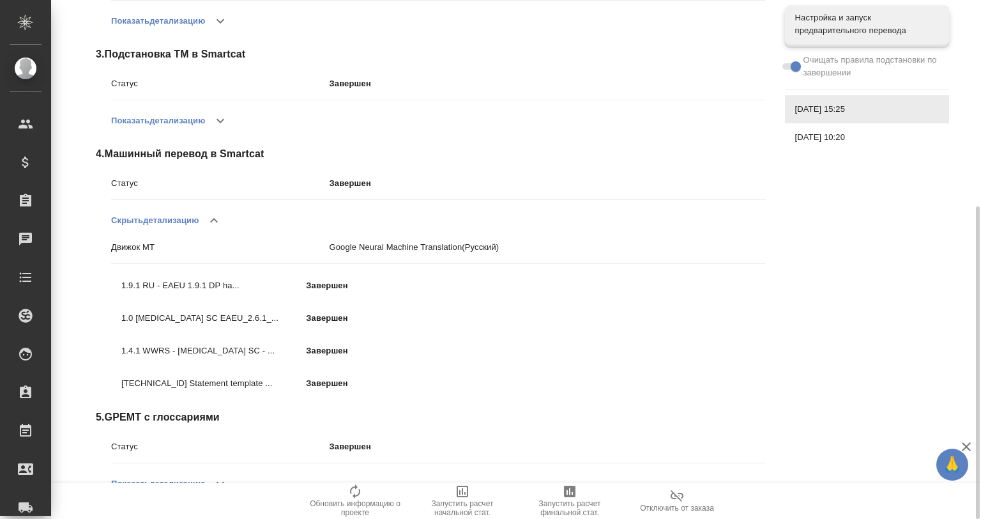
click at [225, 222] on button "button" at bounding box center [214, 220] width 31 height 31
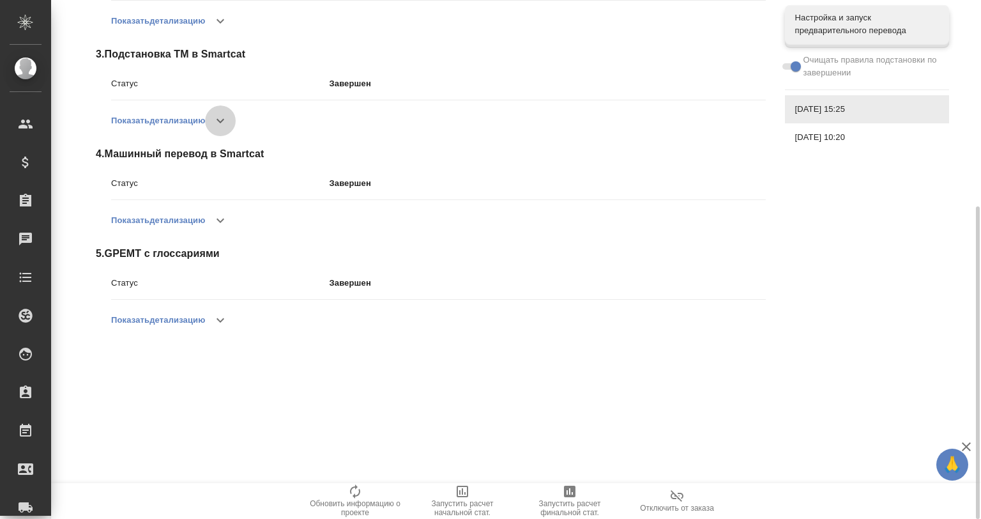
click at [219, 123] on icon "button" at bounding box center [220, 120] width 15 height 15
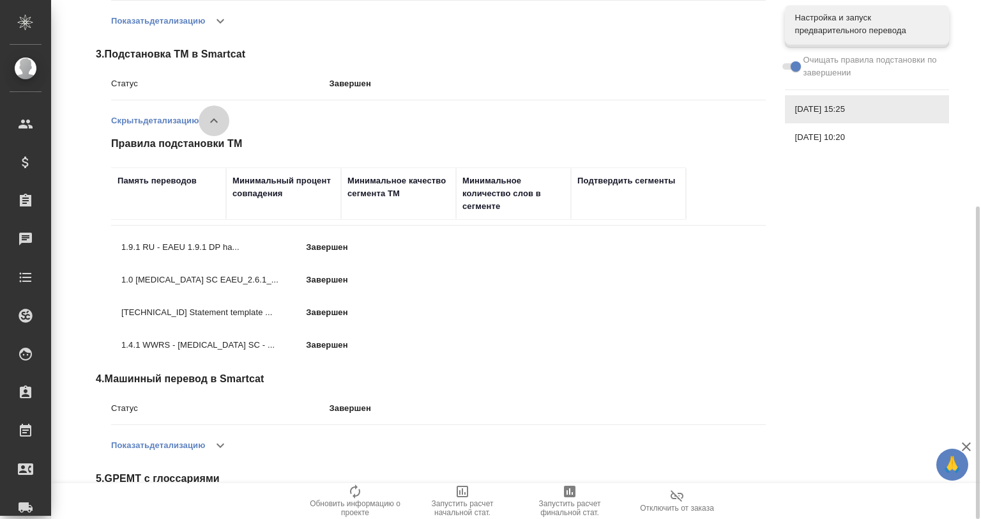
click at [219, 123] on icon "button" at bounding box center [213, 120] width 15 height 15
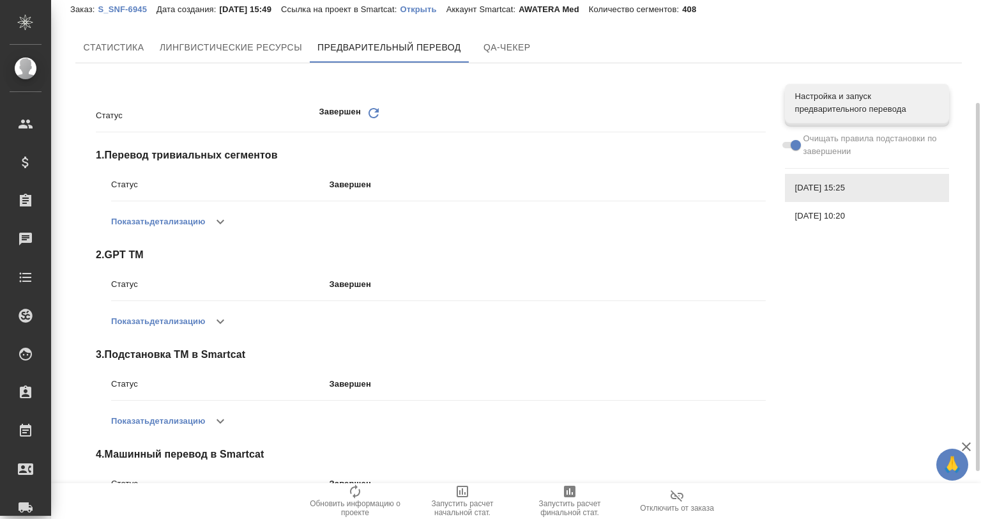
scroll to position [0, 0]
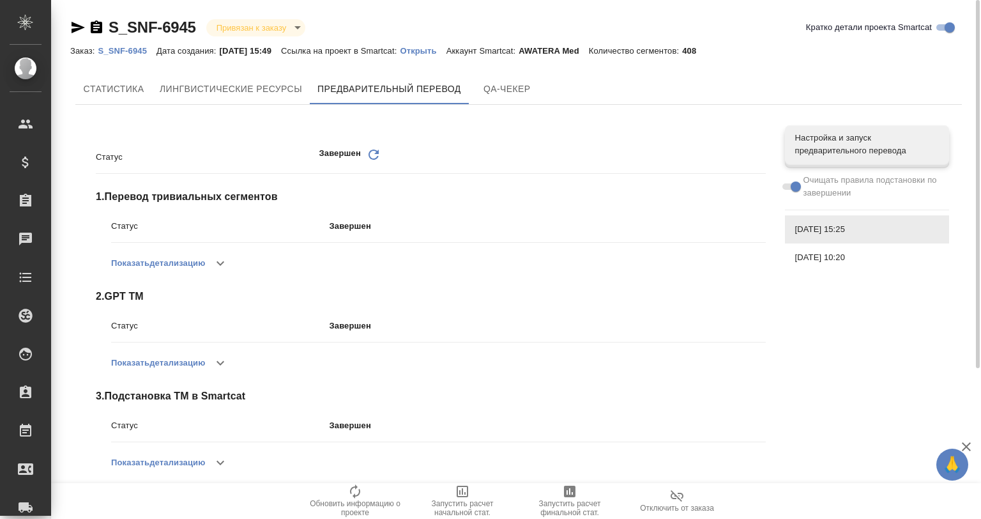
click at [213, 280] on div "Статус Завершен Обновить 1 . Перевод тривиальных сегментов Статус Завершен Пока…" at bounding box center [431, 411] width 670 height 552
click at [215, 266] on button "button" at bounding box center [220, 263] width 31 height 31
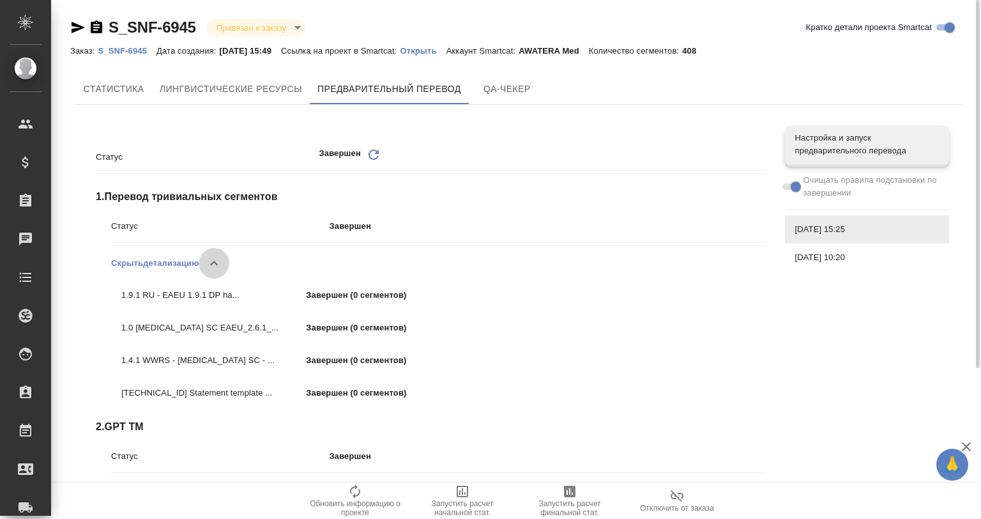
click at [215, 266] on icon "button" at bounding box center [213, 262] width 15 height 15
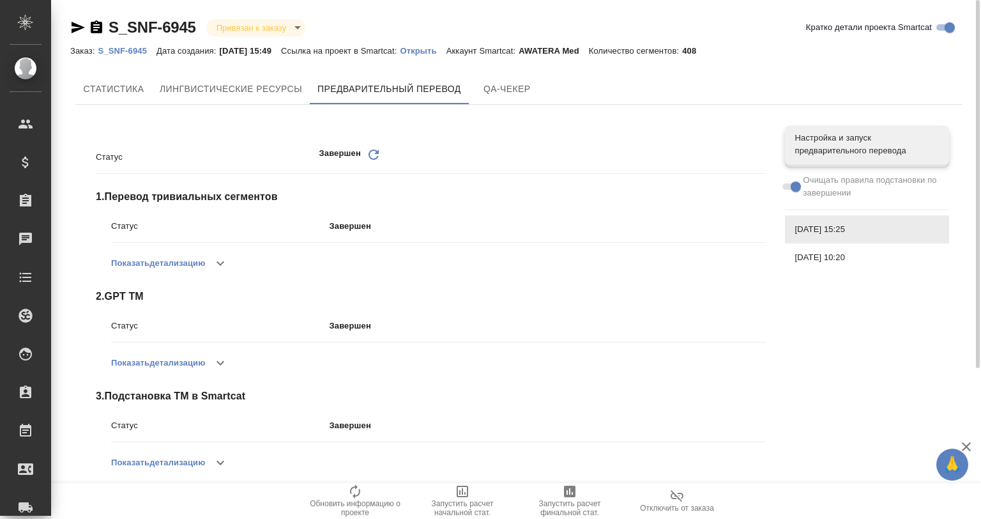
click at [222, 363] on icon "button" at bounding box center [220, 362] width 15 height 15
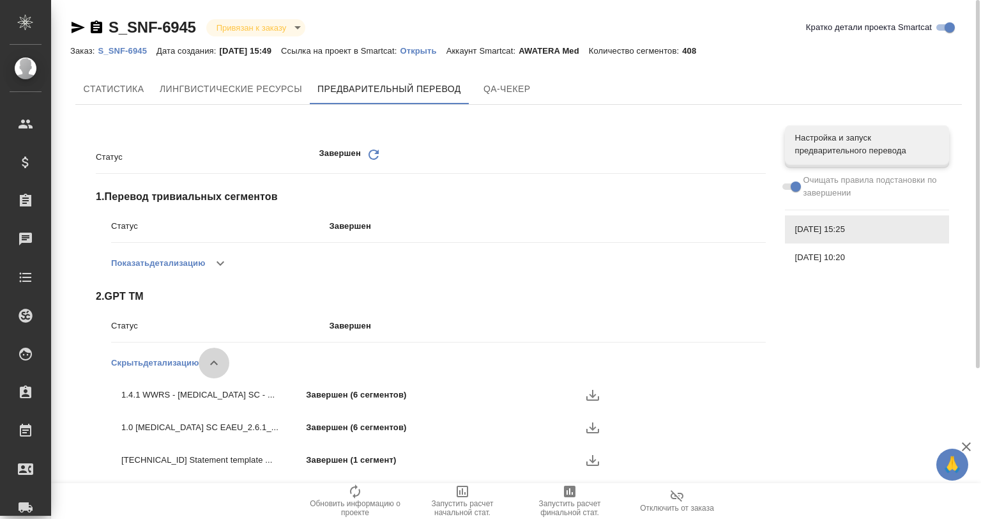
click at [222, 363] on icon "button" at bounding box center [213, 362] width 15 height 15
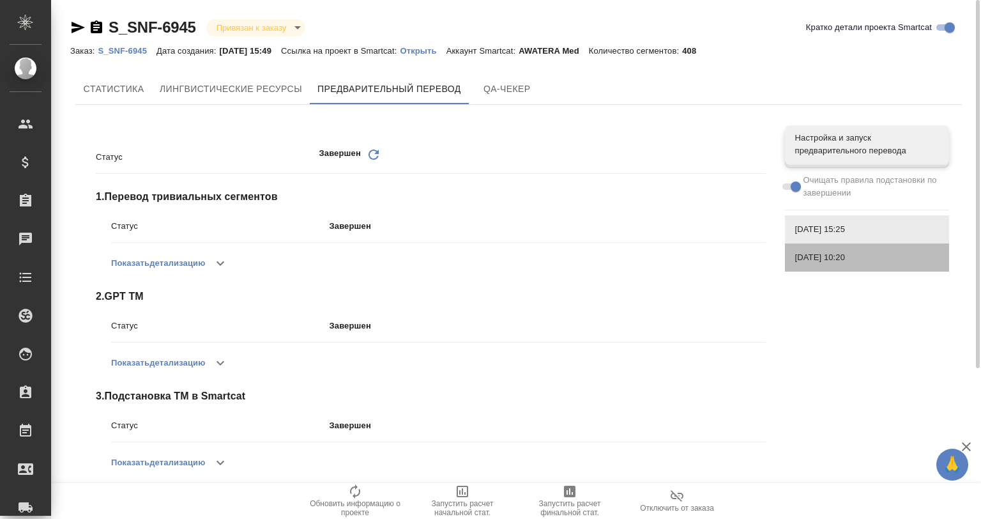
click at [849, 257] on span "[DATE] 10:20" at bounding box center [867, 257] width 144 height 13
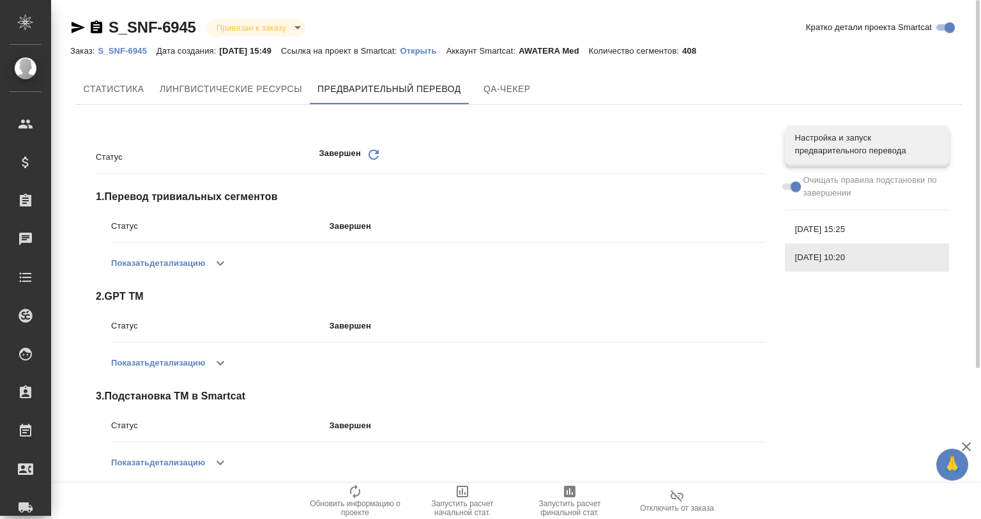
click at [824, 228] on span "[DATE] 15:25" at bounding box center [867, 229] width 144 height 13
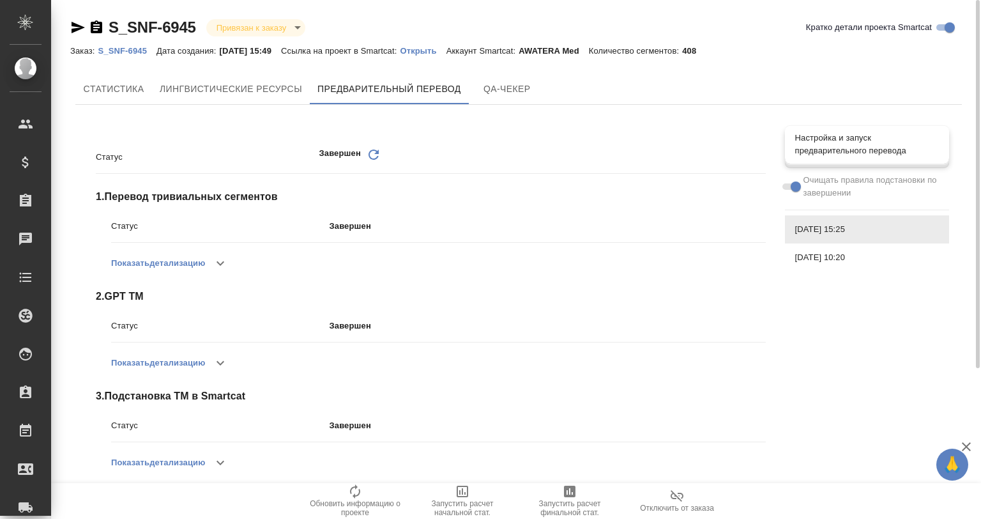
click at [804, 146] on span "Настройка и запуск предварительного перевода" at bounding box center [867, 145] width 144 height 26
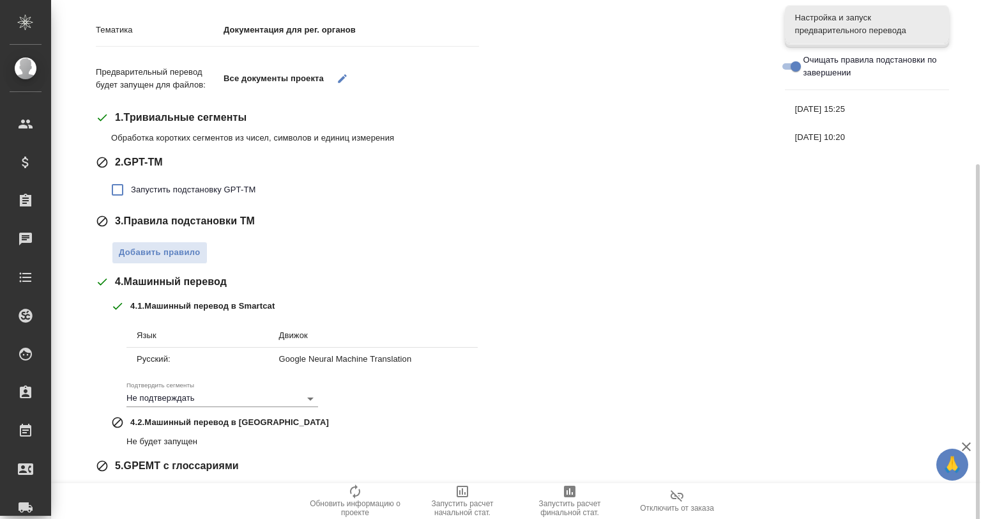
scroll to position [169, 0]
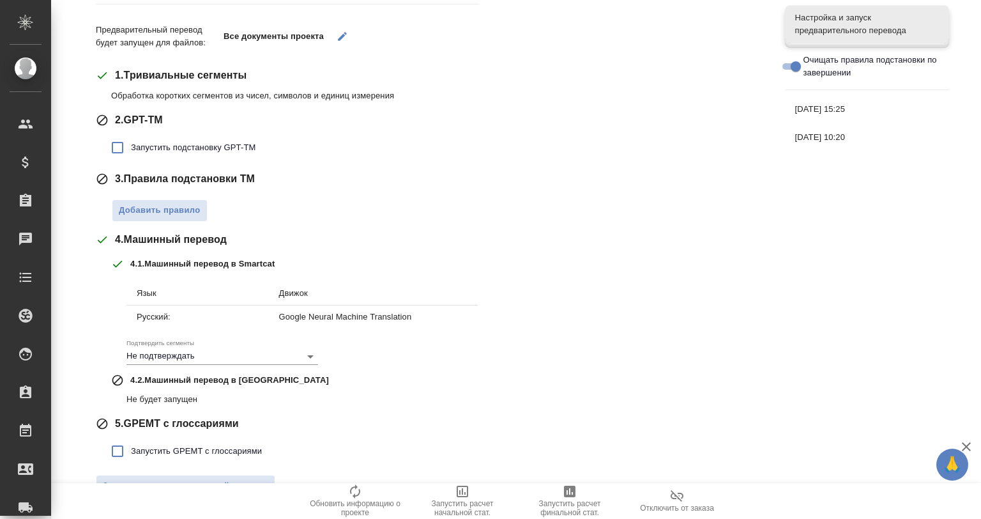
click at [306, 310] on p "Google Neural Machine Translation" at bounding box center [373, 316] width 188 height 13
